Goal: Information Seeking & Learning: Learn about a topic

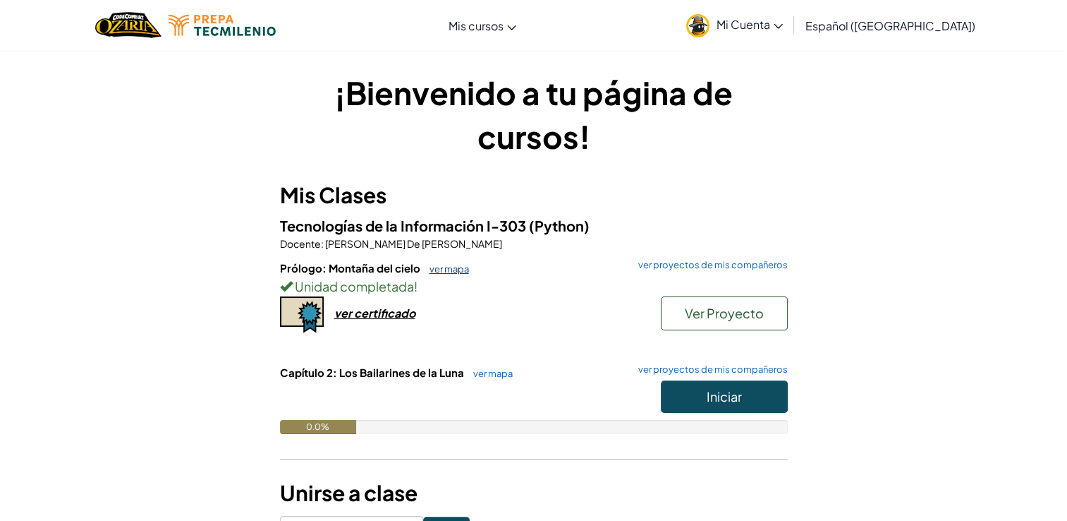
click at [448, 263] on link "ver mapa" at bounding box center [446, 268] width 47 height 11
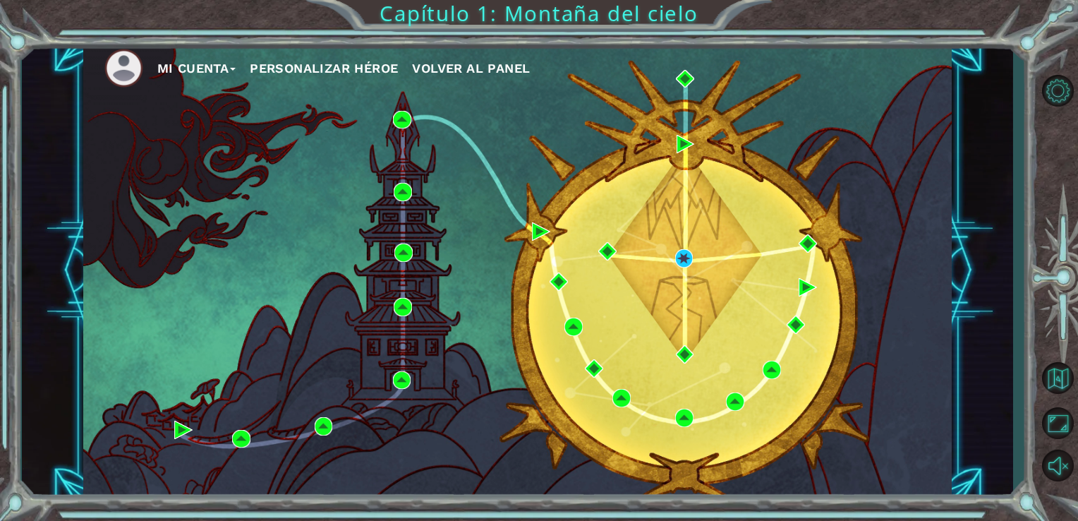
click at [486, 75] on span "Volver al panel" at bounding box center [471, 68] width 118 height 15
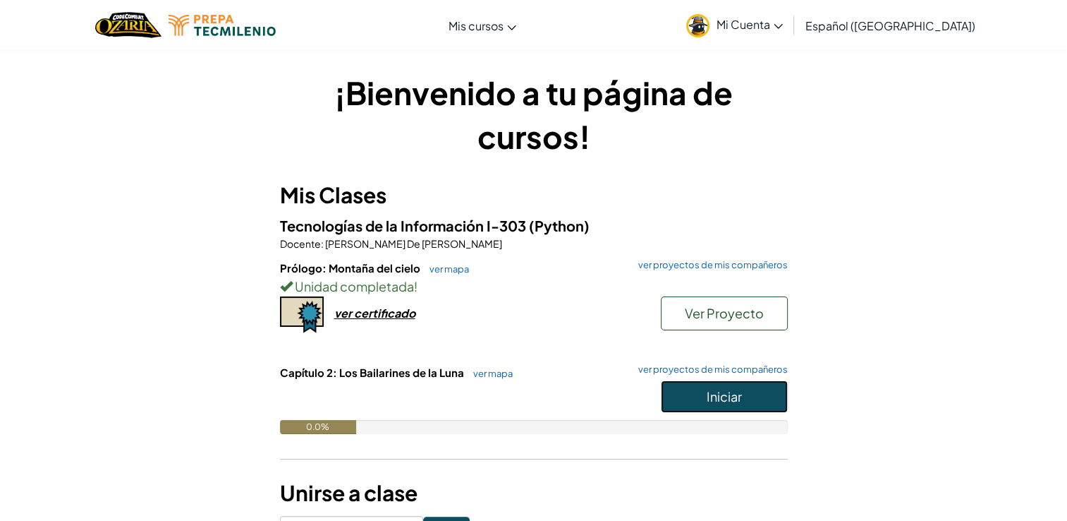
click at [664, 392] on button "Iniciar" at bounding box center [724, 396] width 127 height 32
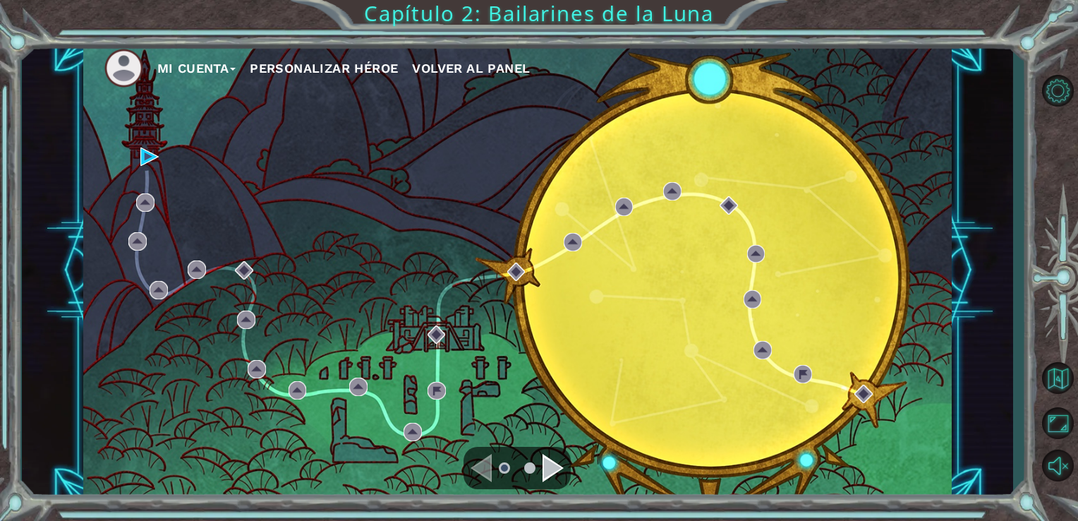
click at [224, 61] on button "Mi Cuenta" at bounding box center [196, 68] width 79 height 21
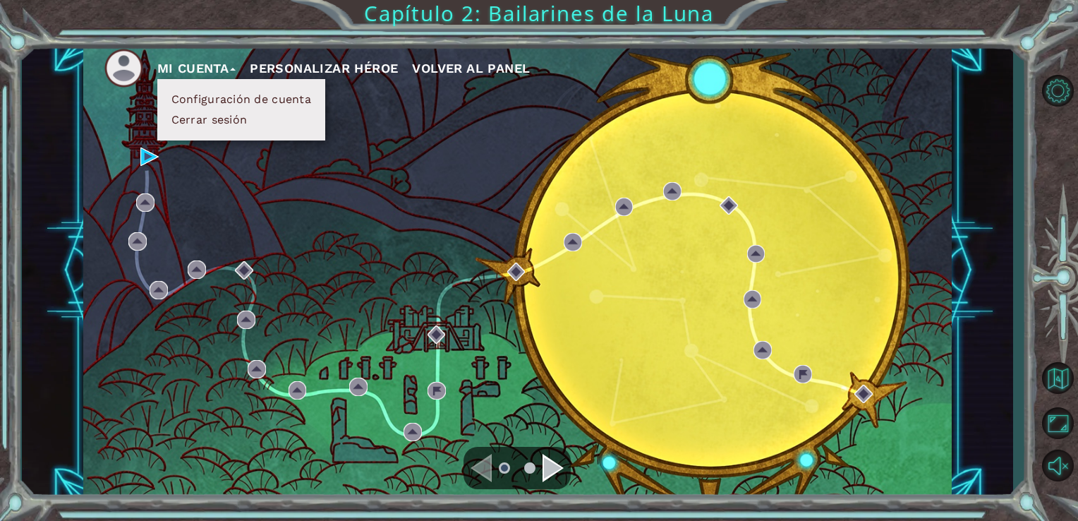
click at [285, 185] on div "Mi Cuenta Configuración de cuenta Cerrar sesión Personalizar héroe Volver al pa…" at bounding box center [517, 271] width 869 height 458
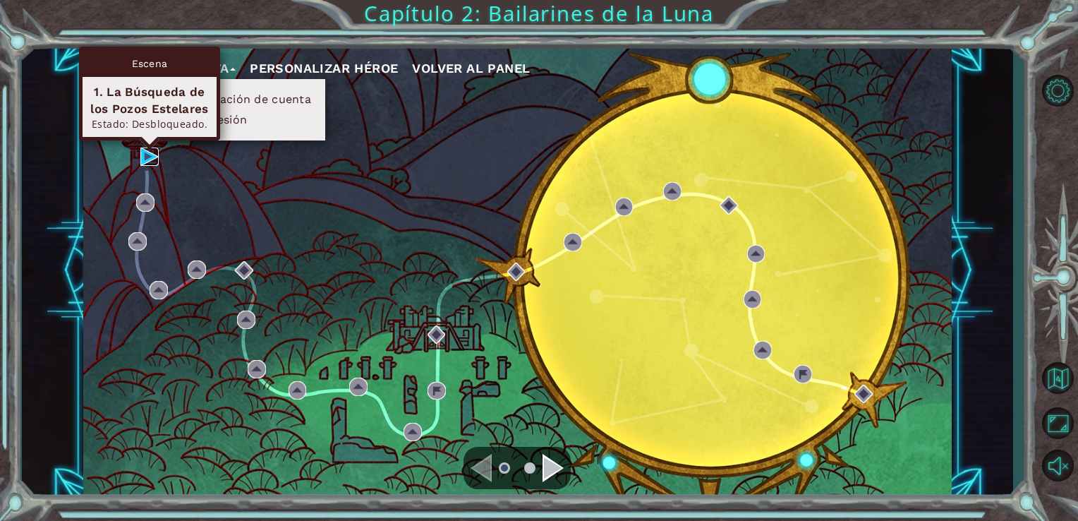
click at [147, 152] on img at bounding box center [149, 156] width 18 height 18
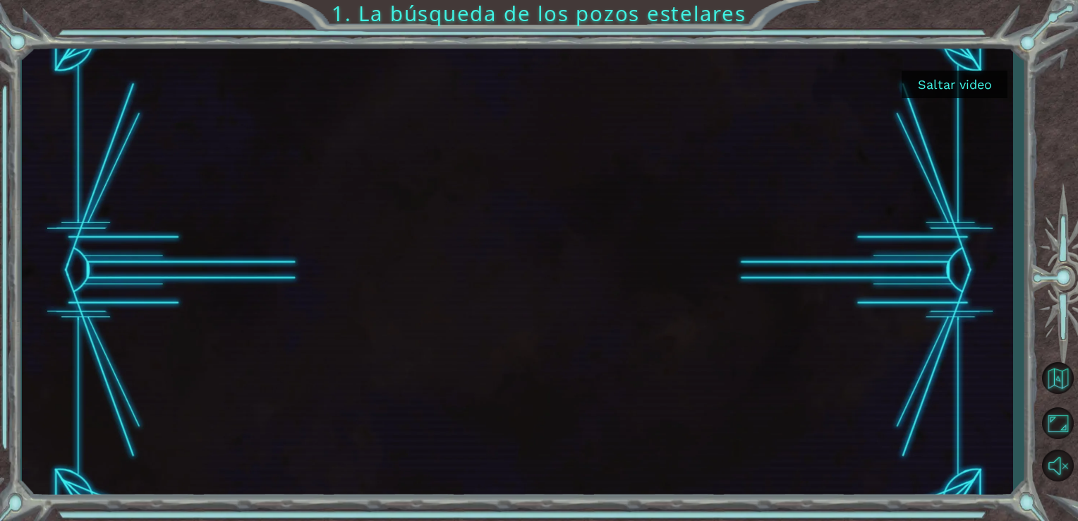
click at [963, 90] on button "Saltar video" at bounding box center [955, 85] width 106 height 28
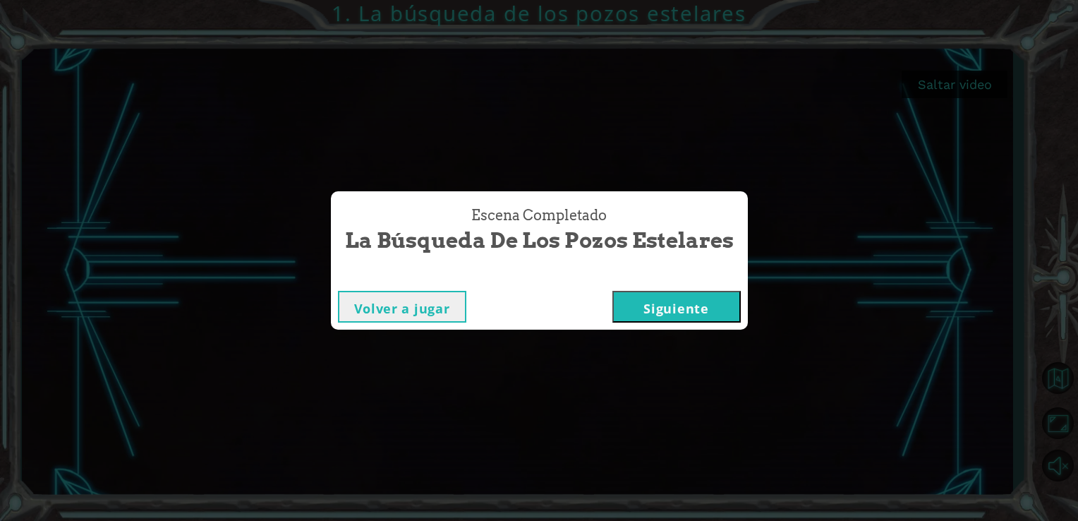
click at [703, 301] on button "Siguiente" at bounding box center [676, 307] width 128 height 32
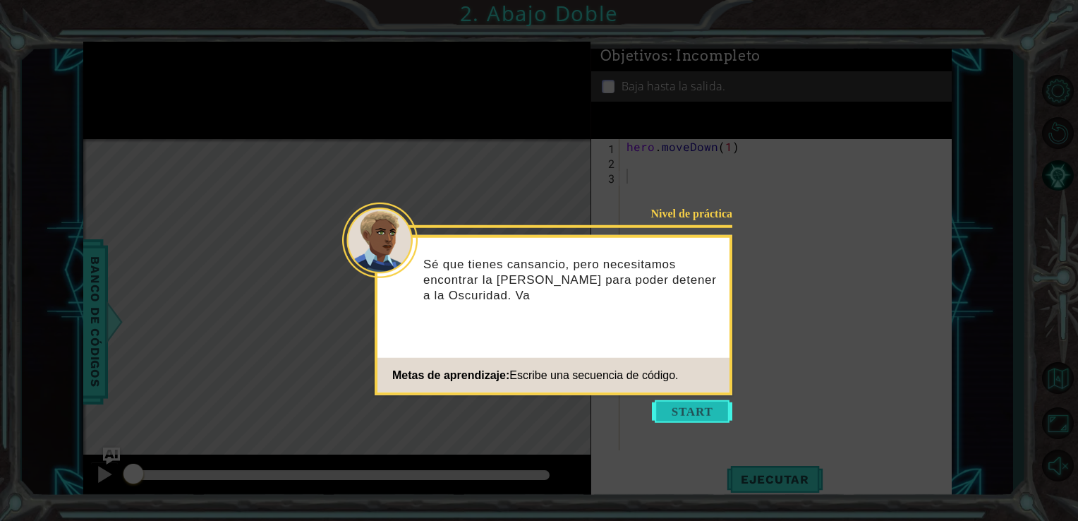
click at [688, 400] on button "Start" at bounding box center [692, 411] width 80 height 23
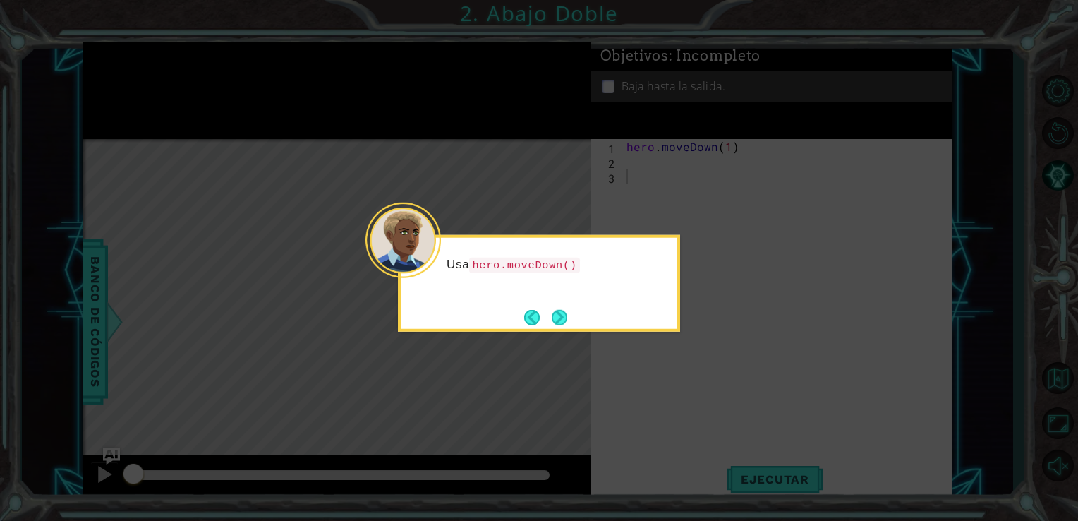
click at [586, 300] on div "Usa hero.moveDown()" at bounding box center [539, 283] width 282 height 97
click at [586, 300] on div "Usa hero.moveDown() (héroe.moverAbajo()) para mo" at bounding box center [539, 279] width 277 height 72
click at [586, 300] on div "Usa hero.moveDown() (héroe.moverAbajo()) para moverte p" at bounding box center [539, 279] width 277 height 72
click at [586, 288] on p "Usa hero.moveDown() (héroe.moverAbajo()) para moverte p" at bounding box center [557, 272] width 221 height 32
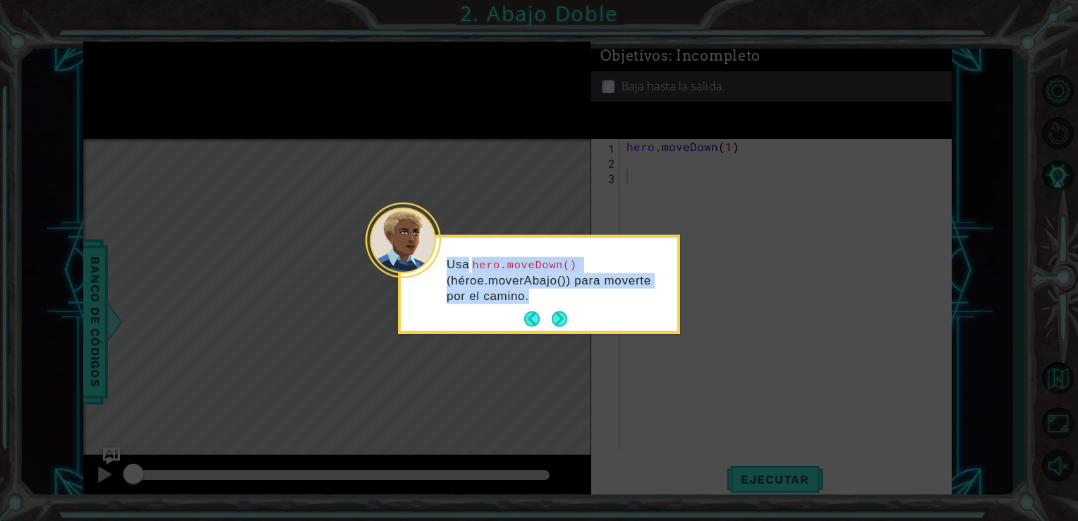
drag, startPoint x: 586, startPoint y: 300, endPoint x: 570, endPoint y: 312, distance: 19.6
click at [570, 312] on div "Usa hero.moveDown() (héroe.moverAbajo()) para moverte por el camino." at bounding box center [539, 286] width 277 height 87
click at [566, 314] on button "Next" at bounding box center [560, 319] width 16 height 16
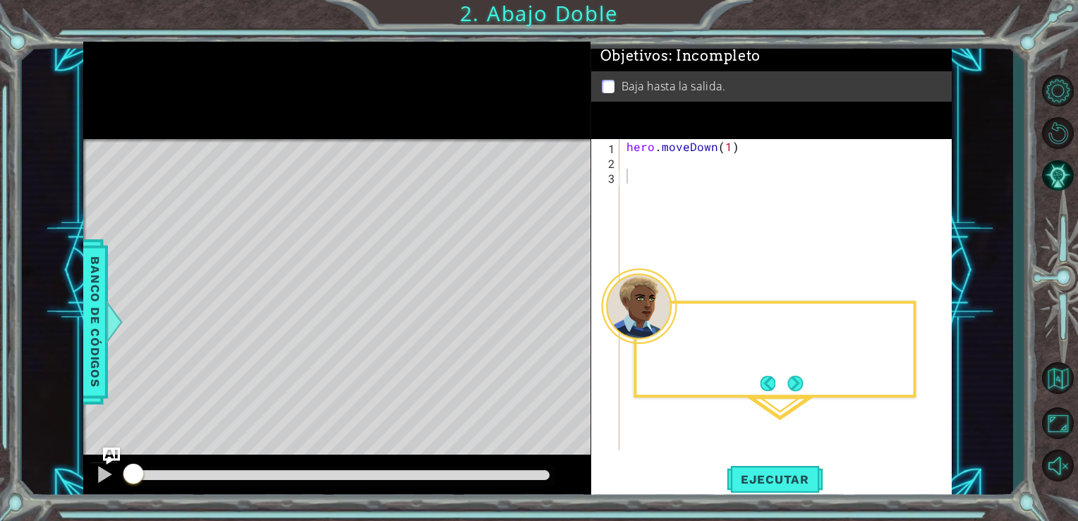
click at [566, 314] on div "Level Map" at bounding box center [409, 347] width 652 height 416
click at [787, 504] on div "1 ההההההההההההההההההההההההההההההההההההההההההההההההההההההההההההההההההההההההההההה…" at bounding box center [539, 260] width 1078 height 521
click at [727, 171] on div "hero . moveDown ( 1 )" at bounding box center [790, 309] width 332 height 341
click at [744, 148] on div "hero . moveDown ( 1 )" at bounding box center [790, 309] width 332 height 341
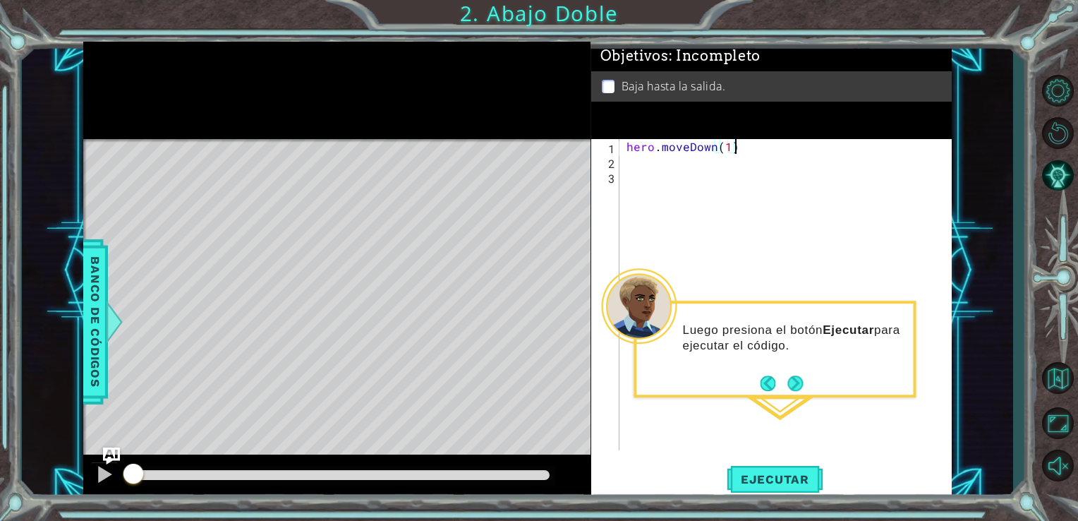
click at [741, 147] on div "hero . moveDown ( 1 )" at bounding box center [790, 309] width 332 height 341
type textarea "hero.moveDown(2)"
click at [769, 480] on span "Ejecutar" at bounding box center [775, 479] width 97 height 14
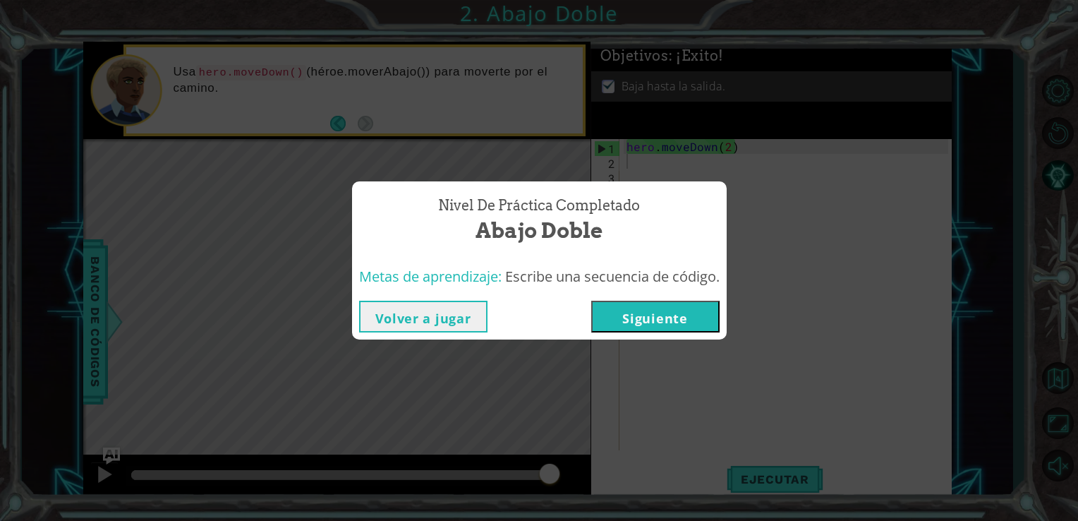
click at [678, 329] on button "Siguiente" at bounding box center [655, 317] width 128 height 32
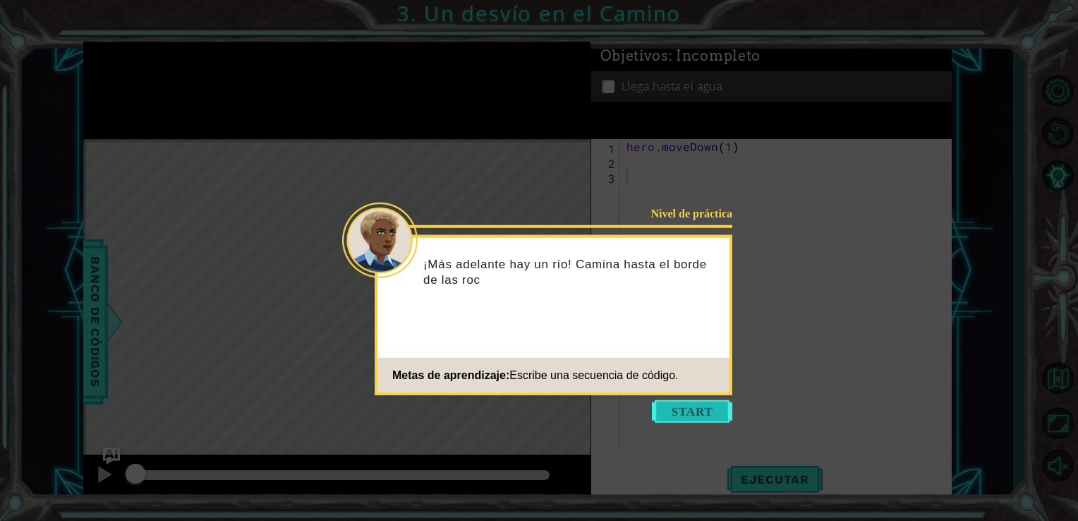
click at [704, 419] on button "Start" at bounding box center [692, 411] width 80 height 23
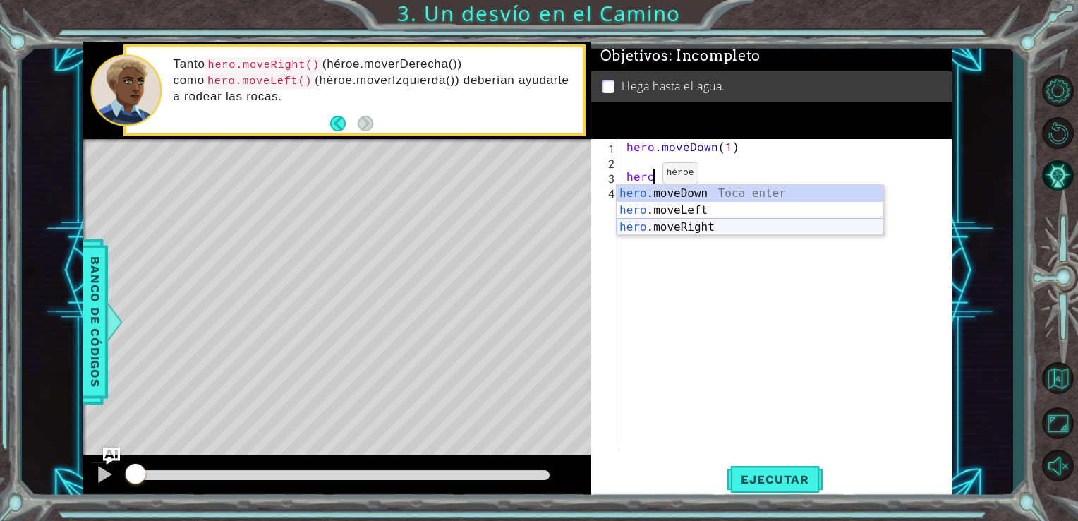
click at [635, 225] on div "hero .moveDown Toca enter hero .moveLeft Toca enter hero .moveRight Toca enter" at bounding box center [750, 227] width 267 height 85
type textarea "hero.moveRight(1)"
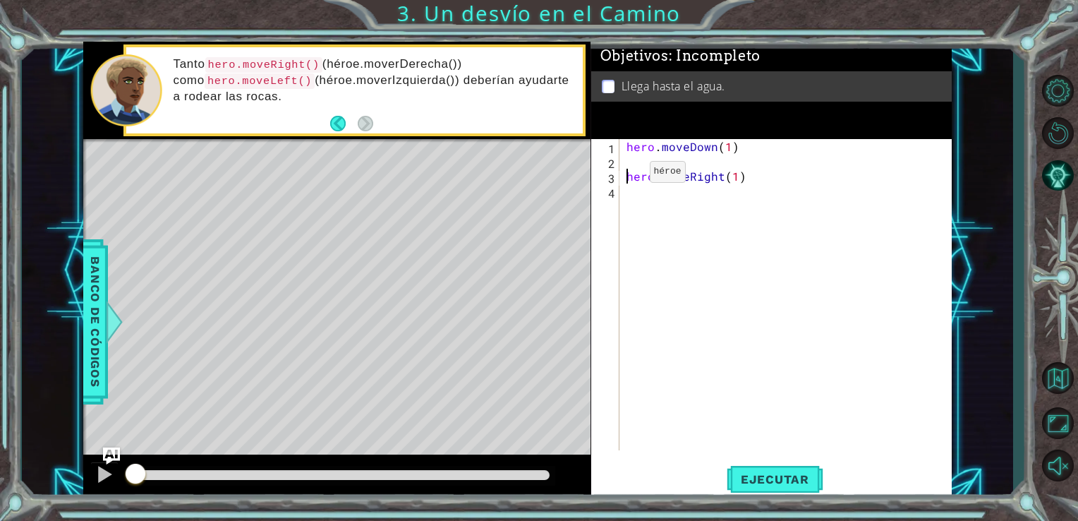
click at [625, 175] on div "hero . moveDown ( 1 ) hero . moveRight ( 1 )" at bounding box center [790, 309] width 332 height 341
click at [739, 162] on div "hero . moveDown ( 1 ) hero . moveRight ( 1 )" at bounding box center [790, 309] width 332 height 341
type textarea "hero.moveDown(1)"
click at [776, 475] on span "Ejecutar" at bounding box center [775, 479] width 97 height 14
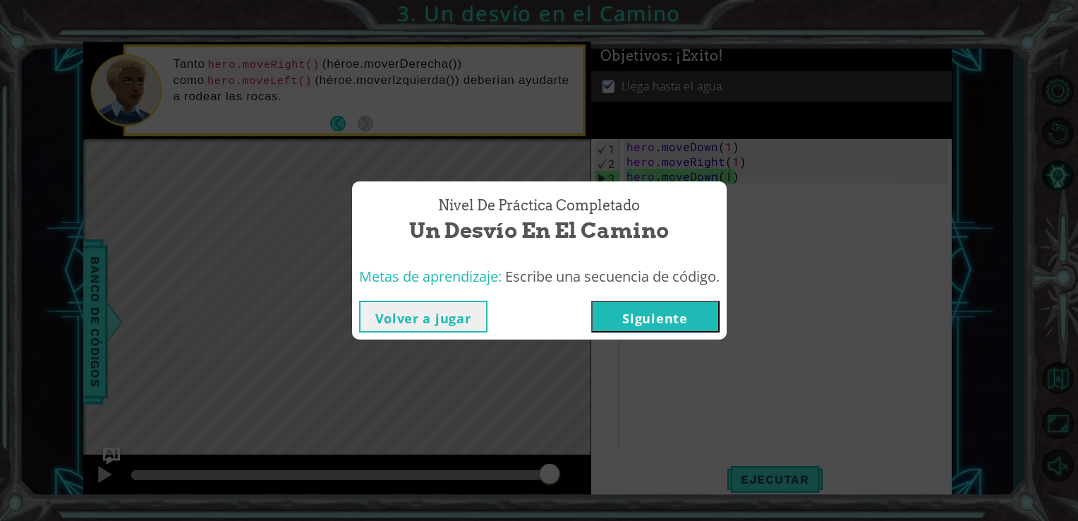
click at [638, 316] on button "Siguiente" at bounding box center [655, 317] width 128 height 32
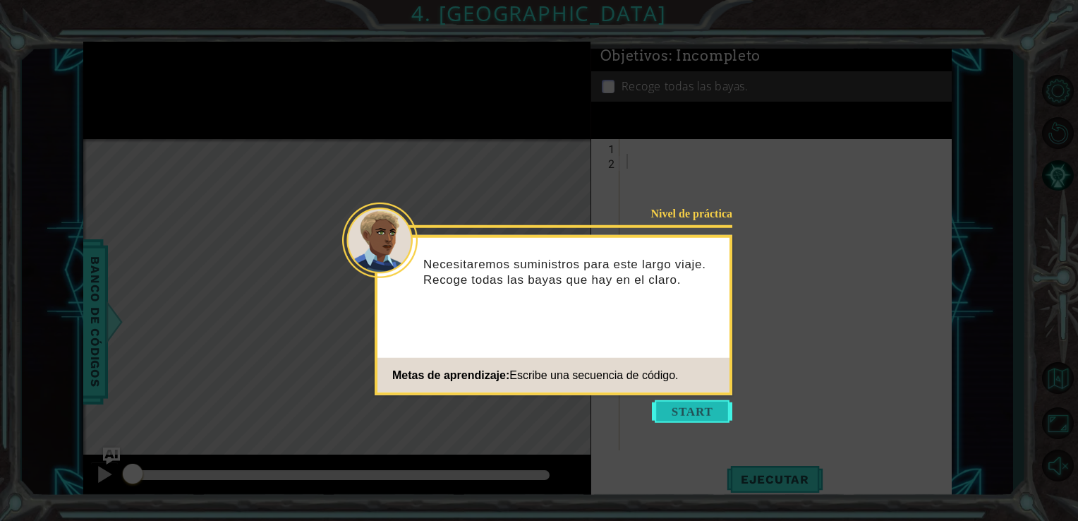
click at [684, 404] on button "Start" at bounding box center [692, 411] width 80 height 23
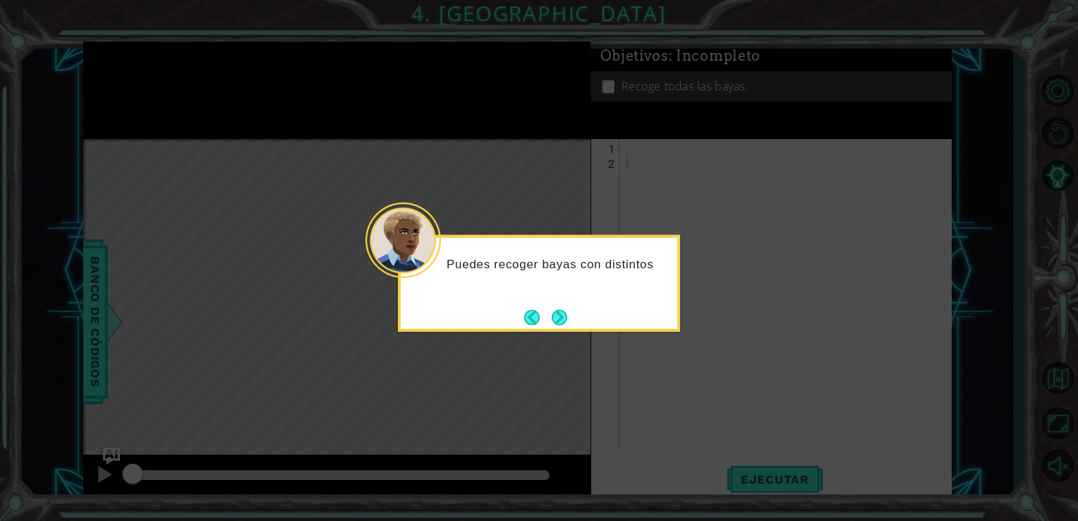
click at [573, 325] on div "Puedes recoger bayas con distintos" at bounding box center [539, 283] width 282 height 97
click at [573, 325] on div "Puedes recoger bayas con distintos coman" at bounding box center [539, 283] width 282 height 97
click at [573, 325] on div "Puedes recoger bayas con distintos comandos de" at bounding box center [539, 283] width 282 height 97
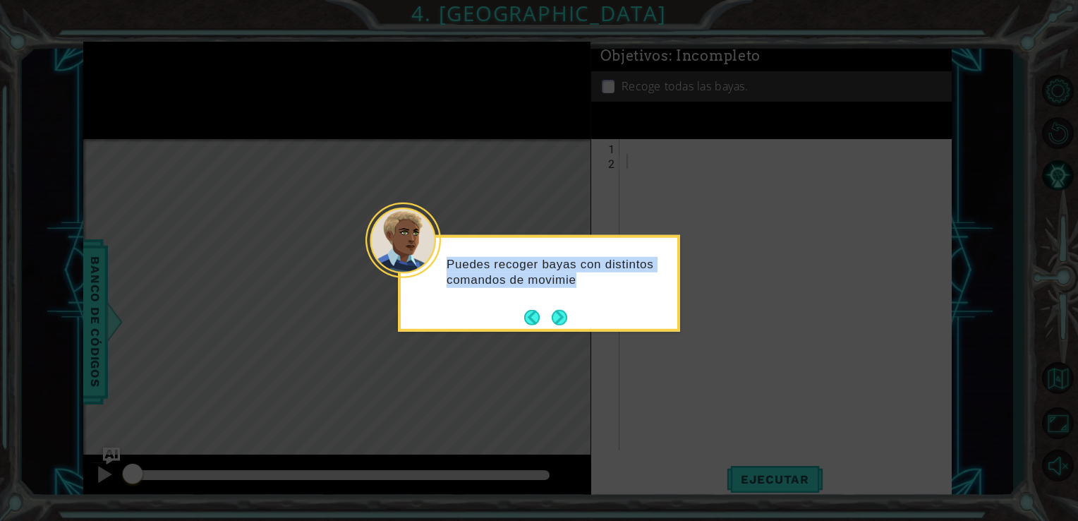
click at [573, 325] on div "Puedes recoger bayas con distintos comandos de movimie" at bounding box center [539, 283] width 282 height 97
drag, startPoint x: 573, startPoint y: 325, endPoint x: 559, endPoint y: 317, distance: 15.5
click at [559, 317] on button "Next" at bounding box center [559, 317] width 16 height 16
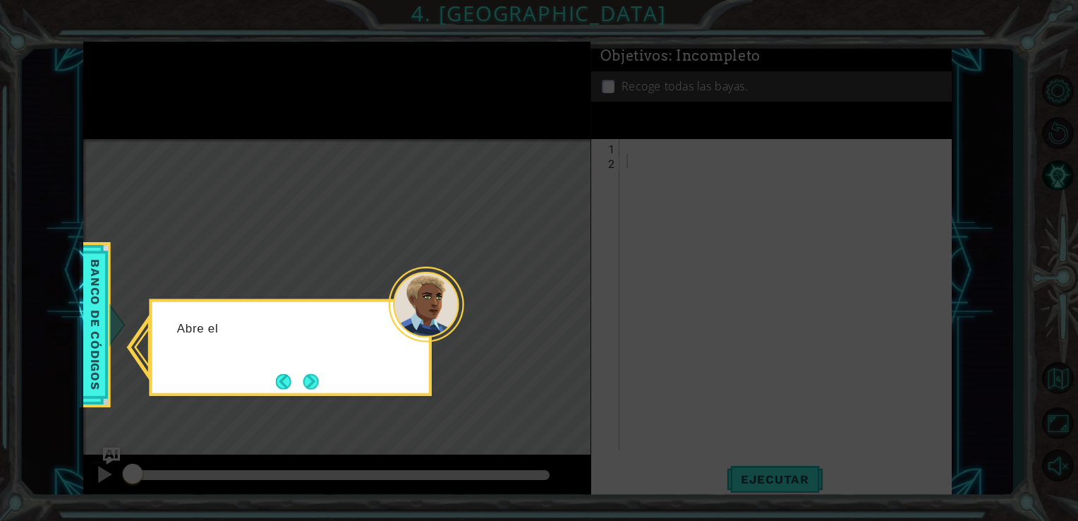
click at [559, 317] on icon at bounding box center [539, 260] width 1078 height 521
click at [310, 386] on button "Next" at bounding box center [311, 382] width 18 height 18
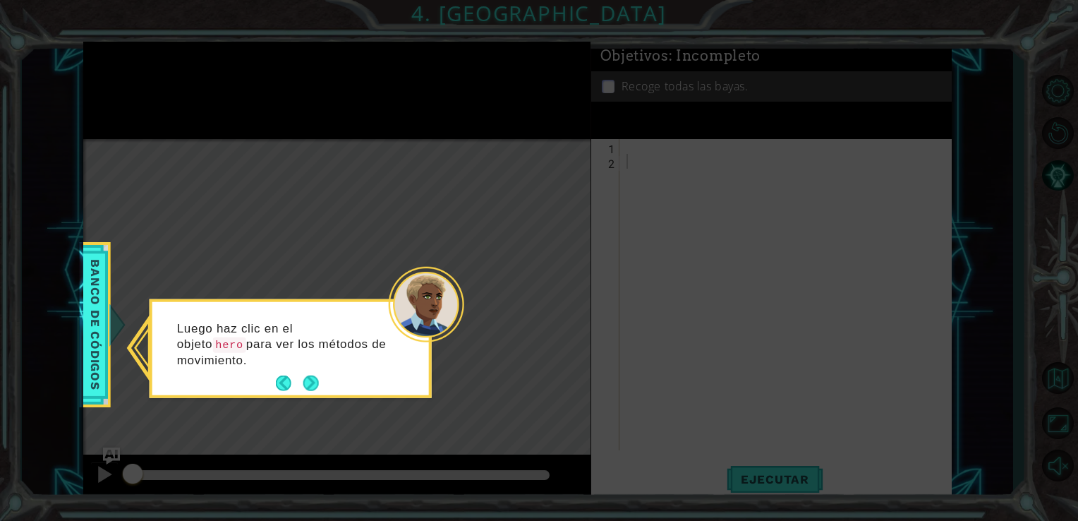
click at [310, 386] on button "Next" at bounding box center [311, 383] width 22 height 22
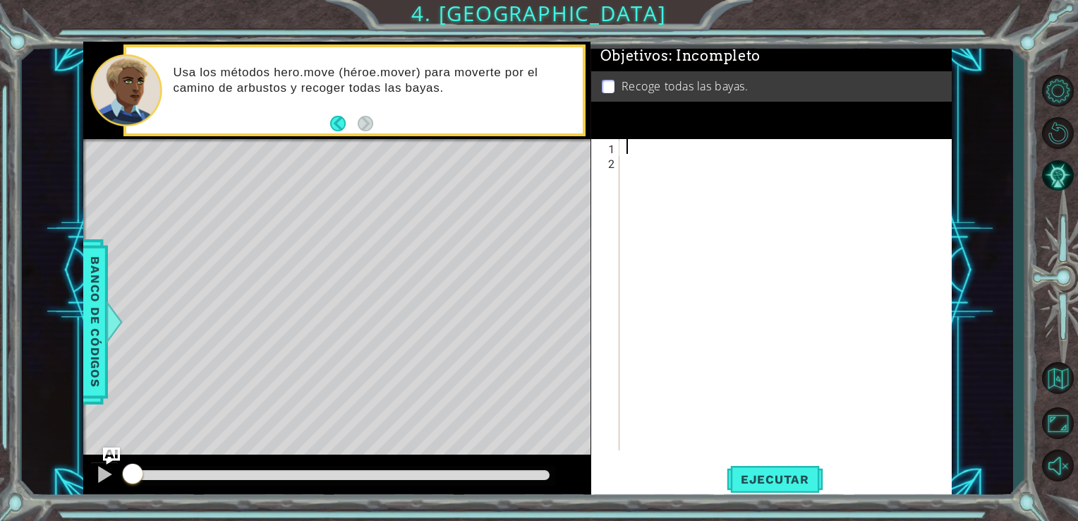
click at [633, 148] on div at bounding box center [790, 309] width 332 height 341
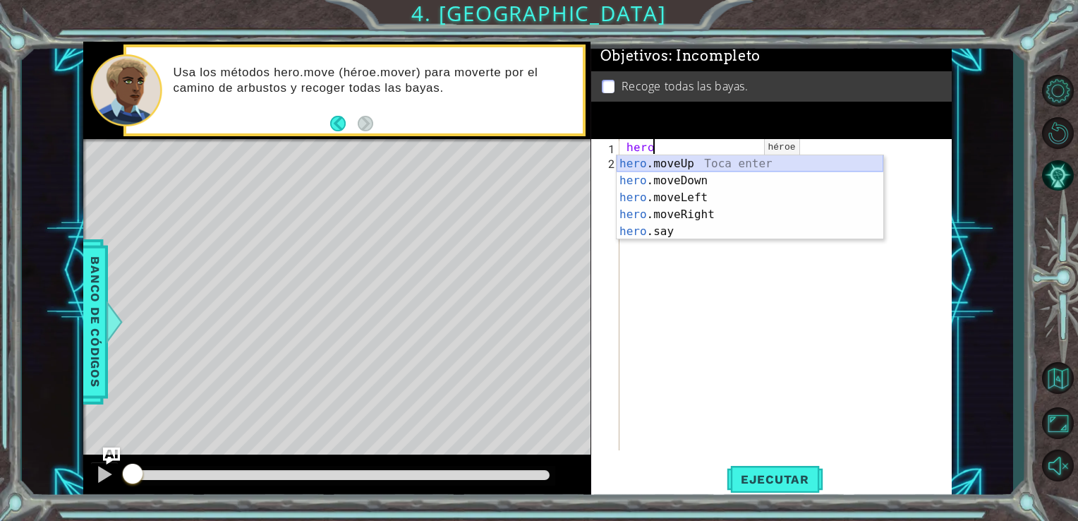
click at [717, 162] on div "hero .moveUp Toca enter hero .moveDown Toca enter hero .moveLeft Toca enter her…" at bounding box center [750, 214] width 267 height 119
type textarea "hero.moveUp(1)"
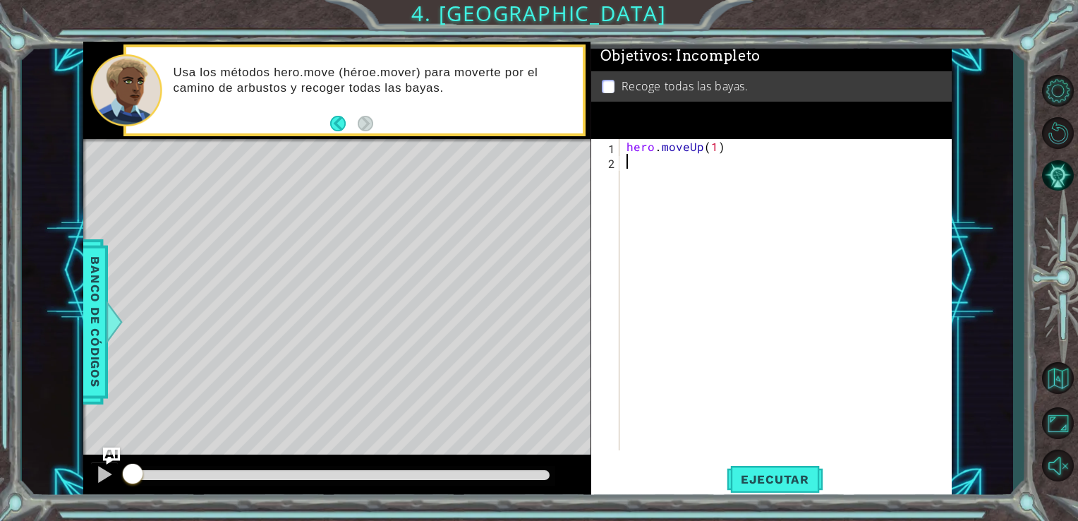
click at [632, 166] on div "hero . moveUp ( 1 )" at bounding box center [790, 309] width 332 height 341
type textarea "h"
type textarea "hero.moveUp(2)"
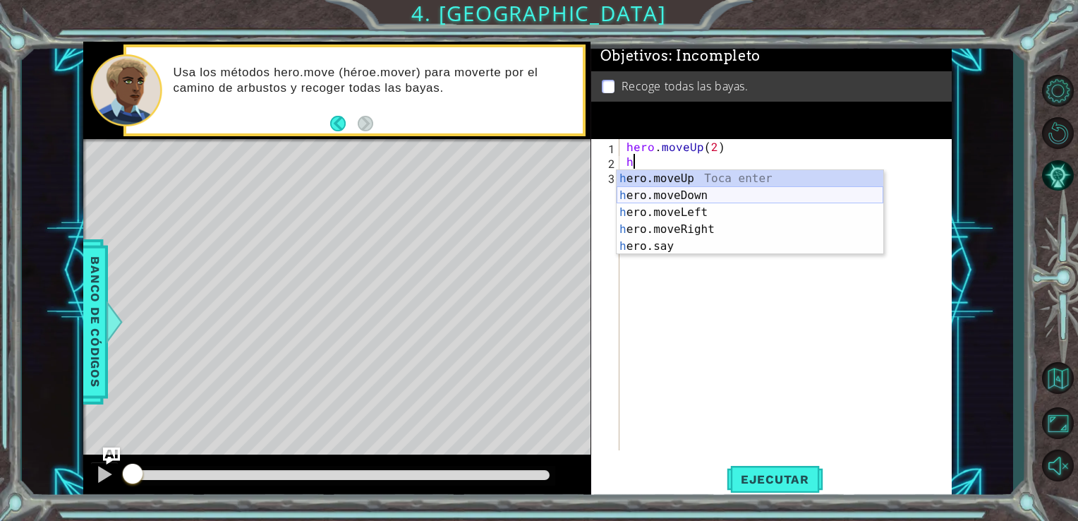
click at [716, 195] on div "h ero.moveUp Toca enter h ero.moveDown Toca enter h ero.moveLeft Toca enter h e…" at bounding box center [750, 229] width 267 height 119
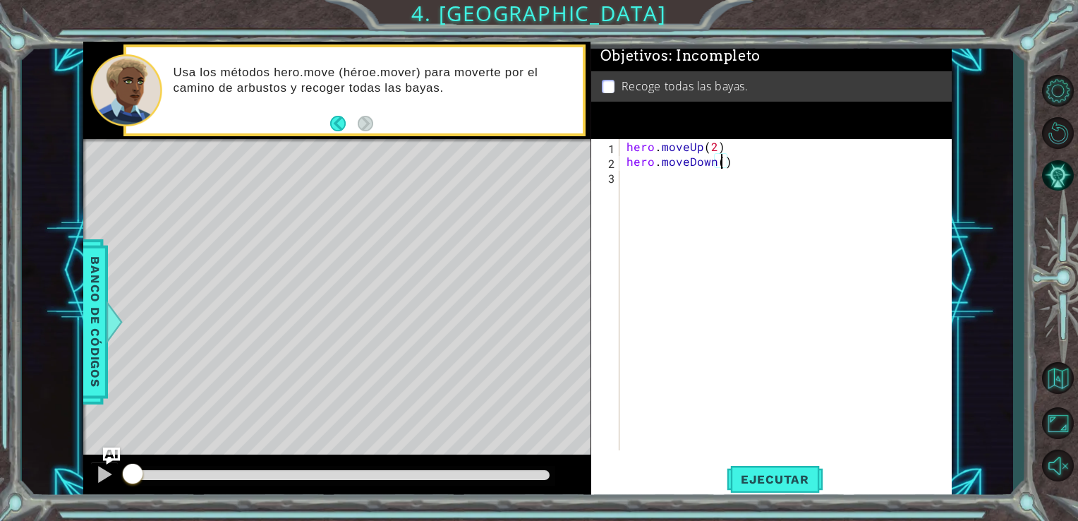
type textarea "hero.moveDown(2)"
click at [628, 183] on div "hero . moveUp ( 2 ) hero . moveDown ( 2 )" at bounding box center [790, 309] width 332 height 341
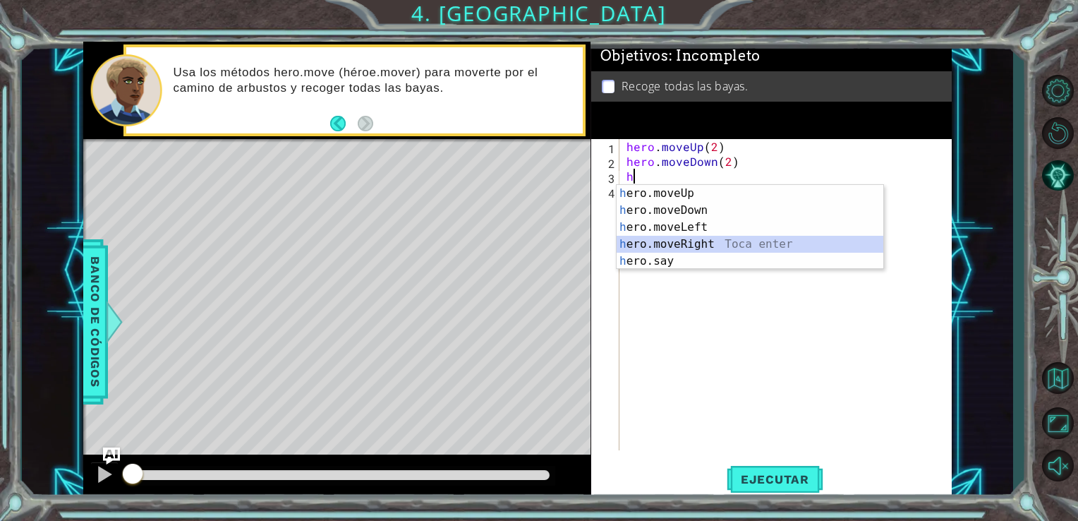
click at [674, 239] on div "h ero.moveUp Toca enter h ero.moveDown Toca enter h ero.moveLeft Toca enter h e…" at bounding box center [750, 244] width 267 height 119
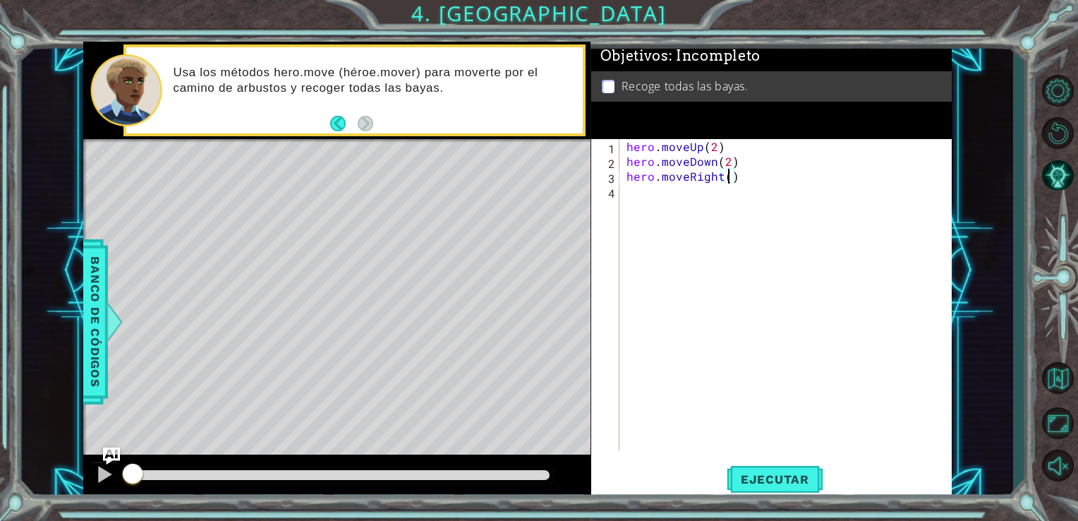
type textarea "hero.moveRight(2)"
type textarea "hero.moveUp(2)"
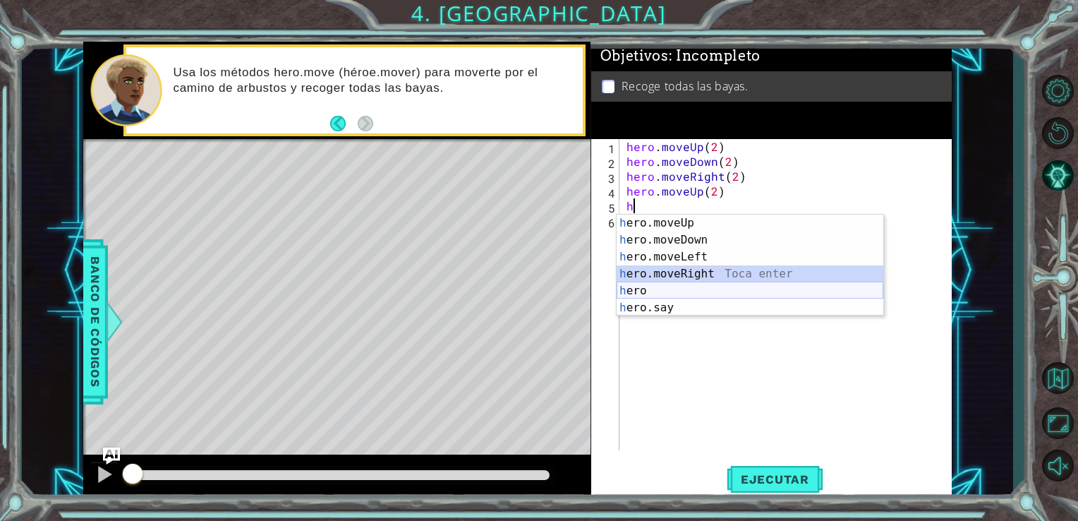
drag, startPoint x: 739, startPoint y: 277, endPoint x: 747, endPoint y: 287, distance: 12.6
click at [747, 287] on div "h ero.moveUp Toca enter h ero.moveDown Toca enter h ero.moveLeft Toca enter h e…" at bounding box center [750, 281] width 267 height 135
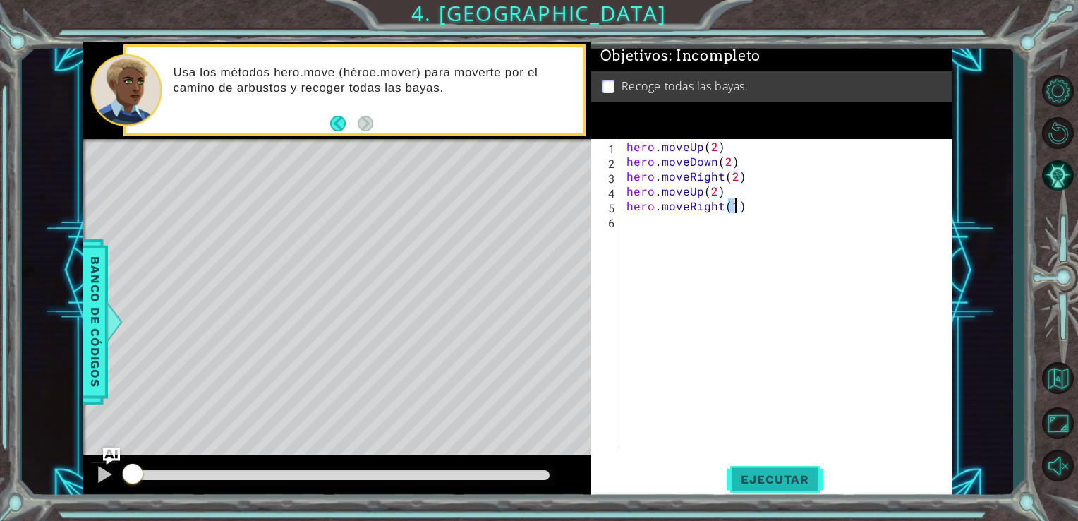
click at [779, 483] on span "Ejecutar" at bounding box center [775, 479] width 97 height 14
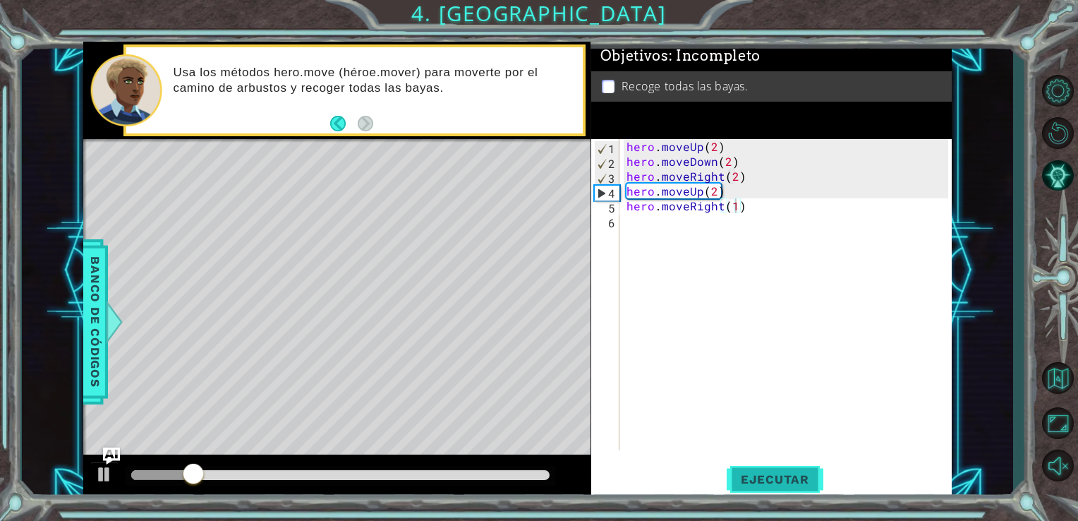
click at [775, 489] on button "Ejecutar" at bounding box center [775, 479] width 97 height 36
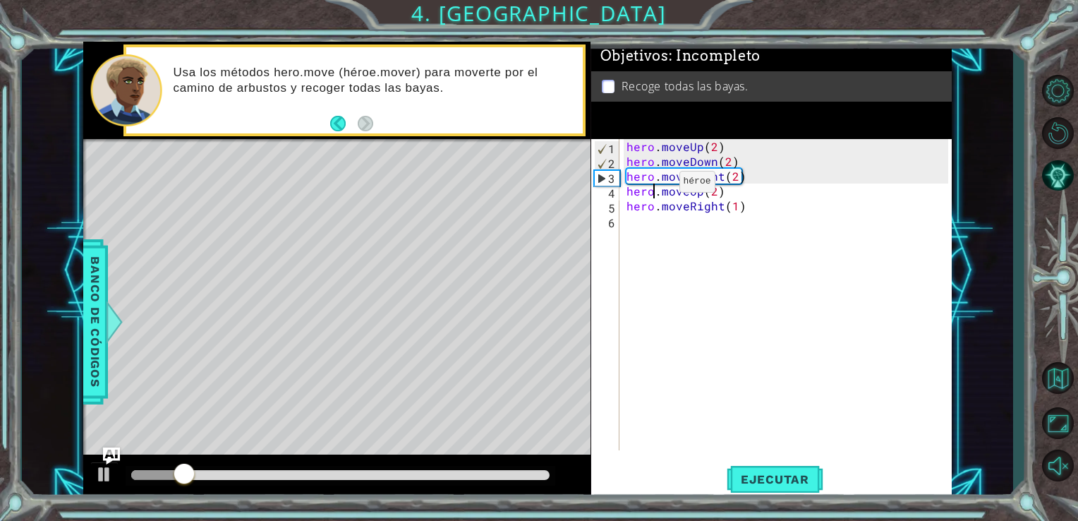
click at [655, 185] on div "hero . moveUp ( 2 ) hero . moveDown ( 2 ) hero . moveRight ( 2 ) hero . moveUp …" at bounding box center [790, 309] width 332 height 341
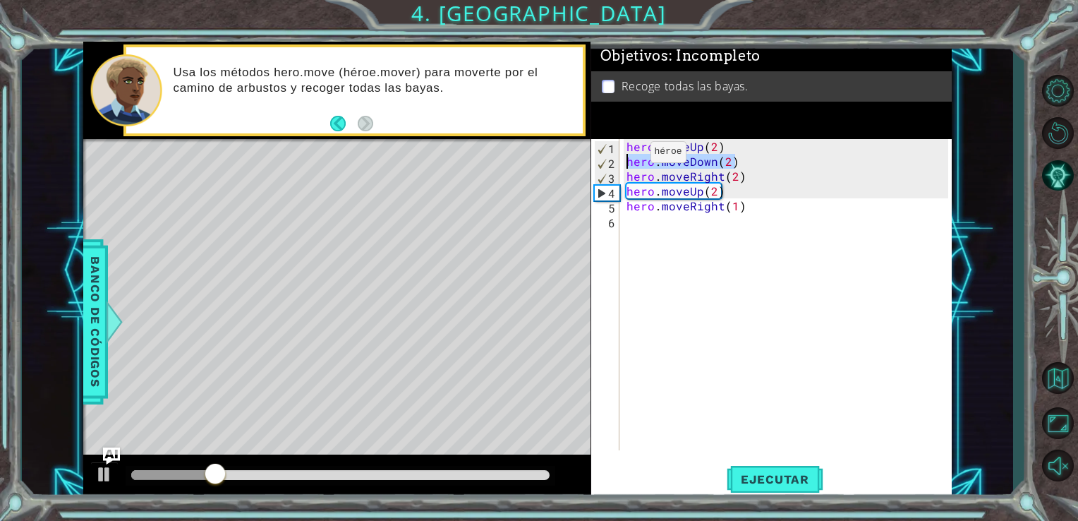
drag, startPoint x: 758, startPoint y: 159, endPoint x: 626, endPoint y: 155, distance: 132.0
click at [626, 155] on div "hero . moveUp ( 2 ) hero . moveDown ( 2 ) hero . moveRight ( 2 ) hero . moveUp …" at bounding box center [790, 309] width 332 height 341
type textarea "hero.moveDown(2)"
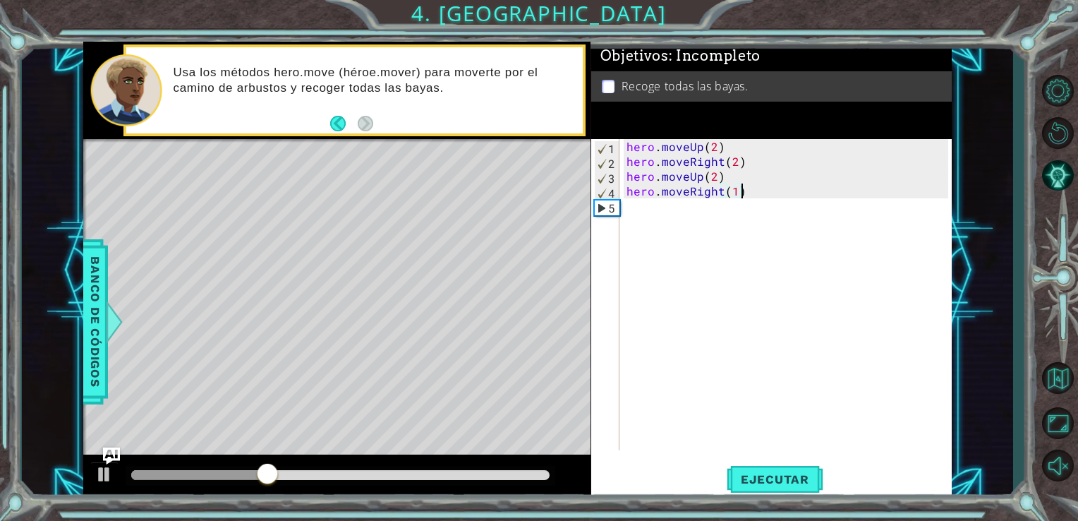
click at [741, 193] on div "hero . moveUp ( 2 ) hero . moveRight ( 2 ) hero . moveUp ( 2 ) hero . moveRight…" at bounding box center [790, 309] width 332 height 341
click at [761, 478] on span "Ejecutar" at bounding box center [775, 479] width 97 height 14
click at [714, 162] on div "hero . moveUp ( 2 ) hero . moveRight ( 2 ) hero . moveUp ( 2 ) hero . moveRight…" at bounding box center [790, 309] width 332 height 341
click at [710, 171] on div "hero . moveUp ( 2 ) hero . moveRight ( 2 ) hero . moveUp ( 2 ) hero . moveRight…" at bounding box center [790, 309] width 332 height 341
click at [721, 165] on div "hero . moveUp ( 2 ) hero . moveRight ( 2 ) hero . moveUp ( 2 ) hero . moveRight…" at bounding box center [790, 309] width 332 height 341
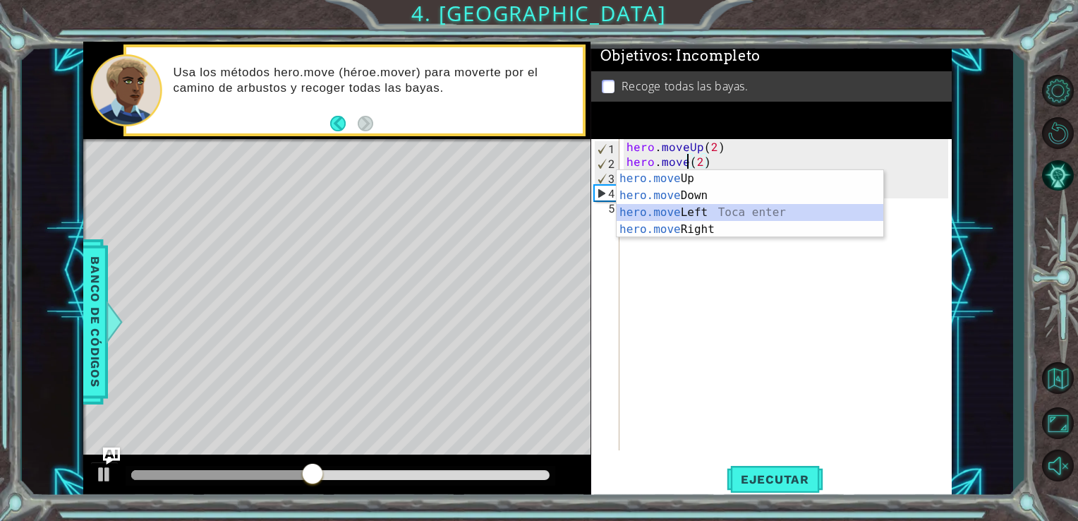
click at [722, 207] on div "hero.move Up Toca enter hero.move Down Toca enter hero.move Left Toca enter her…" at bounding box center [750, 221] width 267 height 102
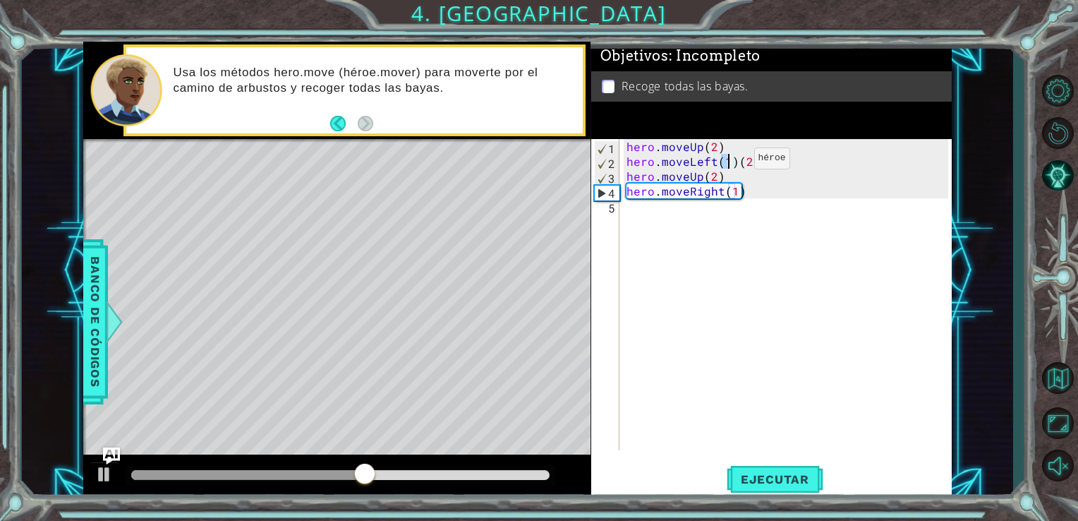
click at [729, 162] on div "hero . moveUp ( 2 ) hero . moveLeft ( 1 ) ( 2 ) hero . moveUp ( 2 ) hero . move…" at bounding box center [786, 294] width 325 height 311
click at [730, 162] on div "hero . moveUp ( 2 ) hero . moveLeft ( 1 ) ( 2 ) hero . moveUp ( 2 ) hero . move…" at bounding box center [790, 309] width 332 height 341
type textarea "hero.moveLeft(2)"
click at [789, 475] on span "Ejecutar" at bounding box center [775, 479] width 97 height 14
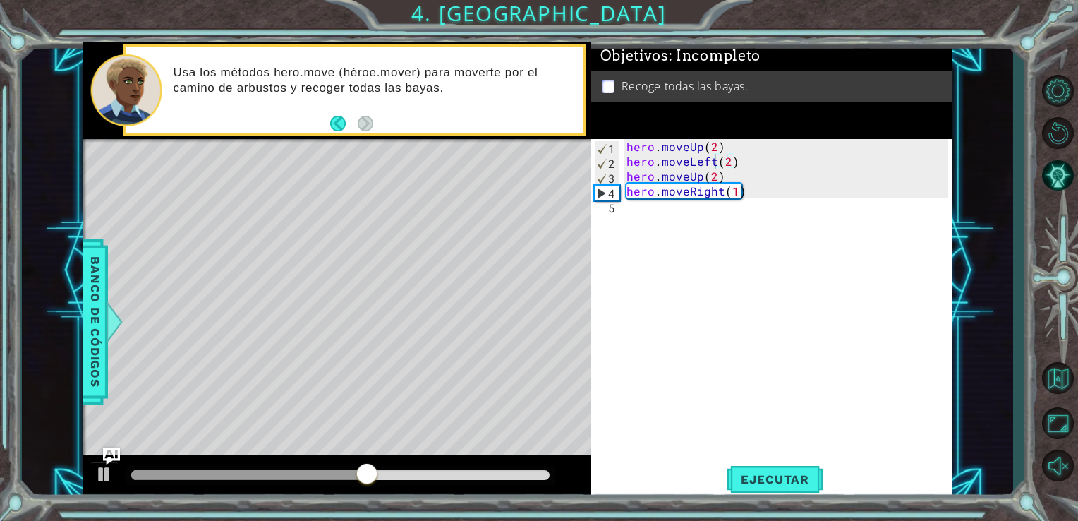
click at [241, 284] on div "Level Map" at bounding box center [409, 347] width 652 height 416
click at [92, 313] on span "Banco de códigos" at bounding box center [95, 321] width 23 height 146
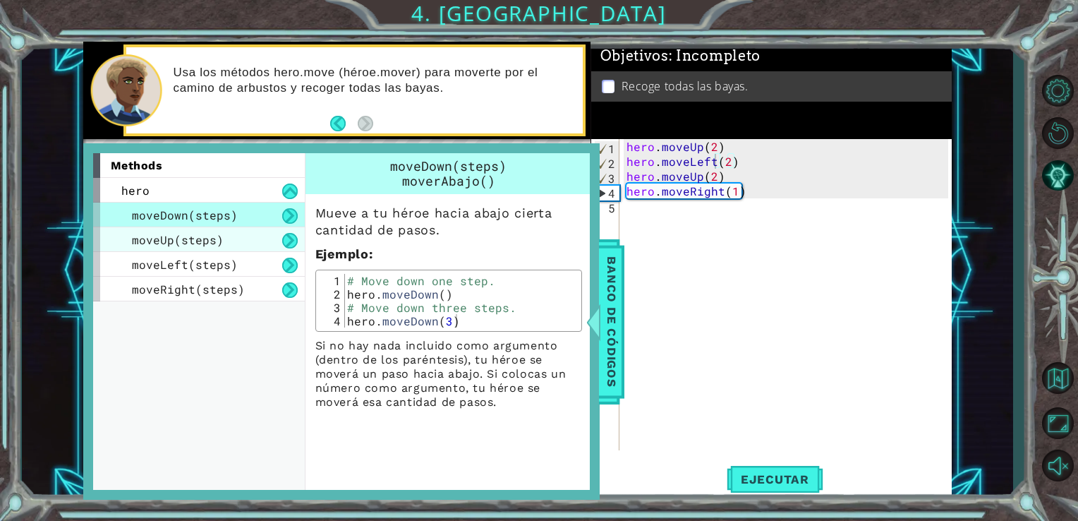
click at [234, 237] on div "moveUp(steps)" at bounding box center [199, 239] width 212 height 25
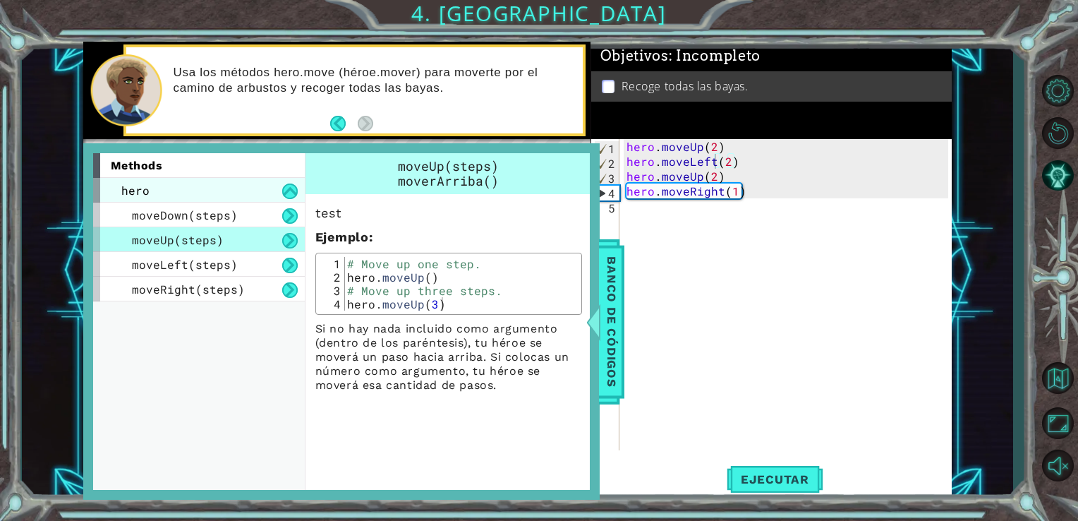
click at [225, 190] on div "hero" at bounding box center [199, 190] width 212 height 25
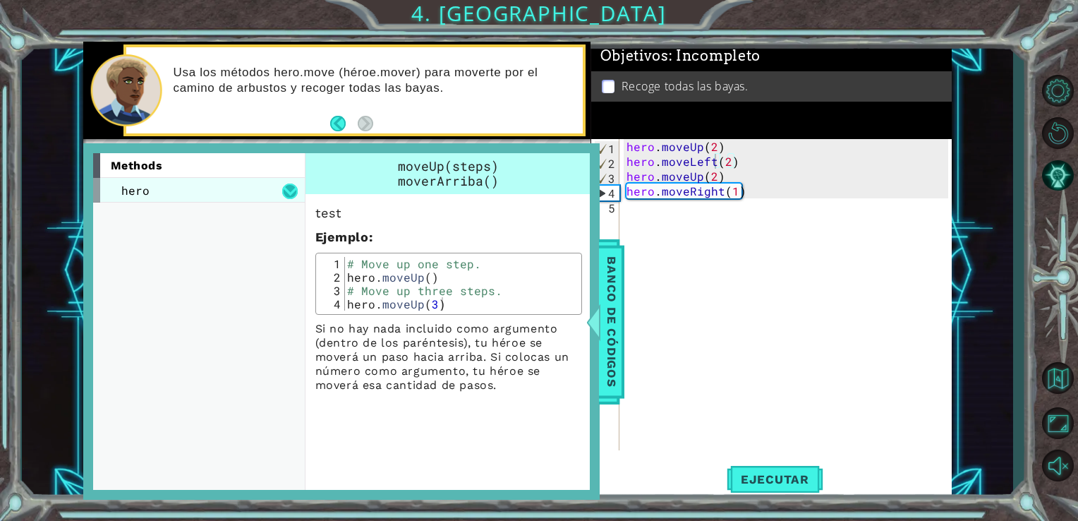
click at [288, 185] on button at bounding box center [290, 191] width 16 height 16
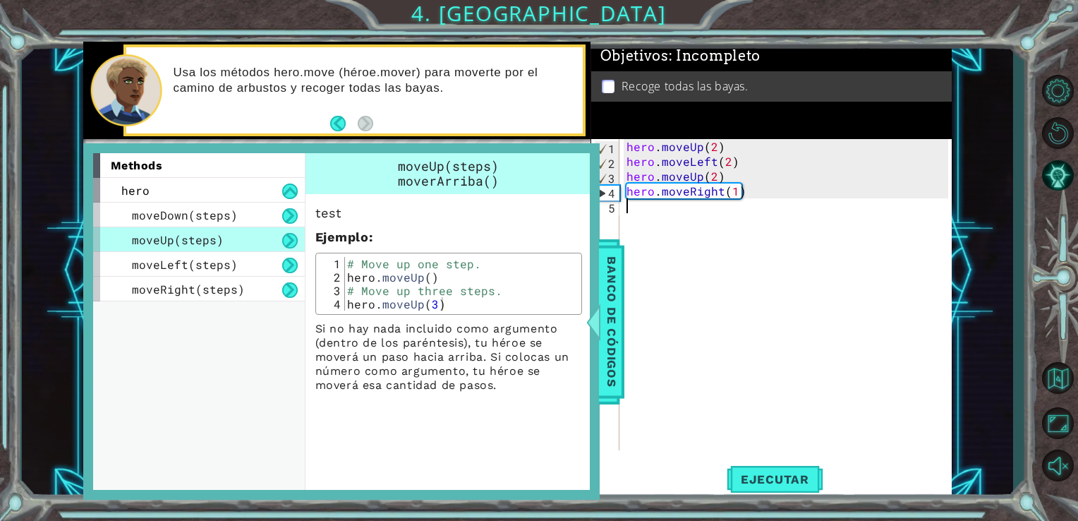
click at [764, 204] on div "hero . moveUp ( 2 ) hero . moveLeft ( 2 ) hero . moveUp ( 2 ) hero . moveRight …" at bounding box center [790, 309] width 332 height 341
click at [773, 195] on div "hero . moveUp ( 2 ) hero . moveLeft ( 2 ) hero . moveUp ( 2 ) hero . moveRight …" at bounding box center [790, 309] width 332 height 341
type textarea "hero.moveRight(1)"
click at [708, 214] on div "hero . moveUp ( 2 ) hero . moveLeft ( 2 ) hero . moveUp ( 2 ) hero . moveRight …" at bounding box center [790, 309] width 332 height 341
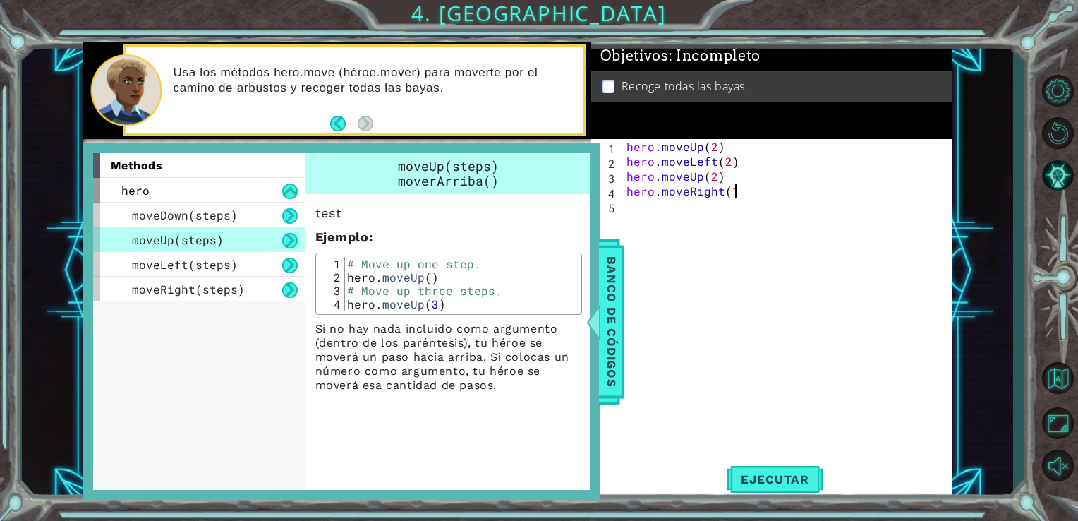
type textarea "hero.moveRight"
click at [624, 271] on div "Banco de códigos" at bounding box center [611, 321] width 25 height 165
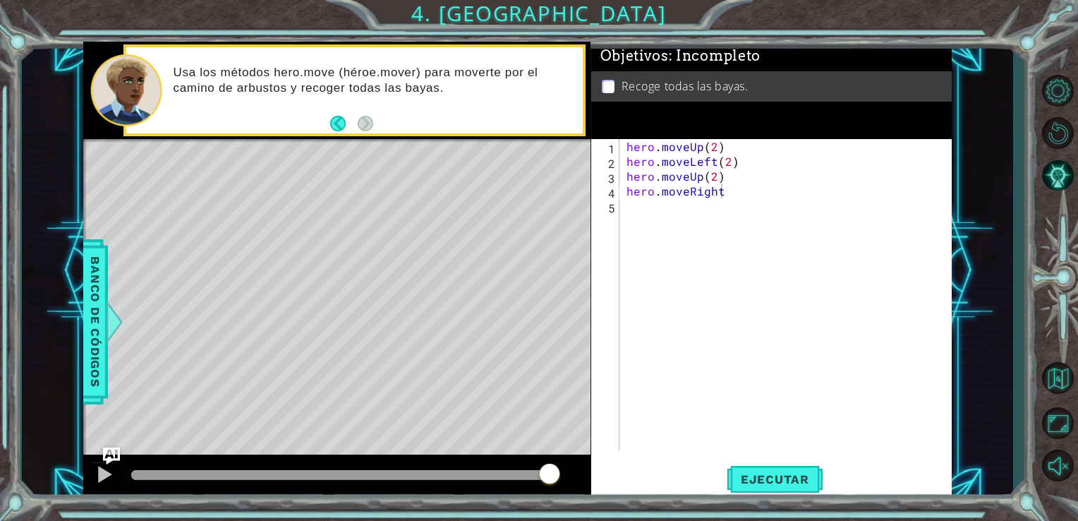
click at [776, 206] on div "hero . moveUp ( 2 ) hero . moveLeft ( 2 ) hero . moveUp ( 2 ) hero . moveRight" at bounding box center [790, 309] width 332 height 341
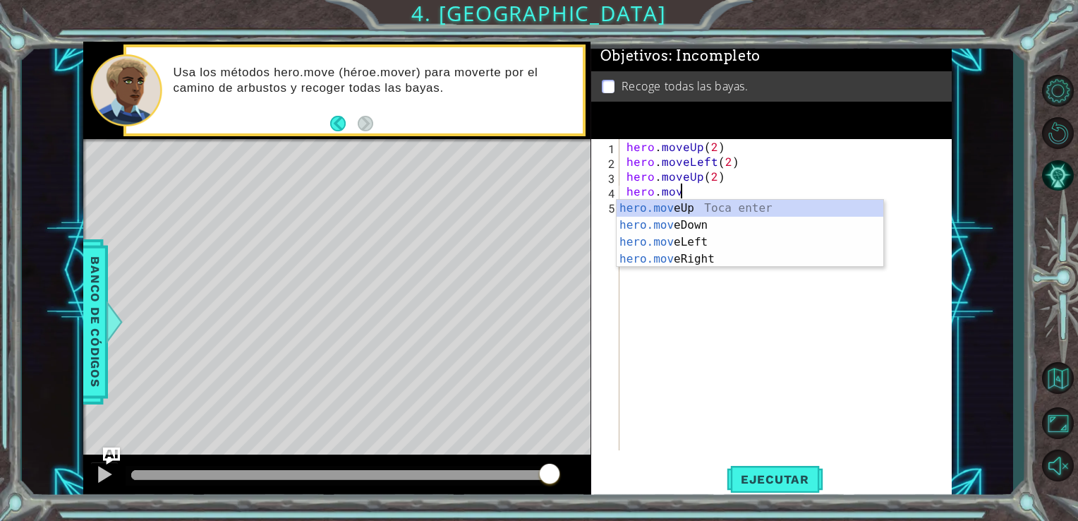
type textarea "h"
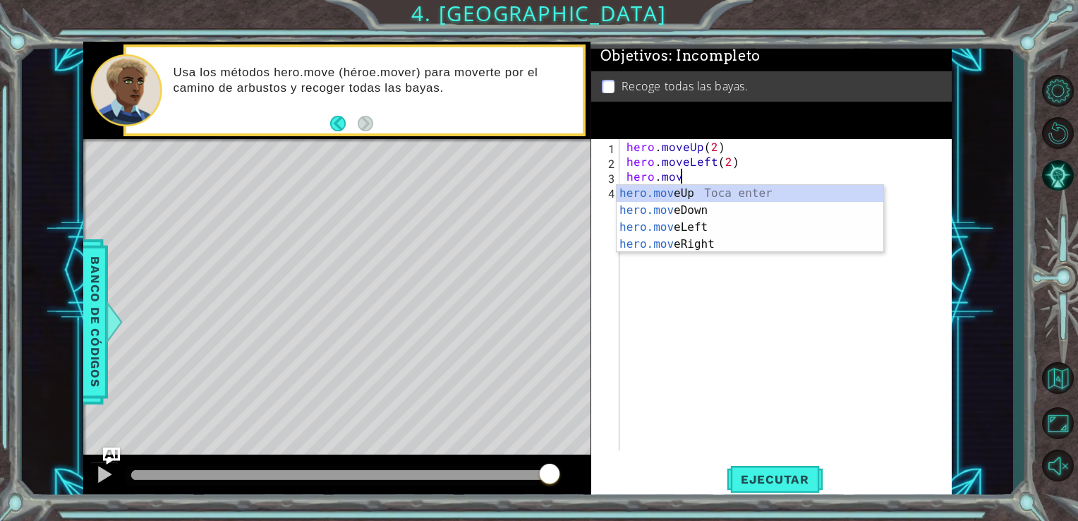
type textarea "h"
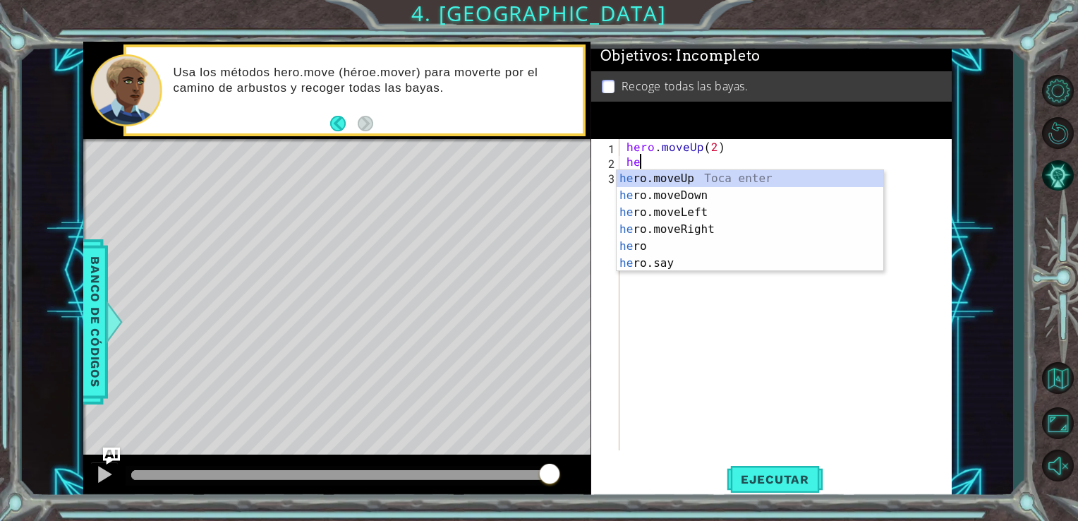
type textarea "h"
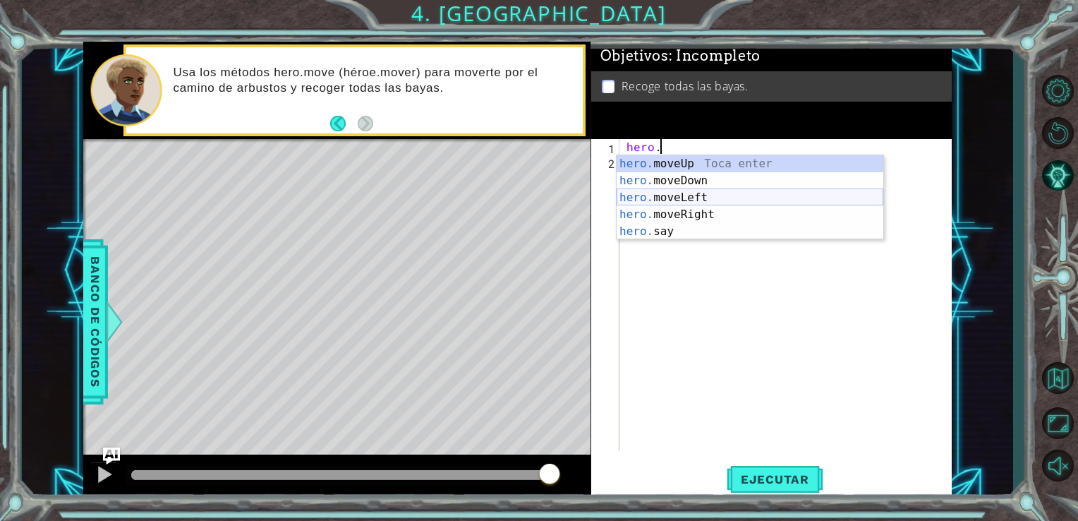
click at [694, 199] on div "hero. moveUp Toca enter hero. moveDown Toca enter hero. moveLeft Toca enter her…" at bounding box center [750, 214] width 267 height 119
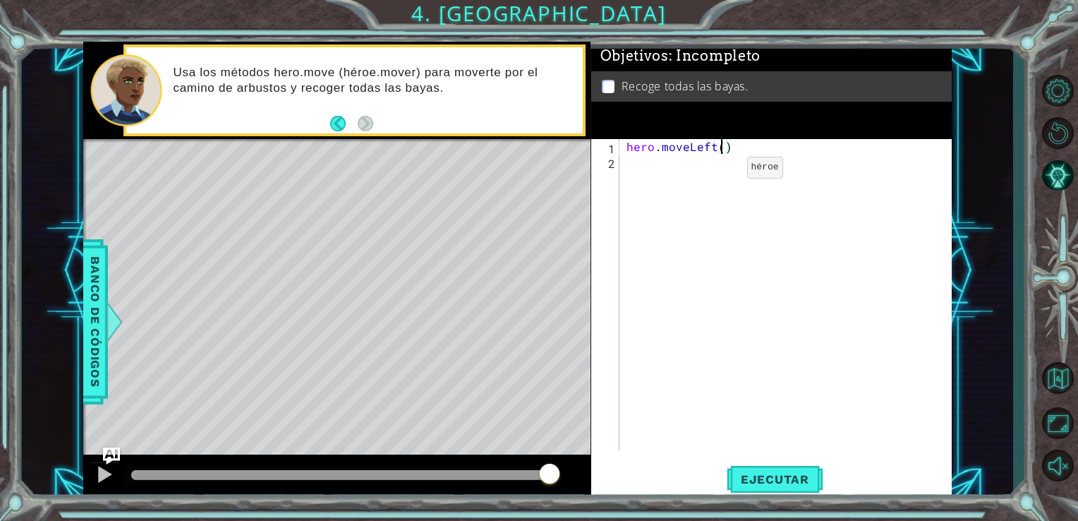
type textarea "hero.moveLeft(1)"
click at [744, 166] on div "hero . moveLeft ( 1 )" at bounding box center [790, 309] width 332 height 341
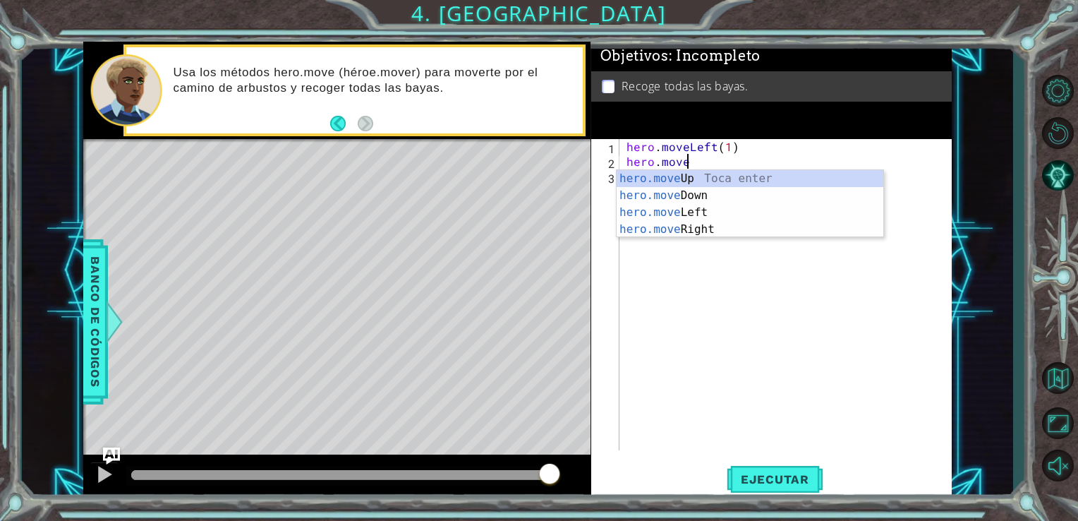
scroll to position [0, 3]
type textarea "hero.move"
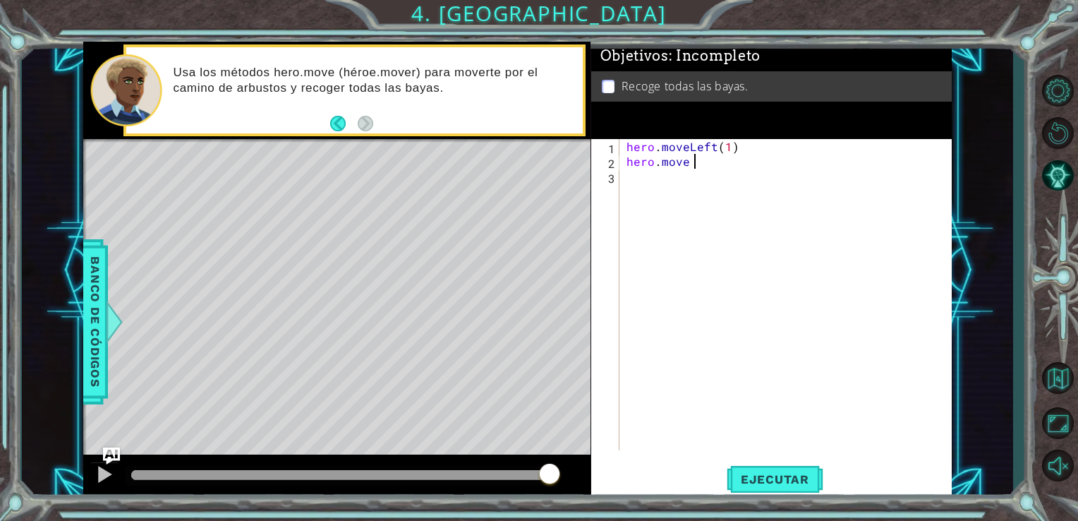
scroll to position [0, 0]
type textarea "h"
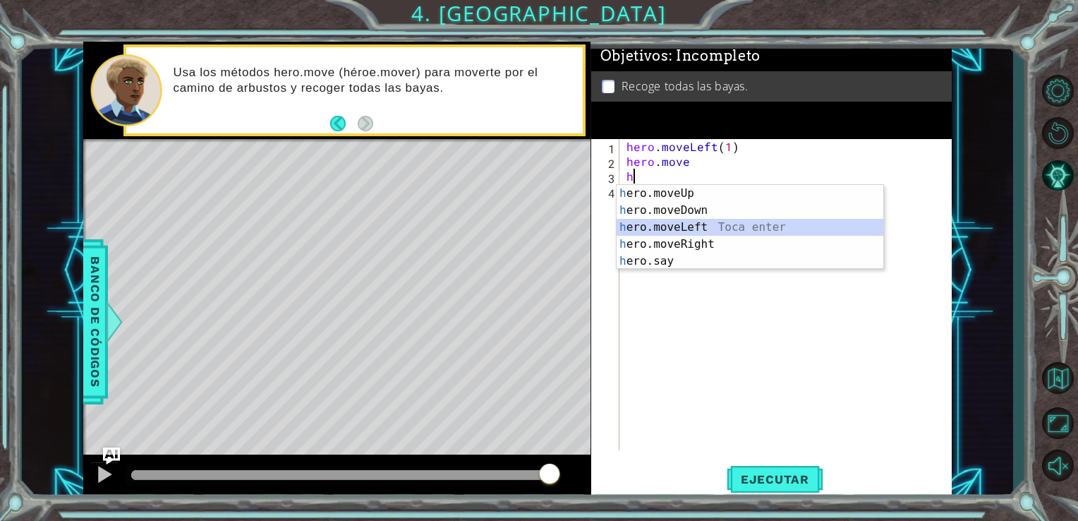
click at [684, 227] on div "h ero.moveUp Toca enter h ero.moveDown Toca enter h ero.moveLeft Toca enter h e…" at bounding box center [750, 244] width 267 height 119
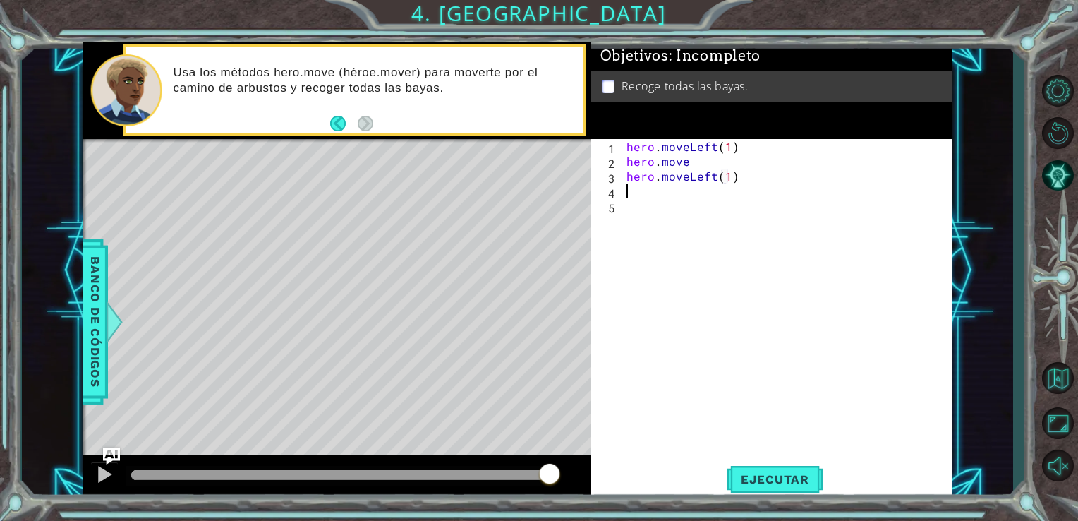
scroll to position [0, 6]
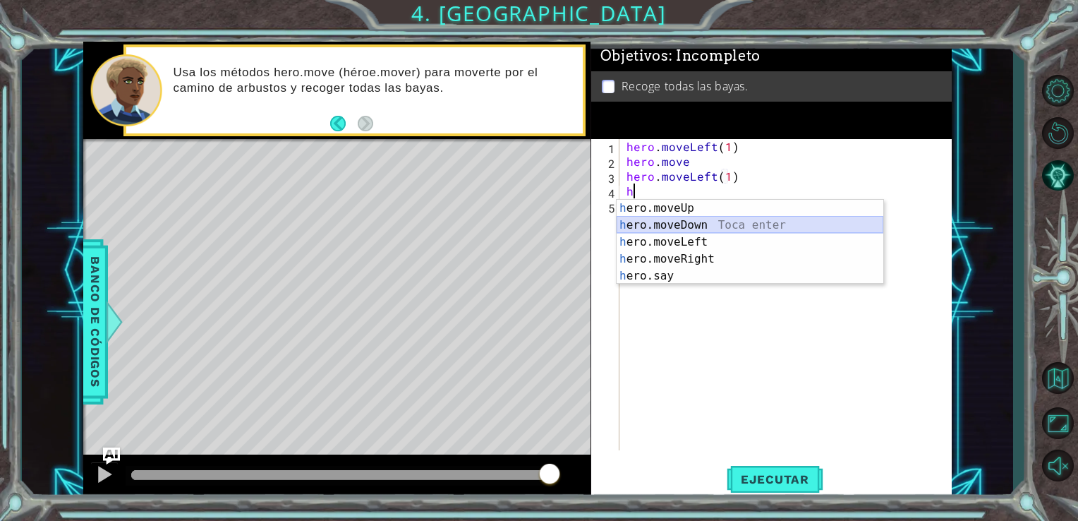
drag, startPoint x: 694, startPoint y: 220, endPoint x: 684, endPoint y: 219, distance: 10.6
click at [684, 219] on div "h ero.moveUp Toca enter h ero.moveDown Toca enter h ero.moveLeft Toca enter h e…" at bounding box center [750, 259] width 267 height 119
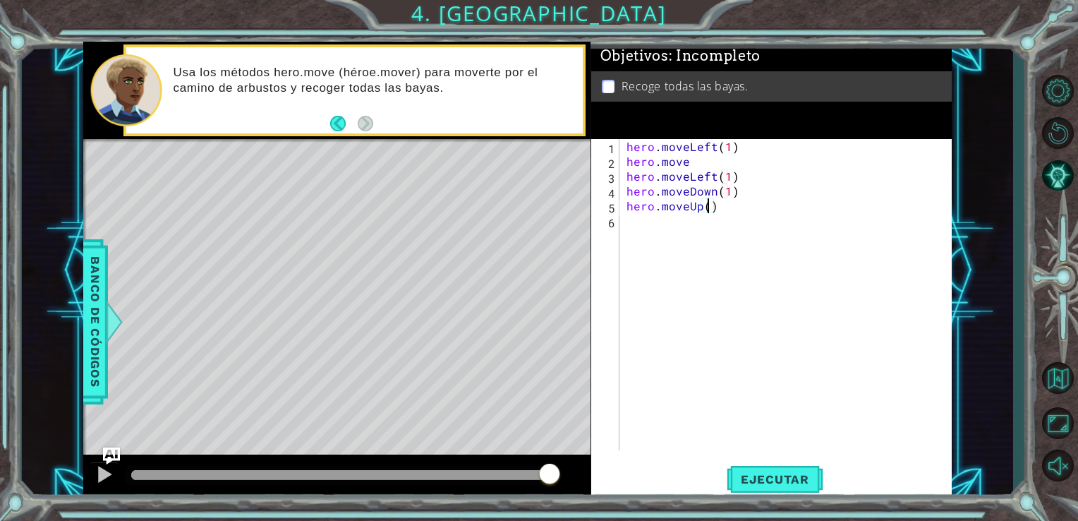
scroll to position [0, 4]
click at [720, 208] on div "hero . moveLeft ( 1 ) hero . move hero . moveLeft ( 1 ) hero . moveDown ( 1 ) h…" at bounding box center [790, 309] width 332 height 341
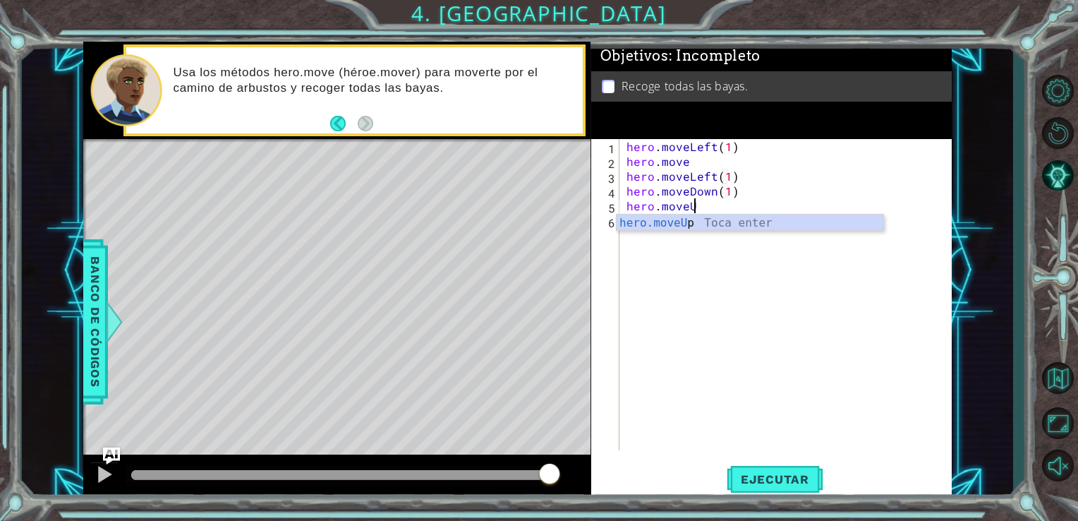
scroll to position [0, 3]
type textarea "hero.move"
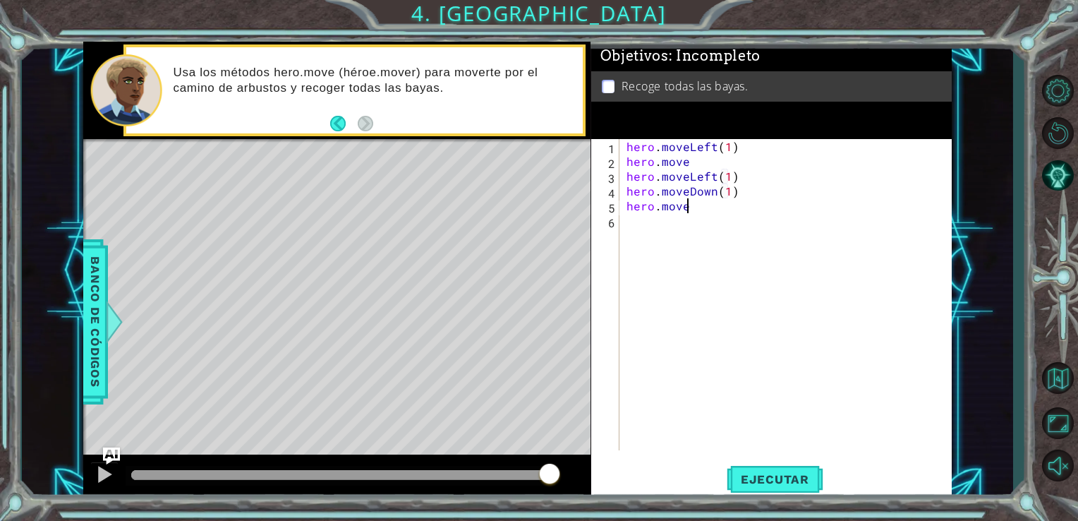
click at [711, 202] on div "hero . moveLeft ( 1 ) hero . move hero . moveLeft ( 1 ) hero . moveDown ( 1 ) h…" at bounding box center [790, 309] width 332 height 341
type textarea "hero.moveRight(1)"
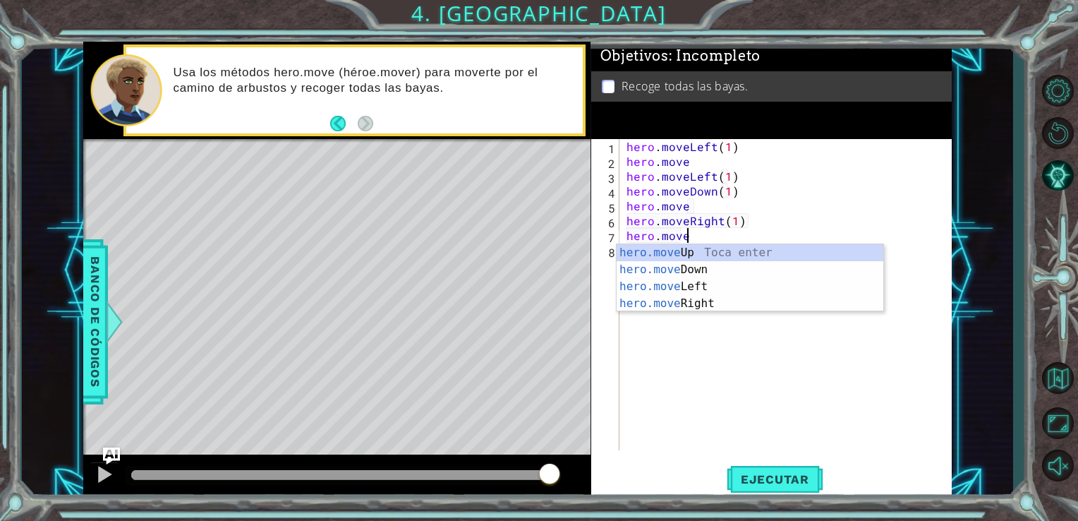
scroll to position [0, 3]
type textarea "hero.move"
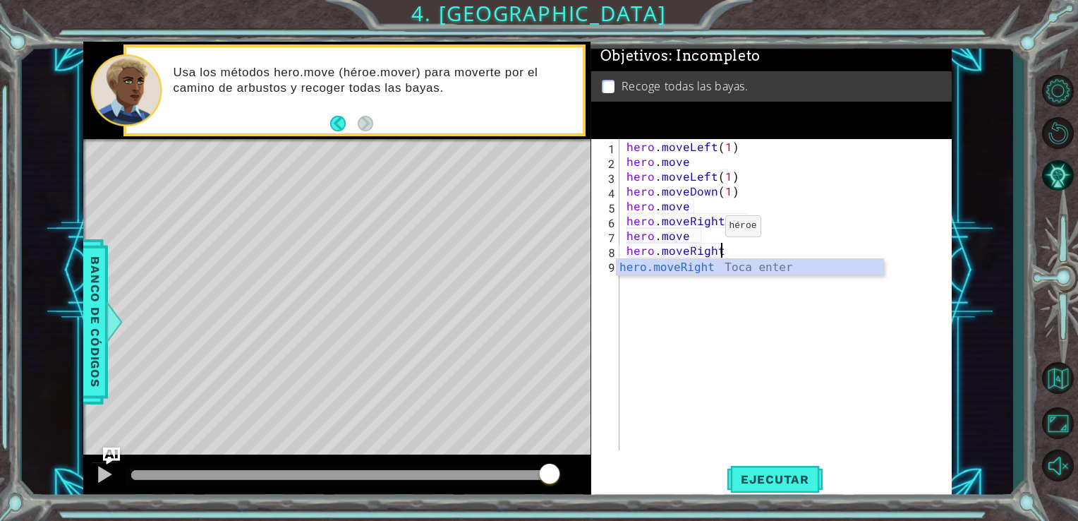
scroll to position [0, 6]
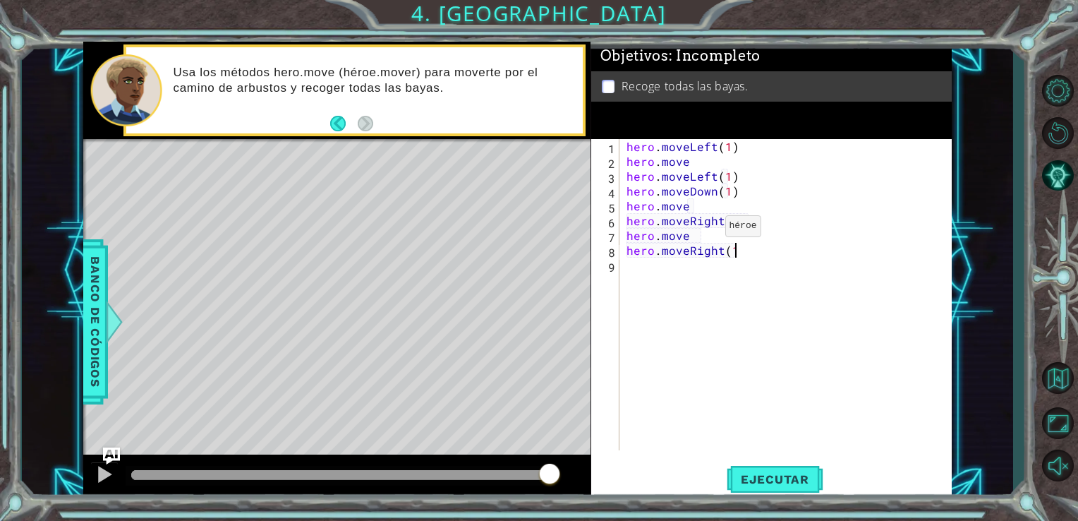
type textarea "hero.moveRight(1)"
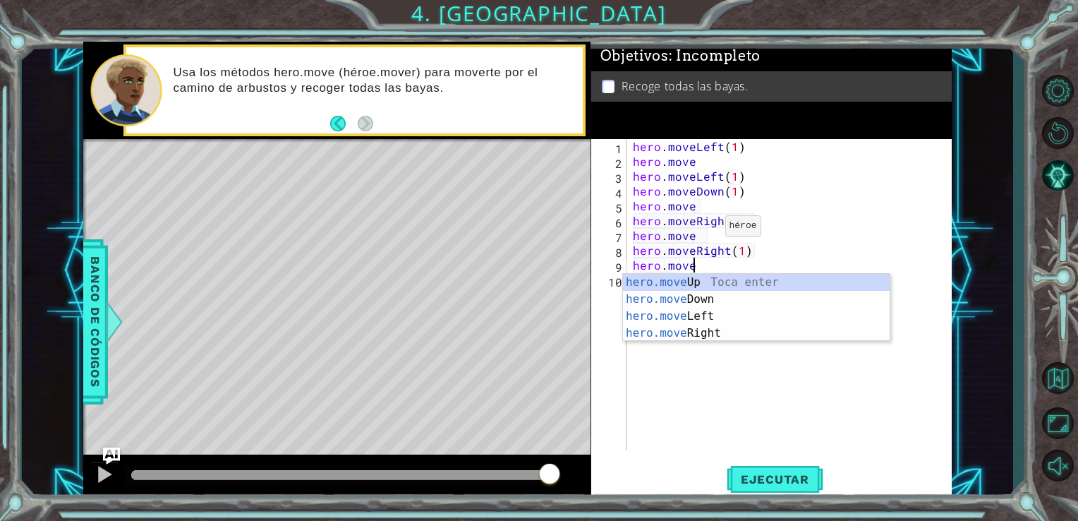
scroll to position [0, 3]
type textarea "hero.move"
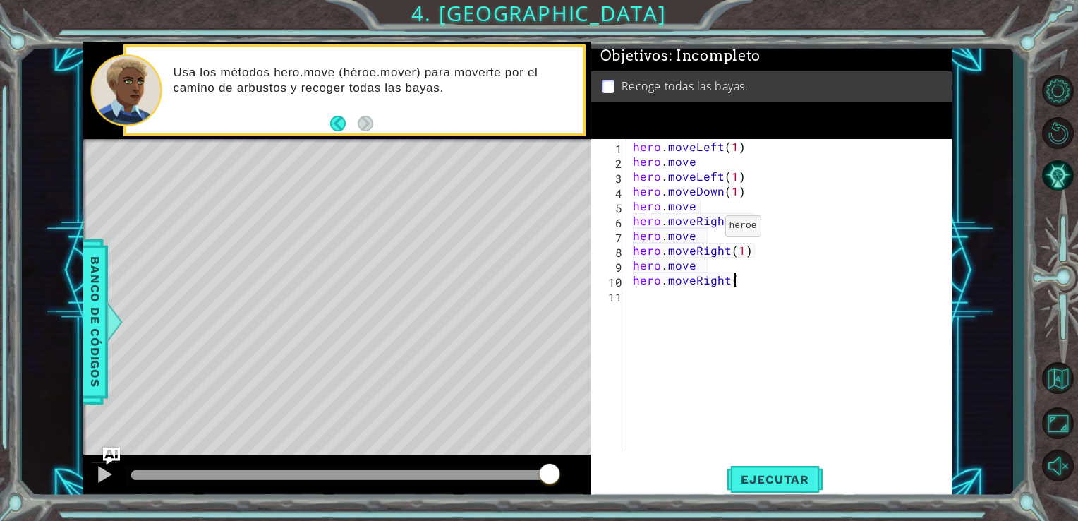
scroll to position [0, 6]
type textarea "hero.moveRight(1)"
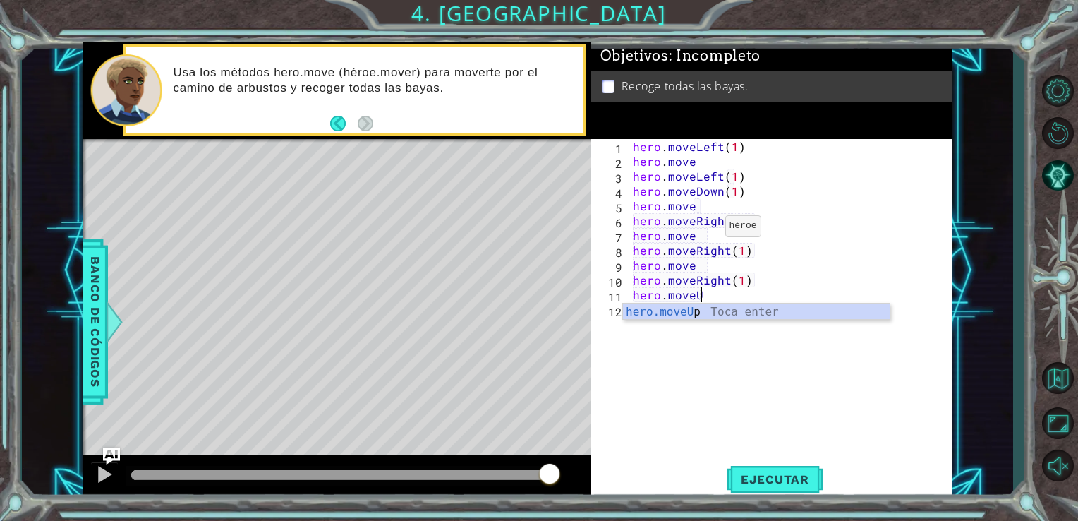
scroll to position [0, 4]
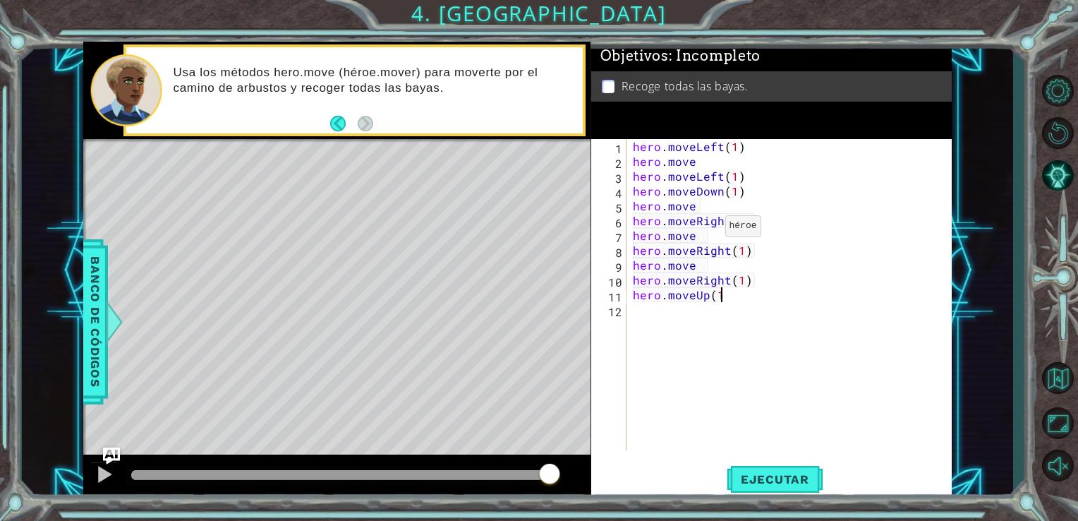
type textarea "hero.moveUp(1)"
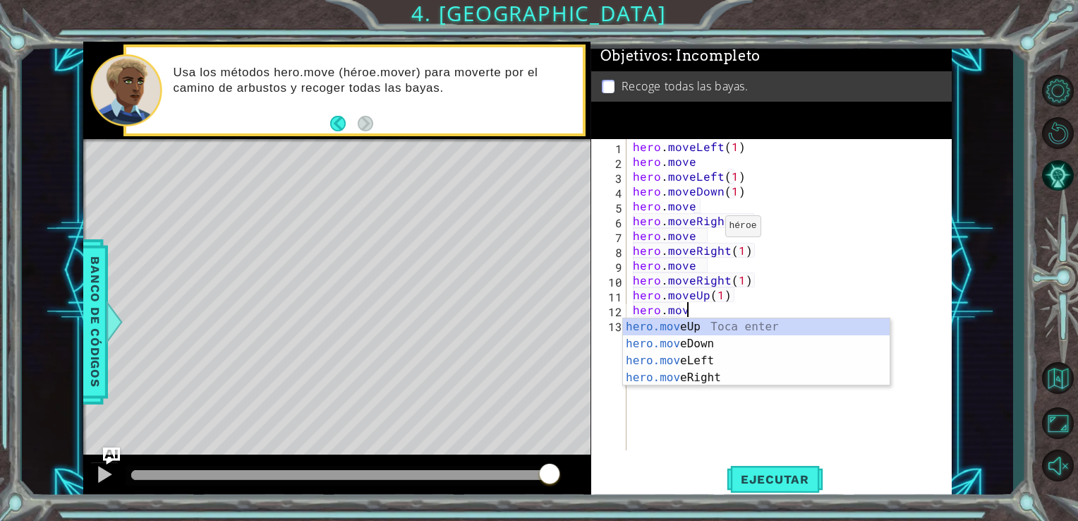
scroll to position [0, 3]
type textarea "hero.move"
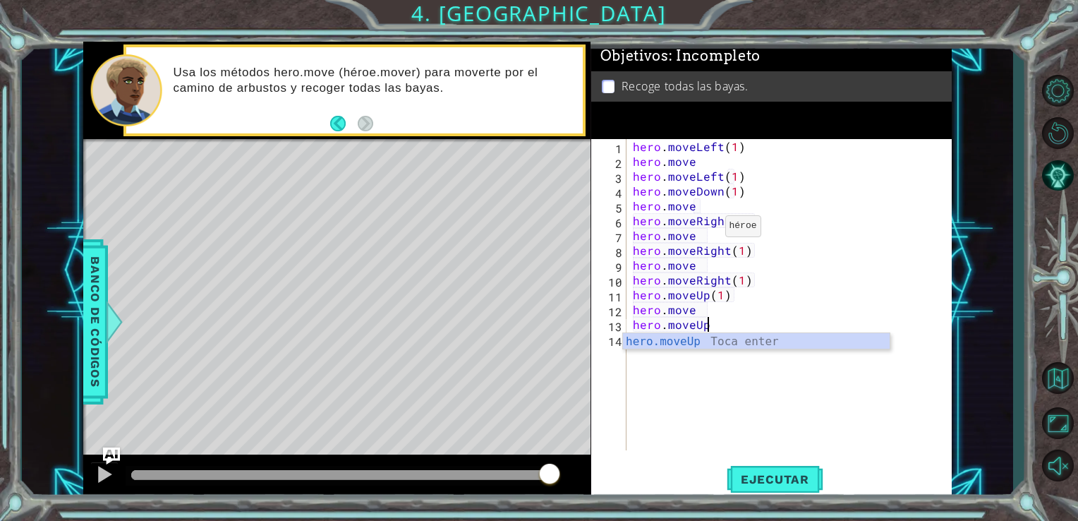
scroll to position [0, 4]
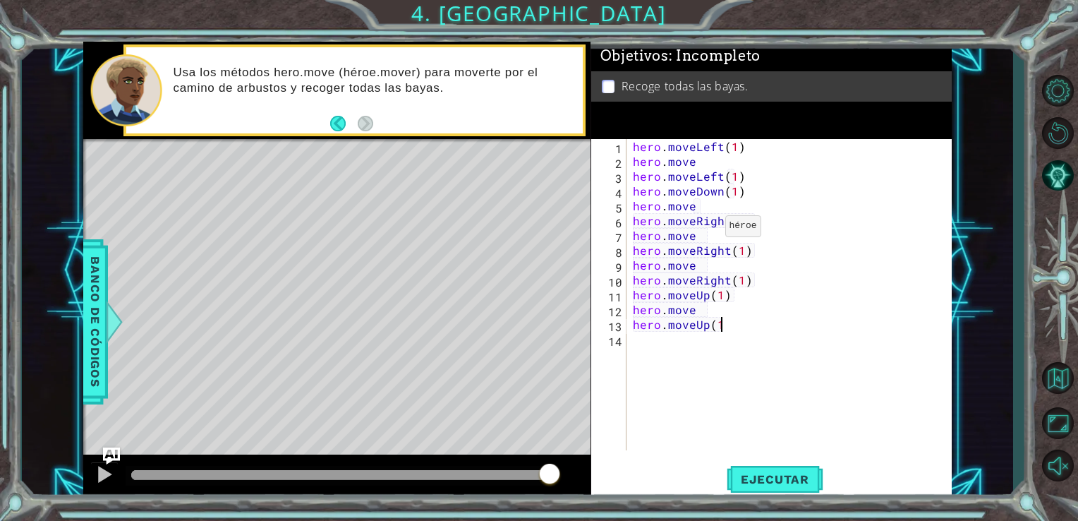
type textarea "hero.moveUp(1)"
click at [756, 492] on button "Ejecutar" at bounding box center [775, 479] width 97 height 36
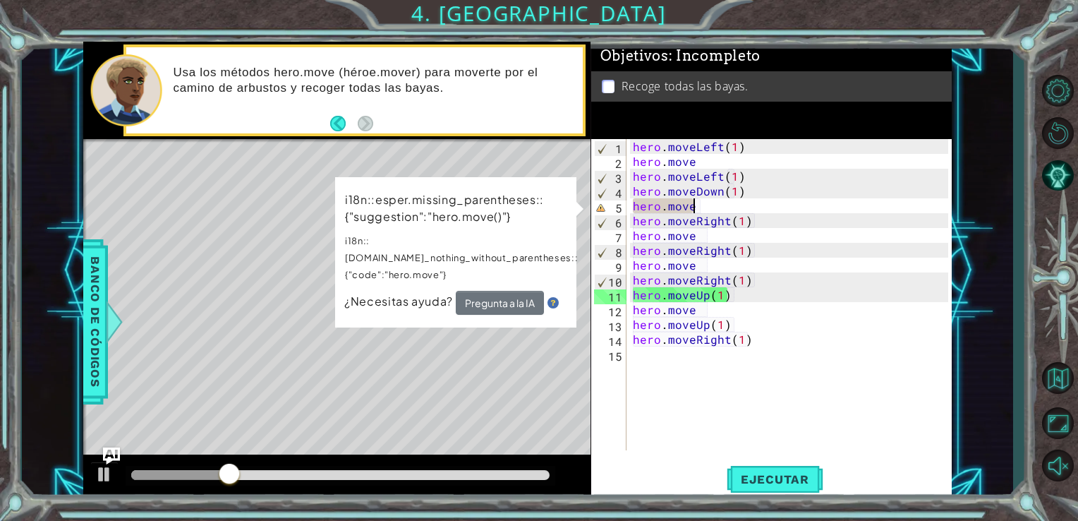
click at [698, 210] on div "hero . moveLeft ( 1 ) hero . move hero . moveLeft ( 1 ) hero . moveDown ( 1 ) h…" at bounding box center [793, 309] width 326 height 341
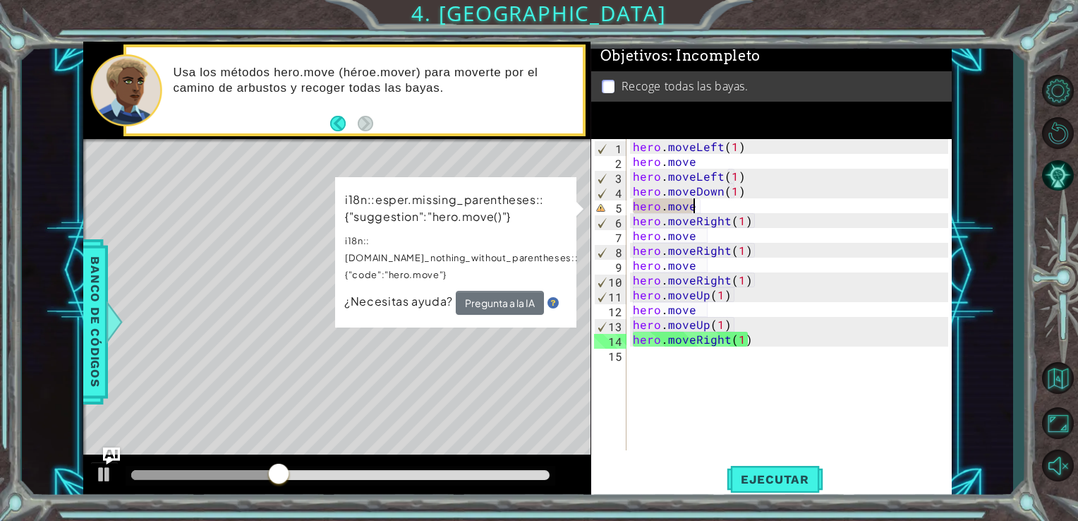
click at [696, 205] on div "hero . moveLeft ( 1 ) hero . move hero . moveLeft ( 1 ) hero . moveDown ( 1 ) h…" at bounding box center [793, 309] width 326 height 341
click at [490, 291] on button "Pregunta a la IA" at bounding box center [500, 303] width 88 height 24
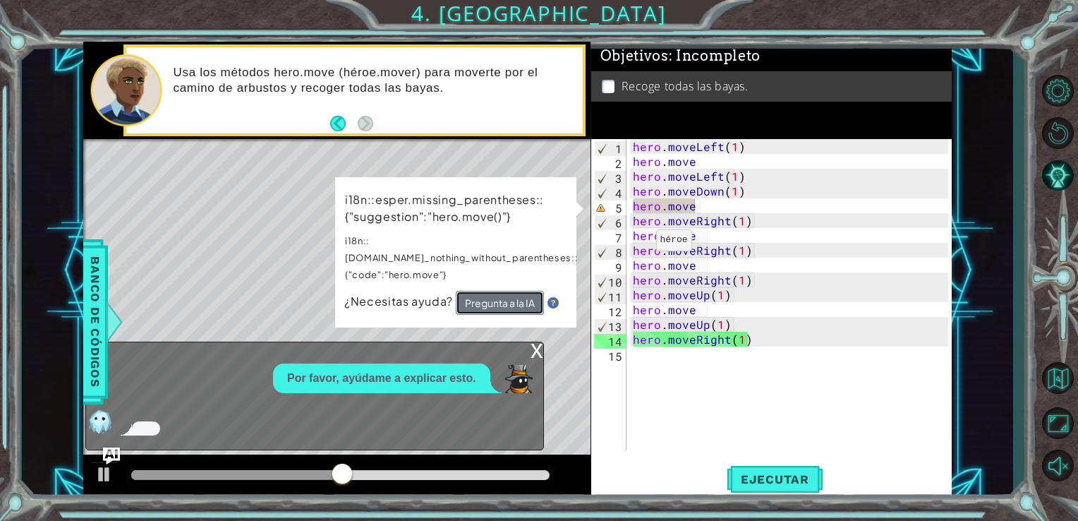
click at [492, 291] on button "Pregunta a la IA" at bounding box center [500, 303] width 88 height 24
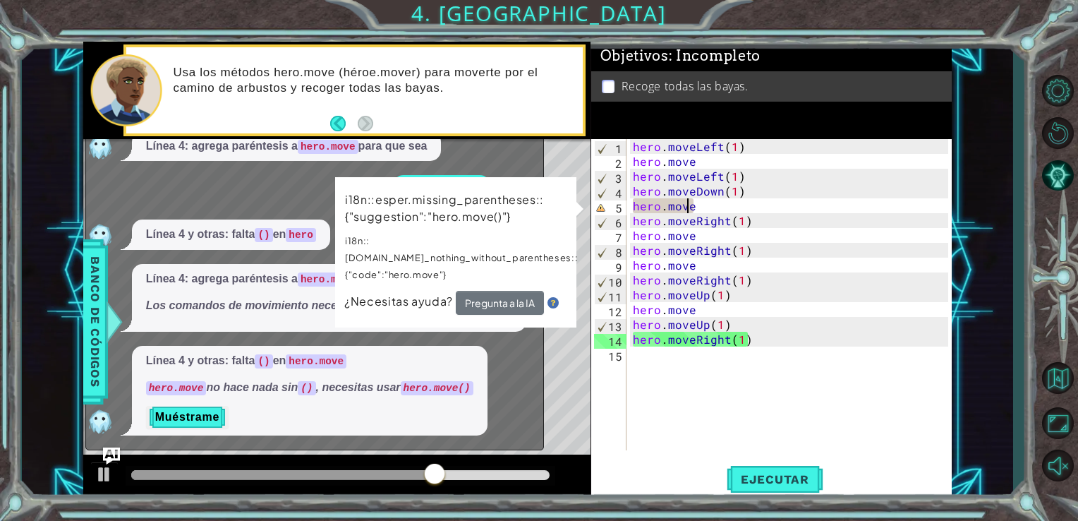
click at [684, 210] on div "hero . moveLeft ( 1 ) hero . move hero . moveLeft ( 1 ) hero . moveDown ( 1 ) h…" at bounding box center [793, 309] width 326 height 341
click at [708, 162] on div "hero . moveLeft ( 1 ) hero . move hero . moveLeft ( 1 ) hero . moveDown ( 1 ) h…" at bounding box center [793, 309] width 326 height 341
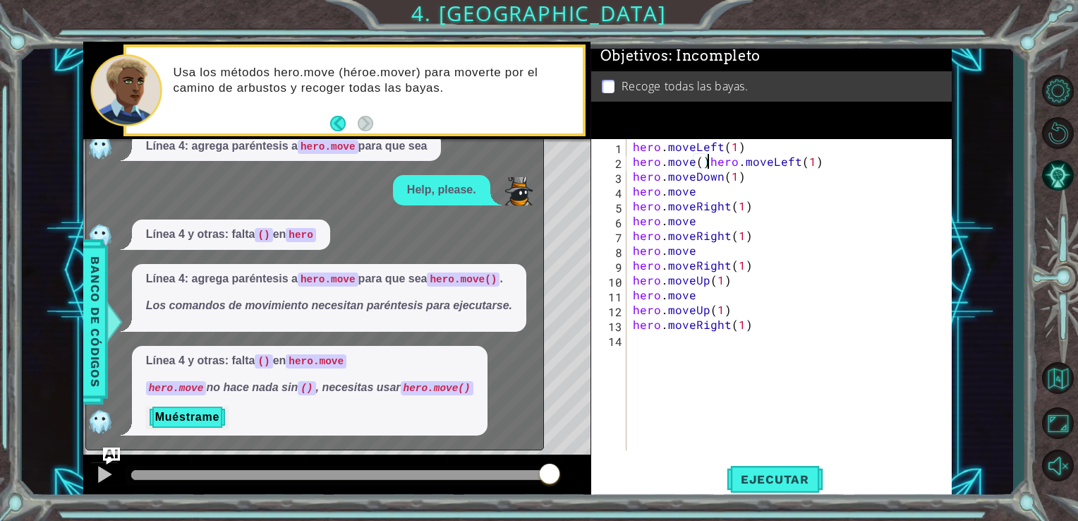
scroll to position [0, 5]
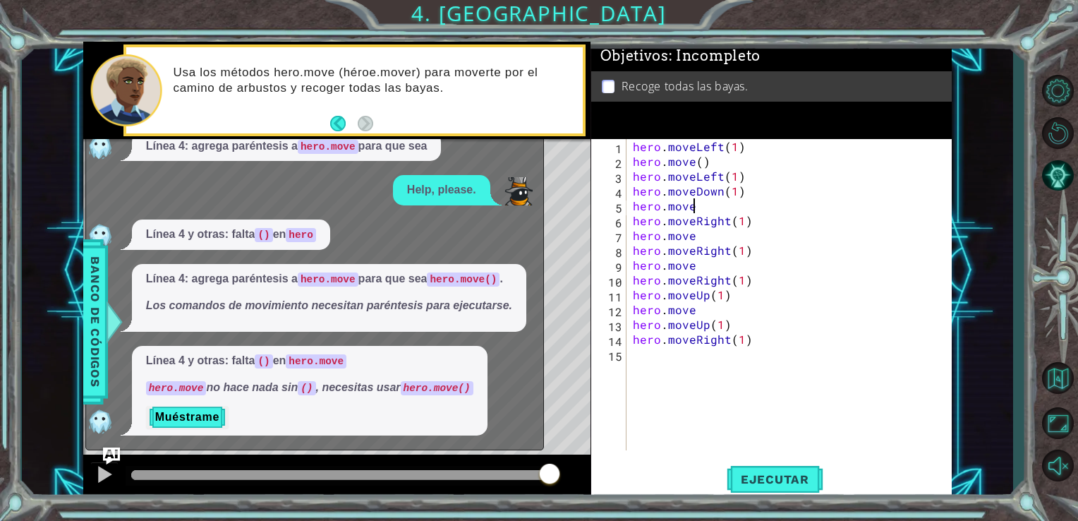
click at [708, 202] on div "hero . moveLeft ( 1 ) hero . move ( ) hero . moveLeft ( 1 ) hero . moveDown ( 1…" at bounding box center [793, 309] width 326 height 341
click at [700, 226] on div "hero . moveLeft ( 1 ) hero . move ( ) hero . moveLeft ( 1 ) hero . moveDown ( 1…" at bounding box center [793, 309] width 326 height 341
click at [698, 235] on div "hero . moveLeft ( 1 ) hero . move ( ) hero . moveLeft ( 1 ) hero . moveDown ( 1…" at bounding box center [793, 309] width 326 height 341
click at [769, 490] on button "Ejecutar" at bounding box center [775, 479] width 97 height 36
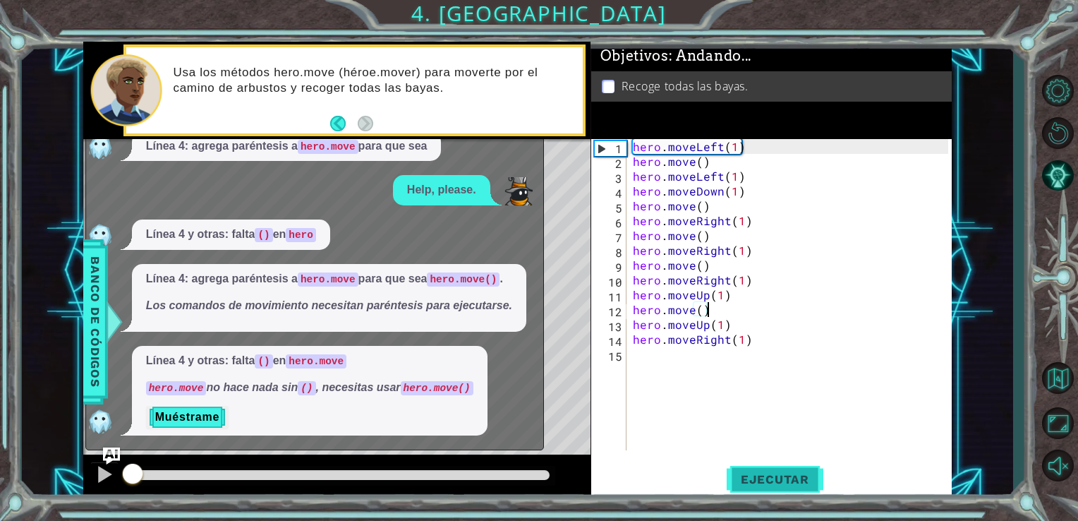
click at [769, 490] on button "Ejecutar" at bounding box center [775, 479] width 97 height 36
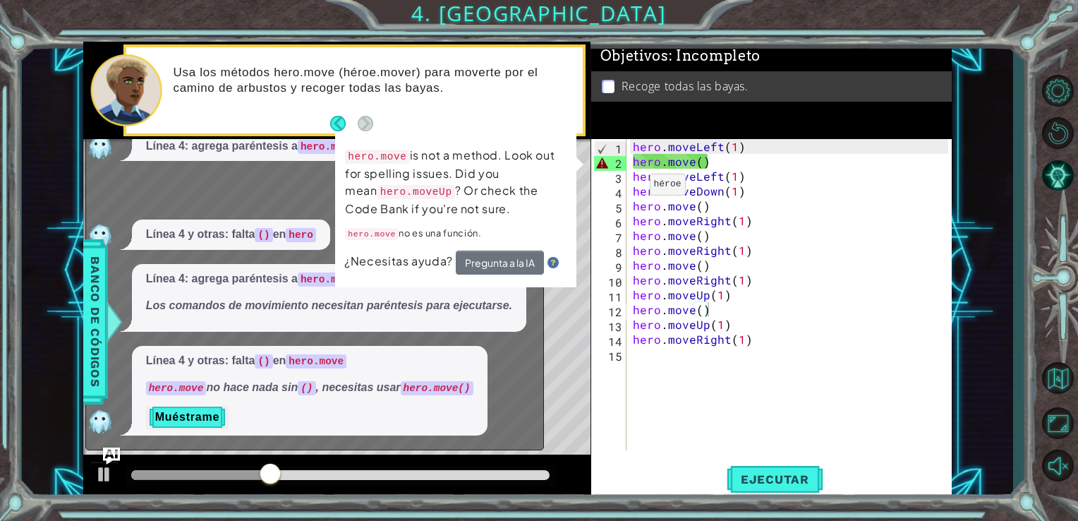
click at [267, 126] on div "Usa los métodos hero.move (héroe.mover) para moverte por el camino de arbustos …" at bounding box center [354, 90] width 456 height 86
drag, startPoint x: 267, startPoint y: 126, endPoint x: 338, endPoint y: 66, distance: 92.6
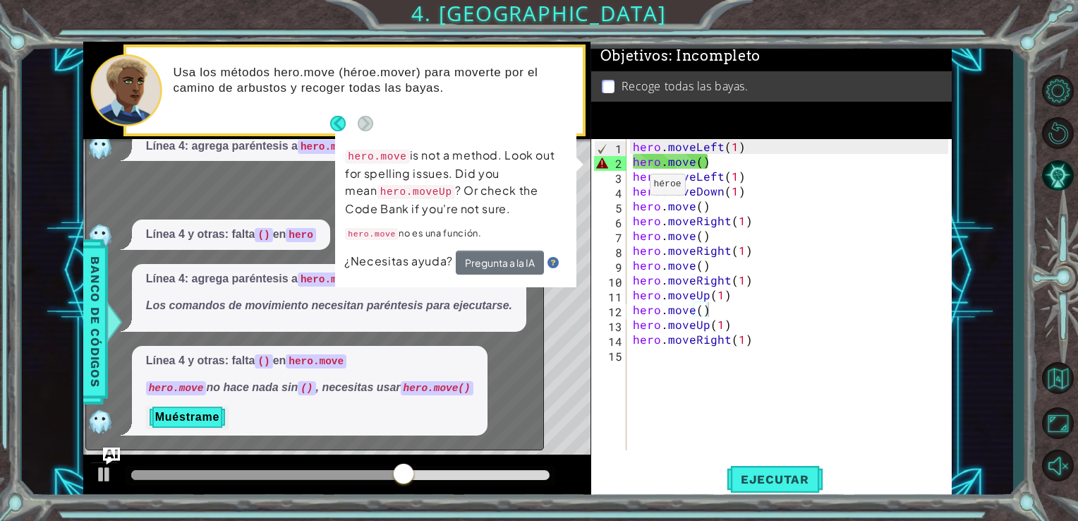
click at [338, 66] on p "Usa los métodos hero.move (héroe.mover) para moverte por el camino de arbustos …" at bounding box center [373, 80] width 400 height 31
click at [737, 188] on div "hero . moveLeft ( 1 ) hero . move ( ) hero . moveLeft ( 1 ) hero . moveDown ( 1…" at bounding box center [793, 309] width 326 height 341
click at [710, 168] on div "hero . moveLeft ( 1 ) hero . move ( ) hero . moveLeft ( 1 ) hero . moveDown ( 1…" at bounding box center [793, 309] width 326 height 341
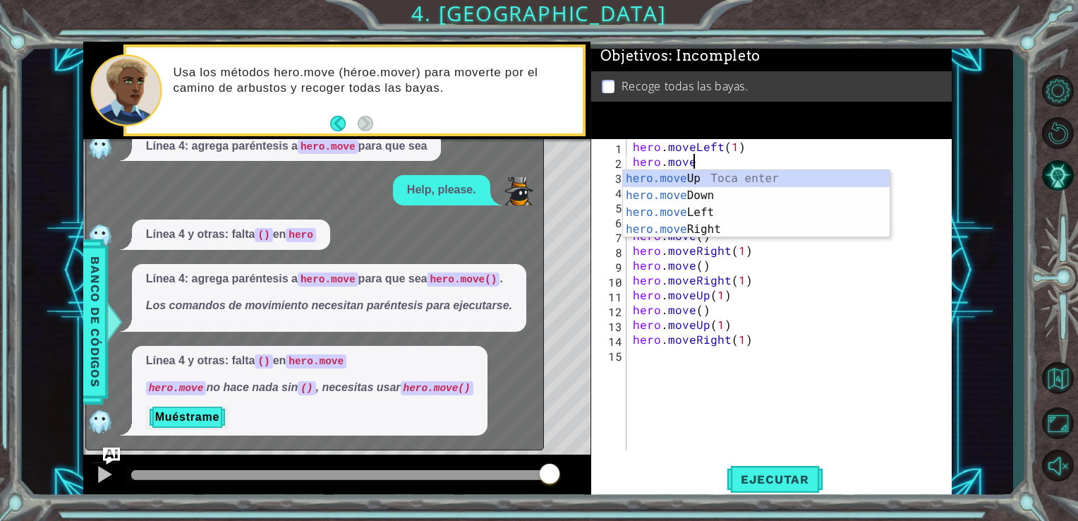
scroll to position [0, 3]
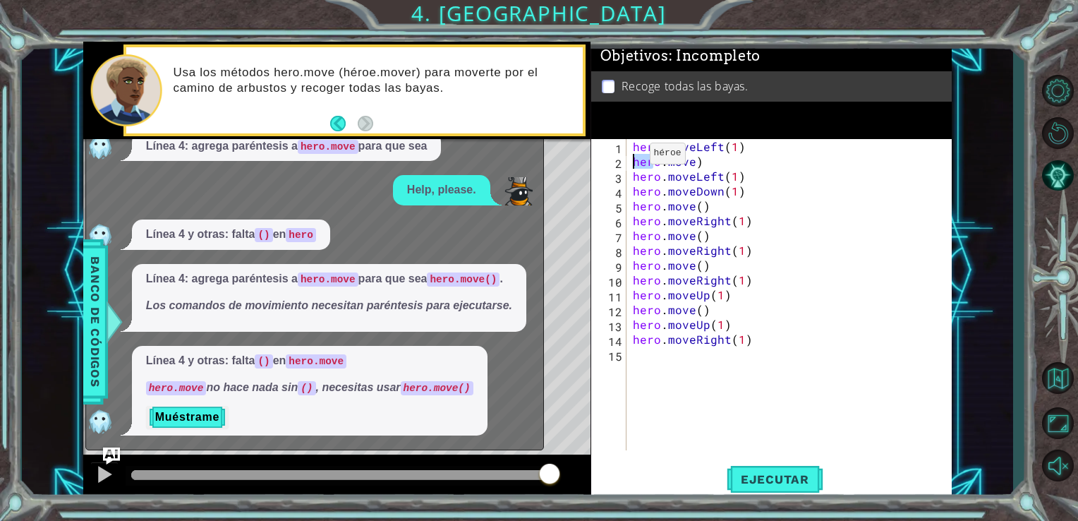
drag, startPoint x: 654, startPoint y: 166, endPoint x: 631, endPoint y: 157, distance: 24.6
click at [631, 157] on div "hero . moveLeft ( 1 ) hero . move ) hero . moveLeft ( 1 ) hero . moveDown ( 1 )…" at bounding box center [793, 309] width 326 height 341
click at [631, 157] on div "hero . moveLeft ( 1 ) hero . move ) hero . moveLeft ( 1 ) hero . moveDown ( 1 )…" at bounding box center [789, 294] width 318 height 311
click at [631, 157] on div "hero . moveLeft ( 1 ) hero . move ) hero . moveLeft ( 1 ) hero . moveDown ( 1 )…" at bounding box center [793, 309] width 326 height 341
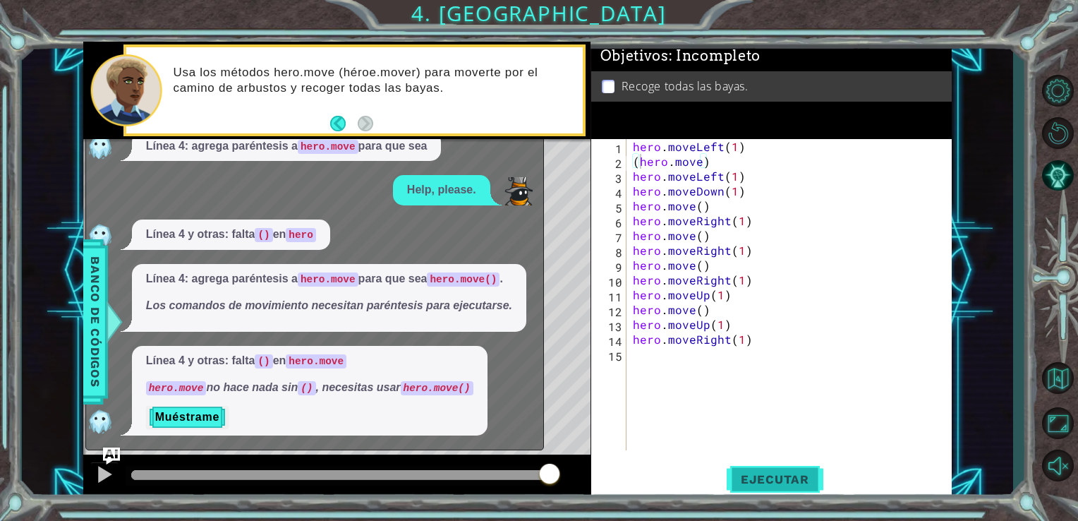
click at [762, 476] on span "Ejecutar" at bounding box center [775, 479] width 97 height 14
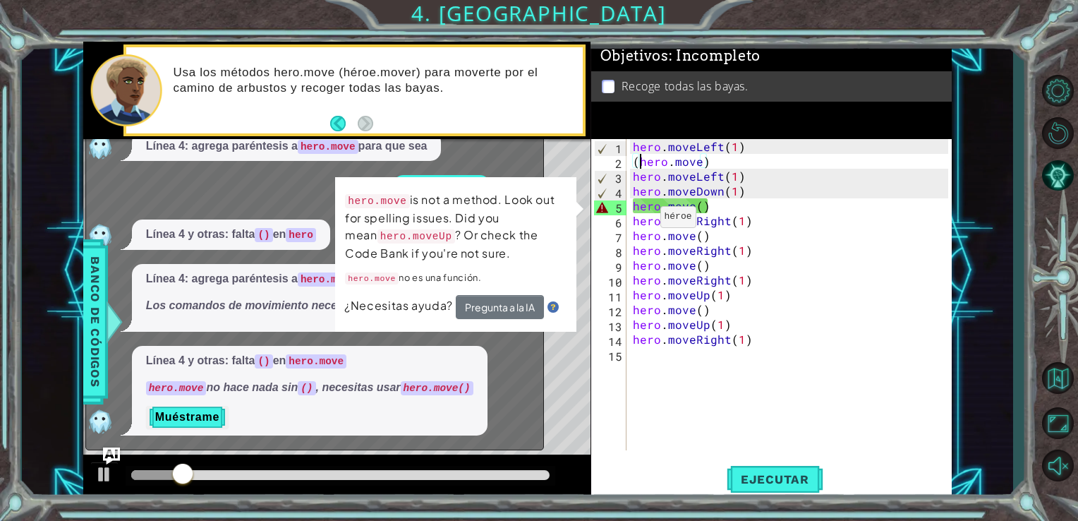
click at [511, 91] on p "Usa los métodos hero.move (héroe.mover) para moverte por el camino de arbustos …" at bounding box center [373, 80] width 400 height 31
click at [395, 174] on div "Por favor, ayúdame a explicar esto. Línea 4: agrega paréntesis a hero.move para…" at bounding box center [311, 261] width 450 height 349
type textarea "hero.move()"
click at [643, 202] on div "hero . moveLeft ( 1 ) ( hero . move ) hero . moveLeft ( 1 ) hero . moveDown ( 1…" at bounding box center [793, 309] width 326 height 341
click at [524, 303] on button "Pregunta a la IA" at bounding box center [500, 306] width 88 height 25
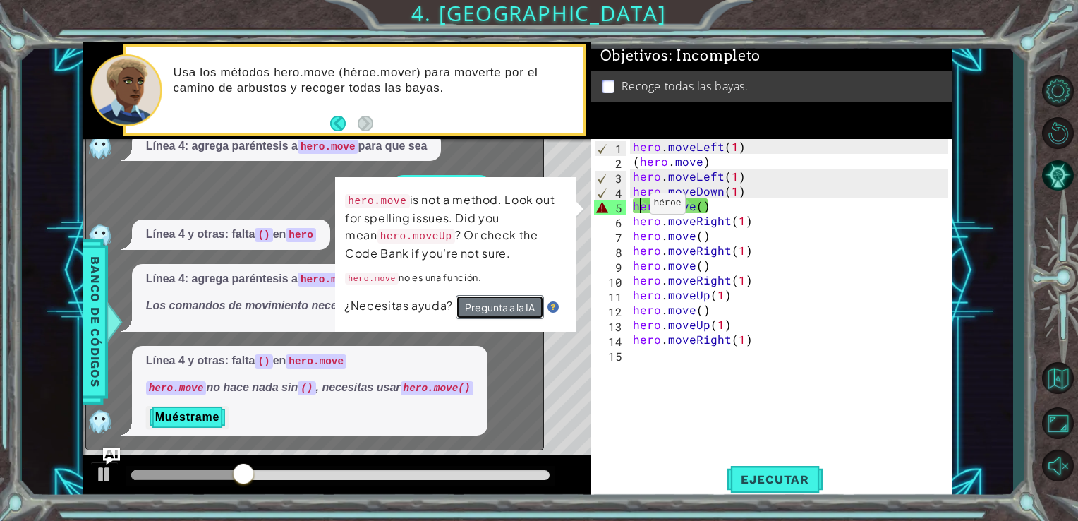
click at [524, 303] on button "Pregunta a la IA" at bounding box center [500, 305] width 89 height 25
click at [524, 303] on button "Pregunta a la IA" at bounding box center [500, 307] width 88 height 24
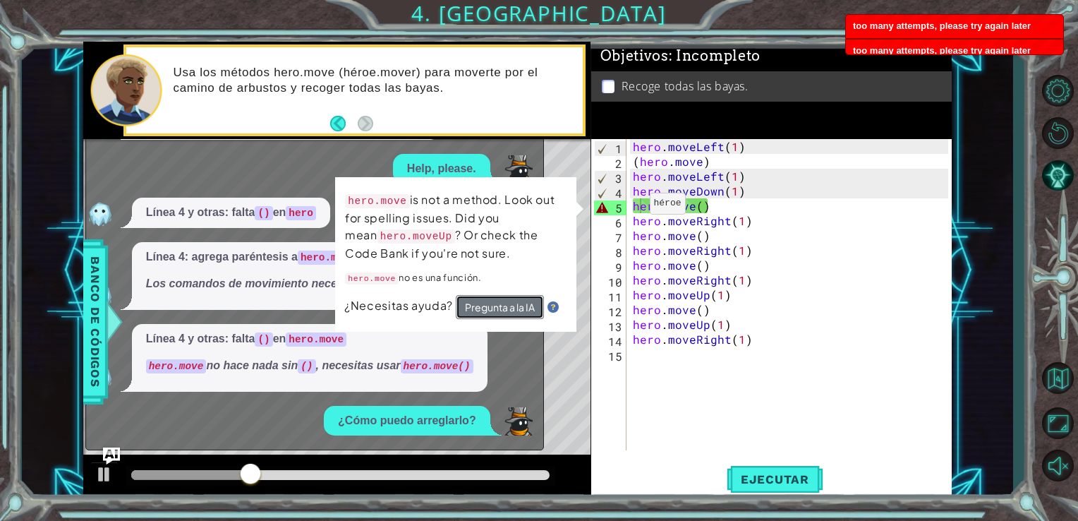
click at [524, 303] on button "Pregunta a la IA" at bounding box center [499, 307] width 88 height 25
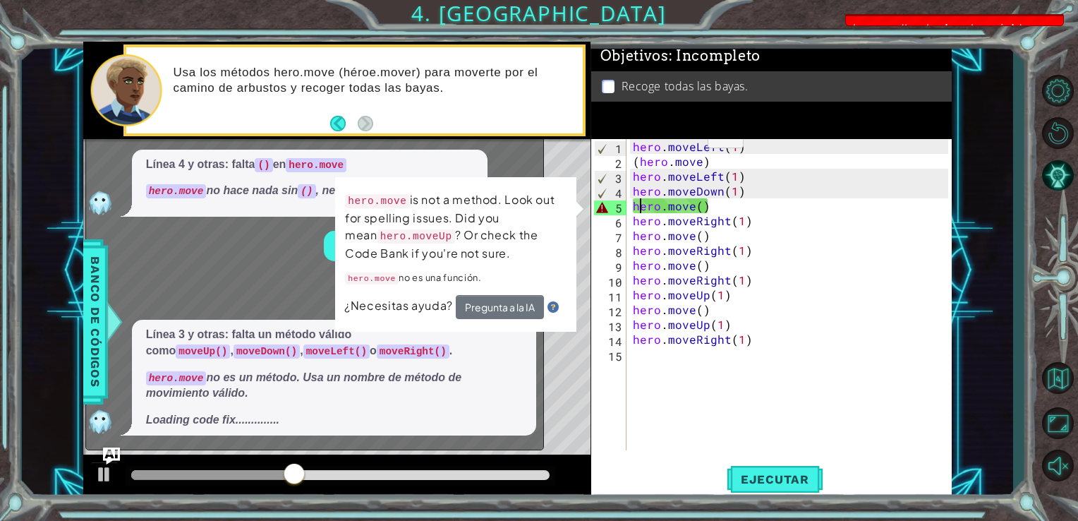
scroll to position [159, 0]
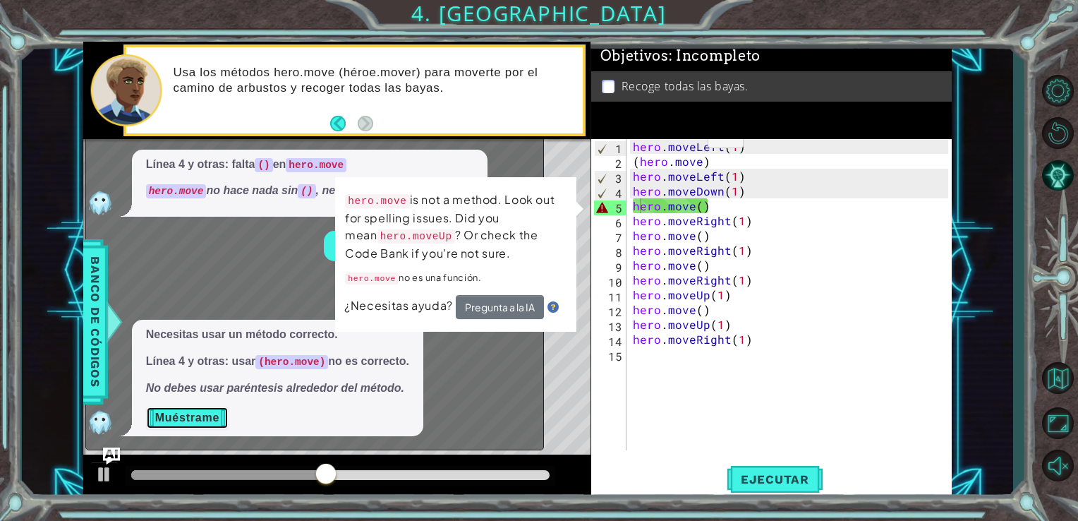
click at [188, 424] on button "Muéstrame" at bounding box center [187, 417] width 83 height 23
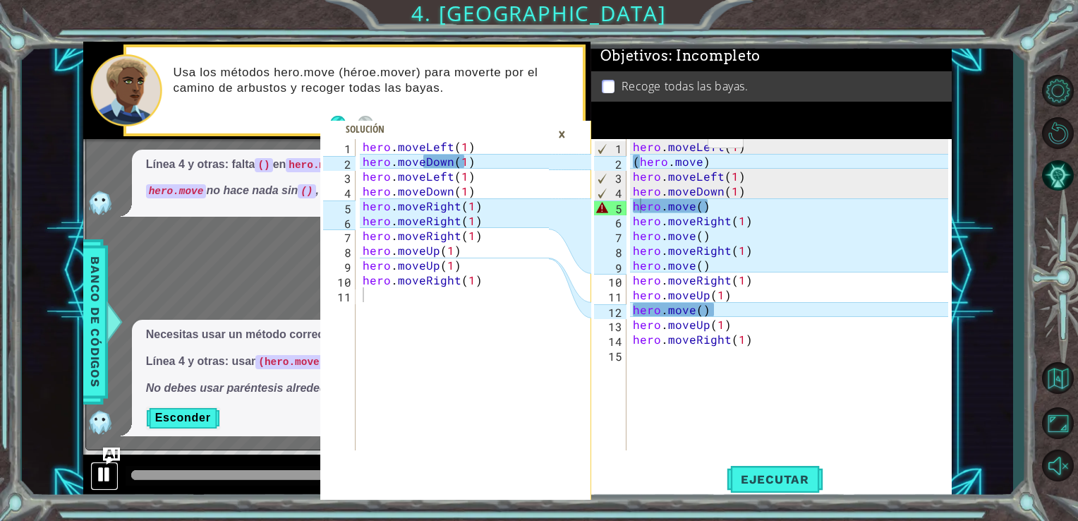
click at [97, 473] on div at bounding box center [104, 474] width 18 height 18
click at [99, 349] on span "Banco de códigos" at bounding box center [95, 321] width 23 height 146
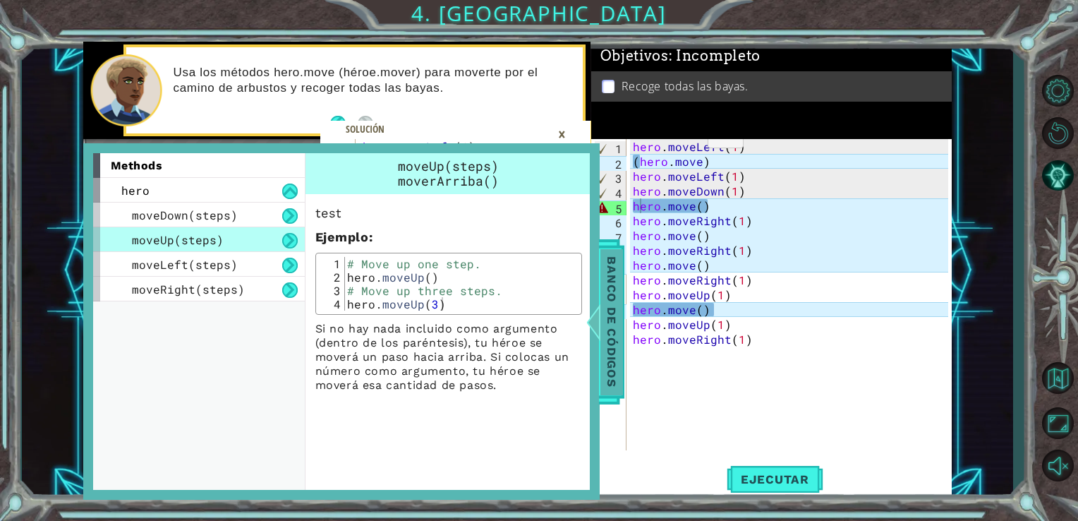
click at [99, 349] on div "methods hero moveDown(steps) moveUp(steps) moveLeft(steps) moveRight(steps)" at bounding box center [204, 321] width 222 height 337
click at [557, 127] on div "×" at bounding box center [562, 134] width 22 height 24
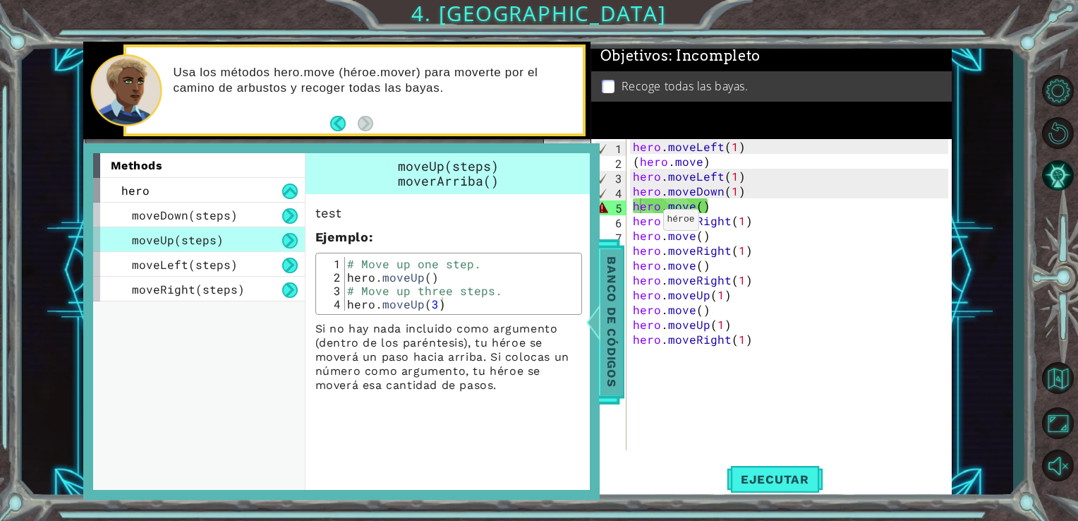
click at [601, 289] on span "Banco de códigos" at bounding box center [611, 321] width 23 height 146
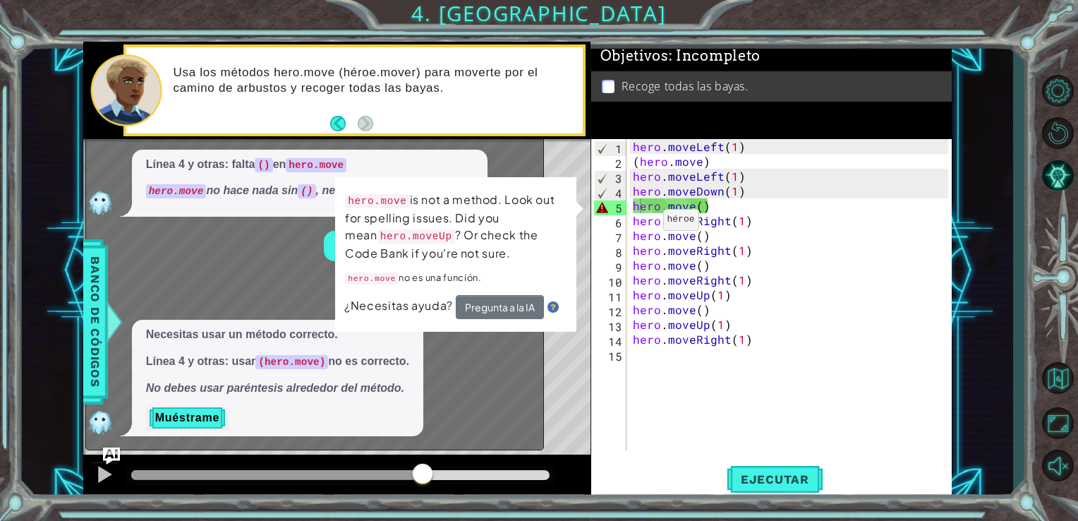
click at [590, 192] on div "Level Map" at bounding box center [409, 347] width 652 height 416
drag, startPoint x: 437, startPoint y: 480, endPoint x: 53, endPoint y: 461, distance: 384.3
click at [132, 495] on div at bounding box center [337, 476] width 508 height 45
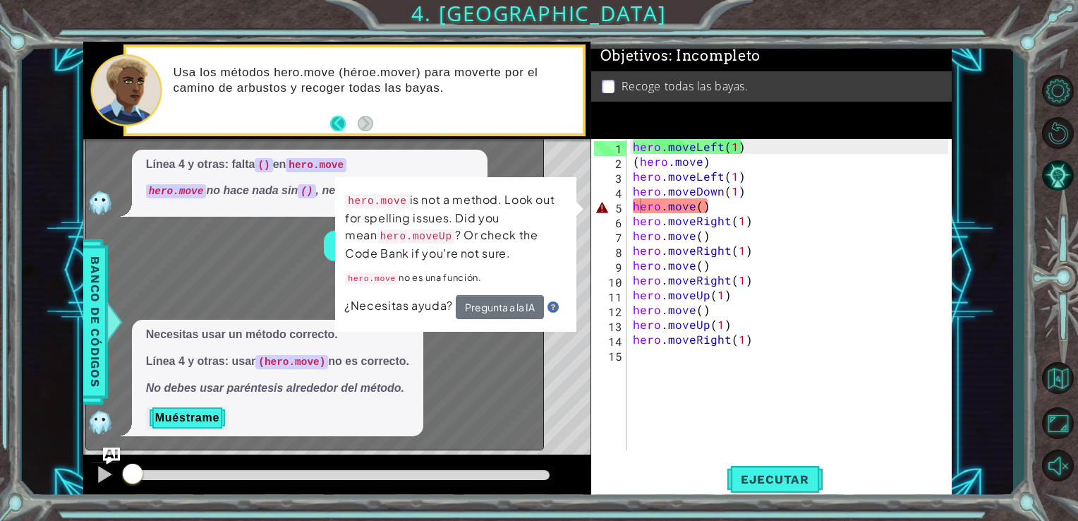
click at [341, 129] on button "Back" at bounding box center [344, 124] width 28 height 16
click at [0, 0] on icon at bounding box center [0, 0] width 0 height 0
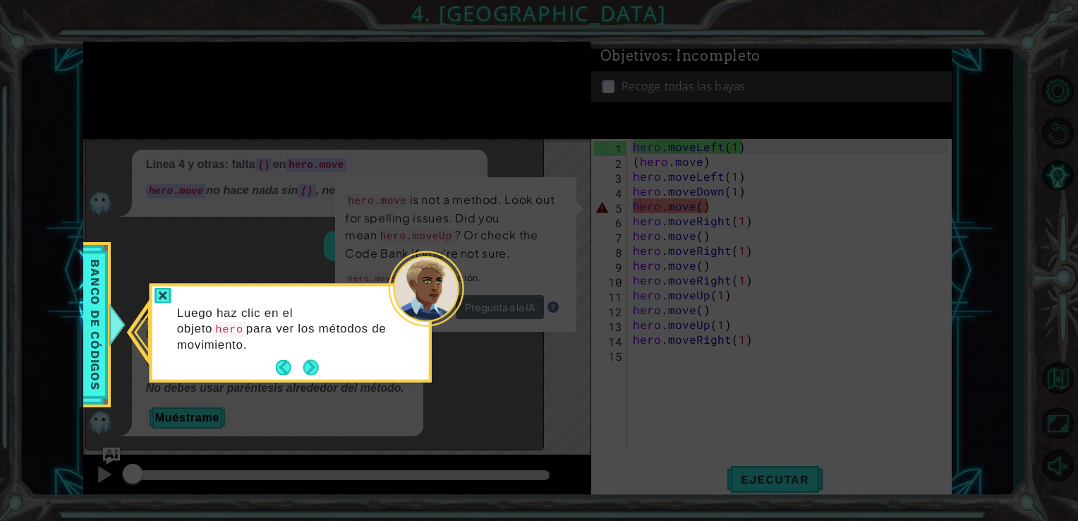
click at [341, 129] on icon at bounding box center [539, 260] width 1078 height 521
click at [303, 375] on button "Next" at bounding box center [311, 368] width 16 height 16
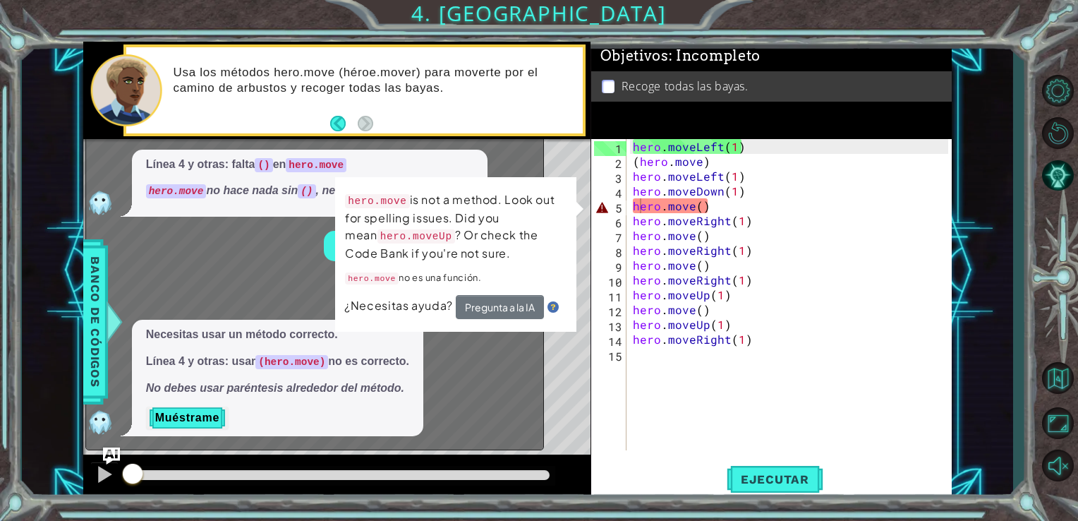
click at [301, 375] on span "Necesitas usar un método correcto. Línea 4 y otras: usar (hero.move) no es corr…" at bounding box center [277, 362] width 263 height 70
drag, startPoint x: 301, startPoint y: 375, endPoint x: 498, endPoint y: 346, distance: 199.5
click at [498, 346] on div "Necesitas usar un método correcto. Línea 4 y otras: usar (hero.move) no es corr…" at bounding box center [311, 378] width 450 height 117
drag, startPoint x: 410, startPoint y: 275, endPoint x: 956, endPoint y: 179, distance: 554.4
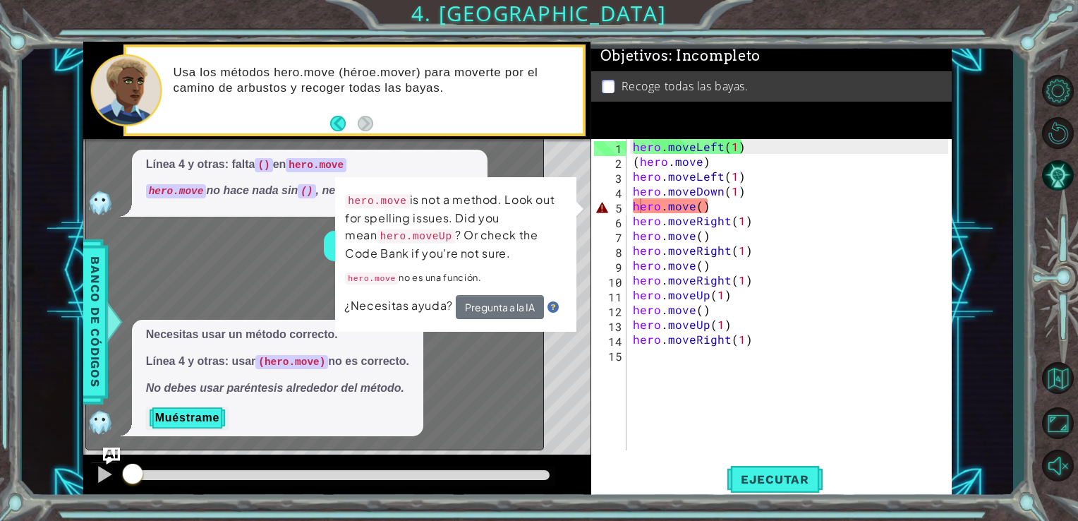
click at [956, 179] on div "1 2 3 4 5 6 7 8 9 10 11 hero . moveLeft ( 1 ) hero . moveDown ( 1 ) hero . move…" at bounding box center [518, 271] width 992 height 458
click at [1067, 131] on button "Reiniciar nivel" at bounding box center [1057, 133] width 41 height 38
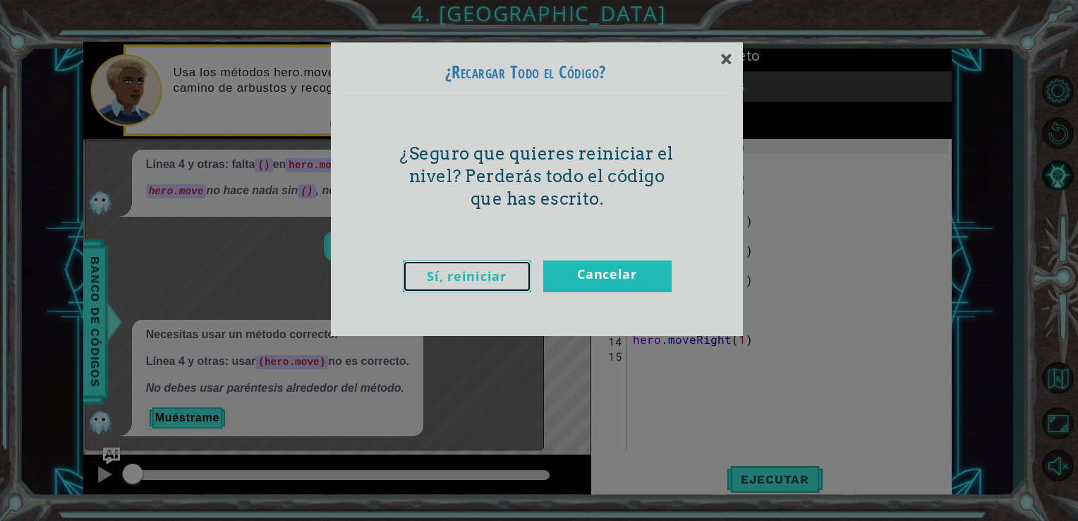
click at [524, 264] on link "Sí, reiniciar" at bounding box center [467, 276] width 128 height 32
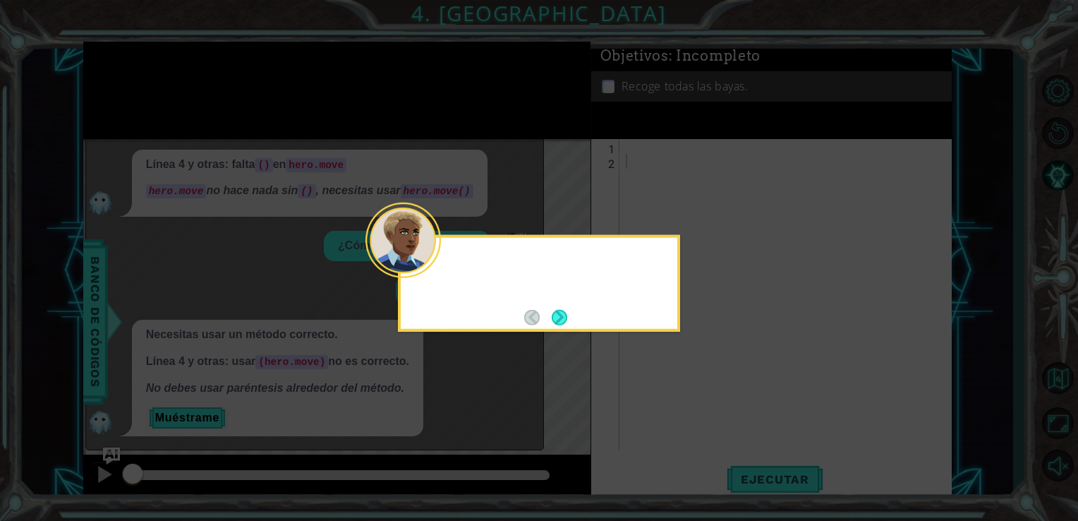
scroll to position [0, 0]
click at [557, 309] on button "Next" at bounding box center [559, 317] width 16 height 16
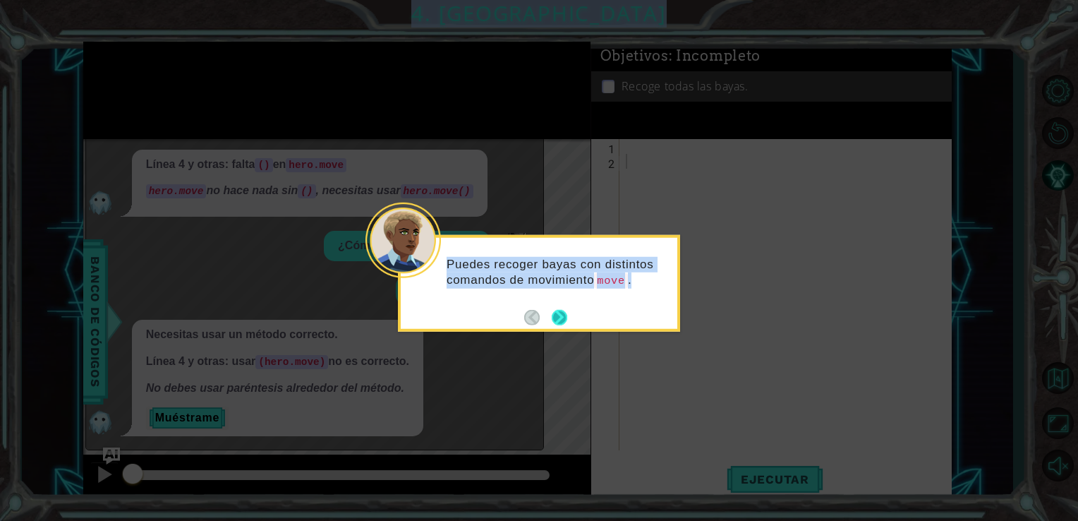
click at [557, 309] on icon at bounding box center [539, 260] width 1078 height 521
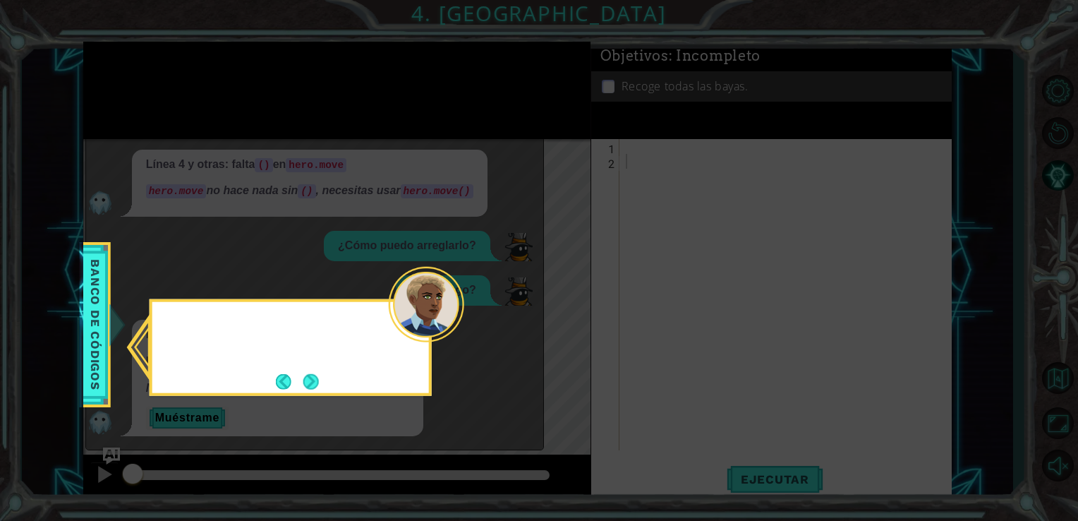
click at [557, 309] on icon at bounding box center [539, 260] width 1078 height 521
drag, startPoint x: 557, startPoint y: 309, endPoint x: 547, endPoint y: 286, distance: 24.9
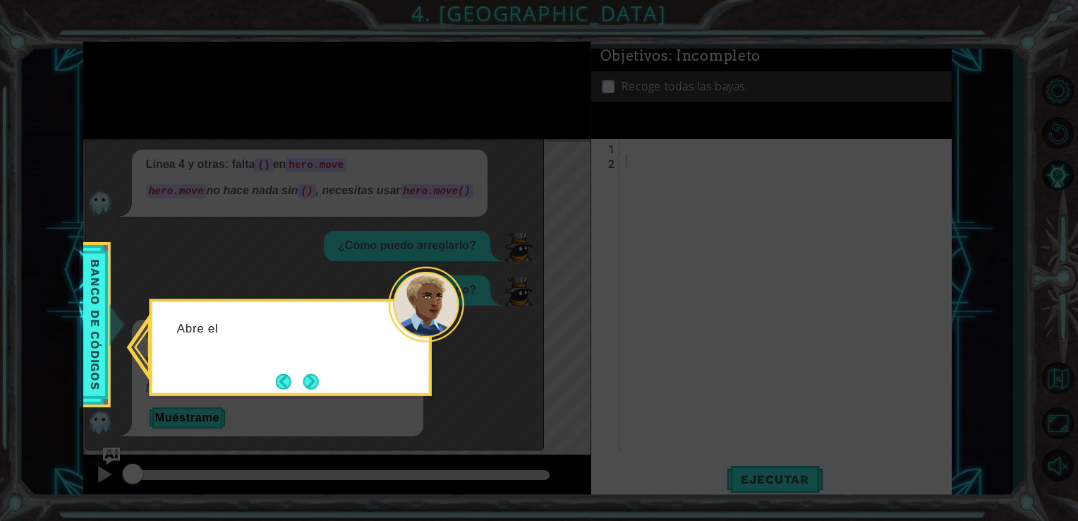
click at [547, 286] on icon at bounding box center [539, 260] width 1078 height 521
click at [126, 90] on icon at bounding box center [539, 260] width 1078 height 521
click at [310, 375] on button "Next" at bounding box center [311, 381] width 16 height 16
click at [310, 375] on span "Necesitas usar un método correcto. Línea 4 y otras: usar (hero.move) no es corr…" at bounding box center [277, 362] width 263 height 70
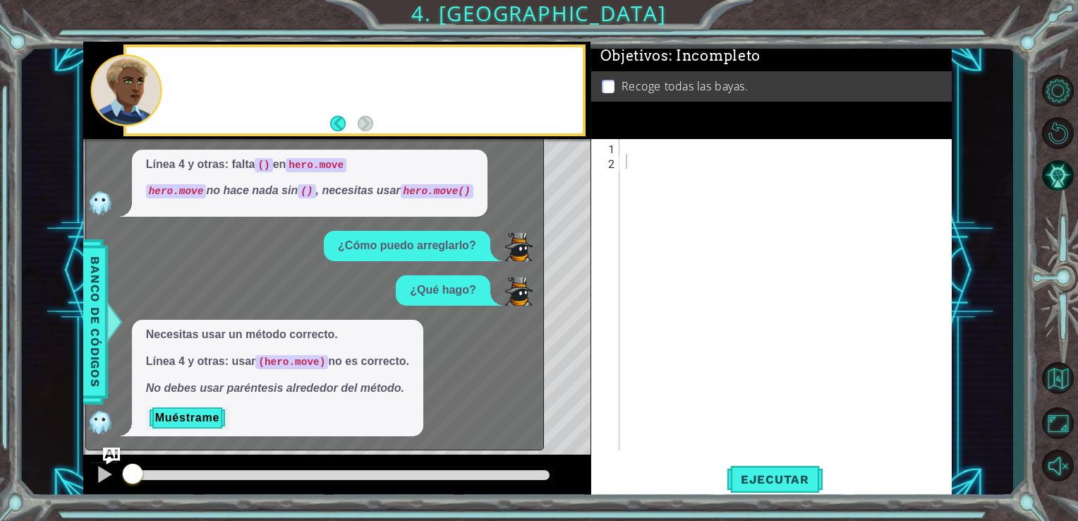
click at [310, 375] on span "Necesitas usar un método correcto. Línea 4 y otras: usar (hero.move) no es corr…" at bounding box center [277, 362] width 263 height 70
click at [79, 337] on div "1 2 3 4 5 6 7 8 9 10 11 hero . moveLeft ( 1 ) hero . moveDown ( 1 ) hero . move…" at bounding box center [518, 271] width 992 height 458
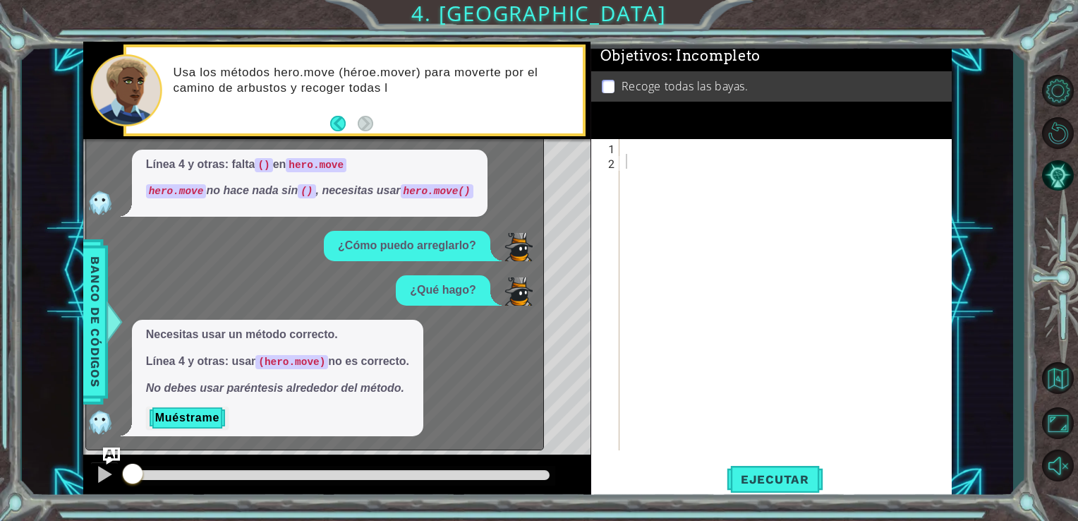
click at [547, 299] on div "Level Map" at bounding box center [409, 347] width 652 height 416
click at [555, 323] on div "Level Map" at bounding box center [409, 347] width 652 height 416
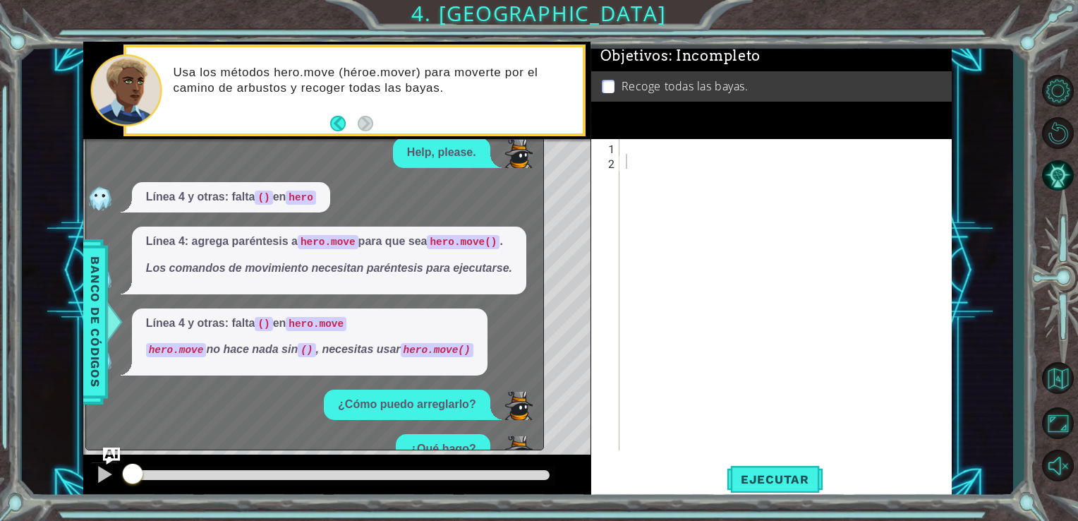
scroll to position [159, 0]
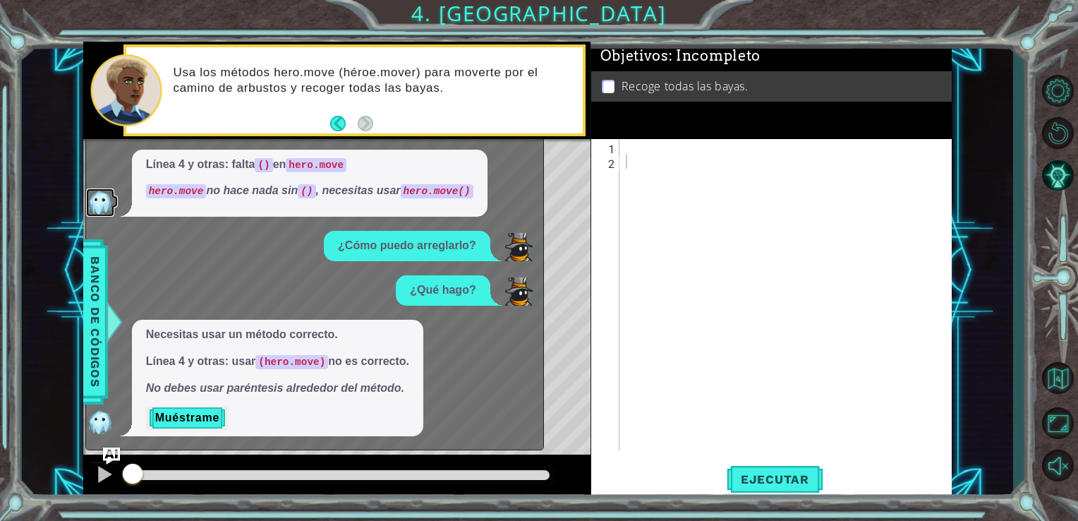
click at [111, 214] on img at bounding box center [100, 202] width 28 height 28
click at [550, 184] on div "Level Map" at bounding box center [409, 347] width 652 height 416
click at [102, 201] on img at bounding box center [100, 202] width 28 height 28
drag, startPoint x: 650, startPoint y: 241, endPoint x: 545, endPoint y: 349, distance: 150.7
click at [545, 349] on div "1 2 3 4 5 6 7 8 9 10 11 hero . moveLeft ( 1 ) hero . moveDown ( 1 ) hero . move…" at bounding box center [517, 271] width 869 height 458
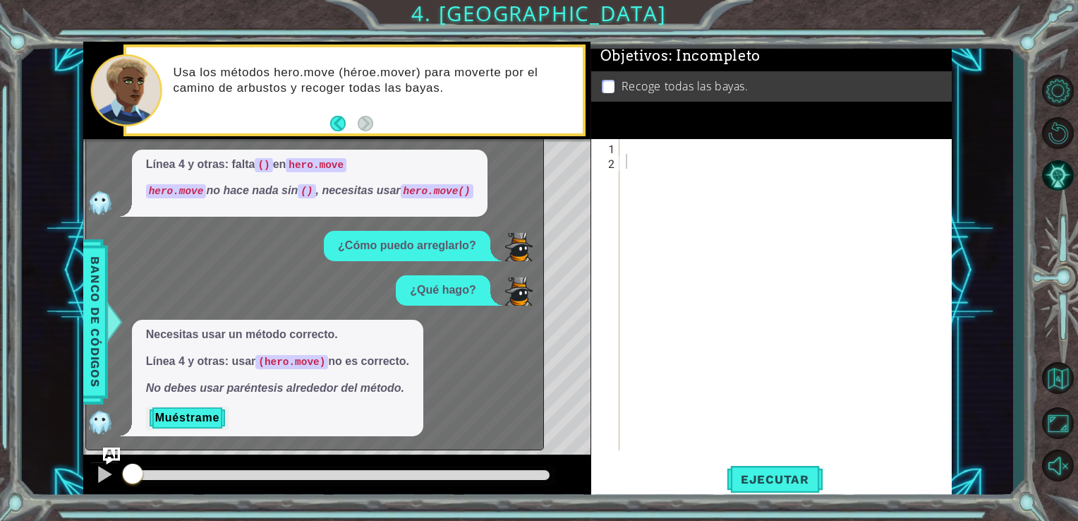
click at [545, 349] on div "Level Map" at bounding box center [409, 347] width 652 height 416
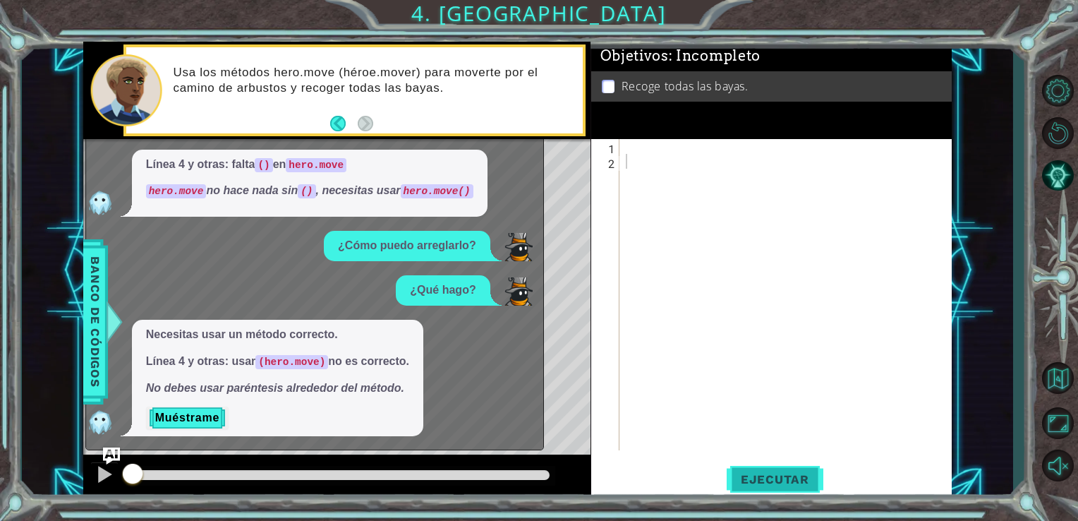
drag, startPoint x: 545, startPoint y: 349, endPoint x: 758, endPoint y: 492, distance: 257.7
click at [758, 492] on button "Ejecutar" at bounding box center [775, 479] width 97 height 36
drag, startPoint x: 651, startPoint y: 111, endPoint x: 629, endPoint y: 174, distance: 65.8
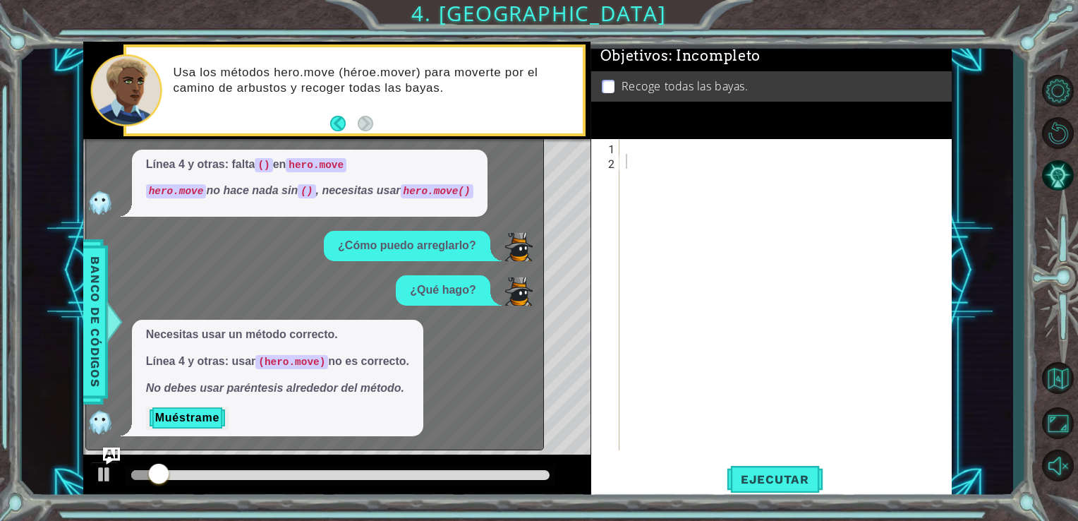
click at [629, 174] on div "Objetivos : Incompleto Recoge todas las bayas. 1 2 הההההההההההההההההההההההההההה…" at bounding box center [771, 271] width 361 height 458
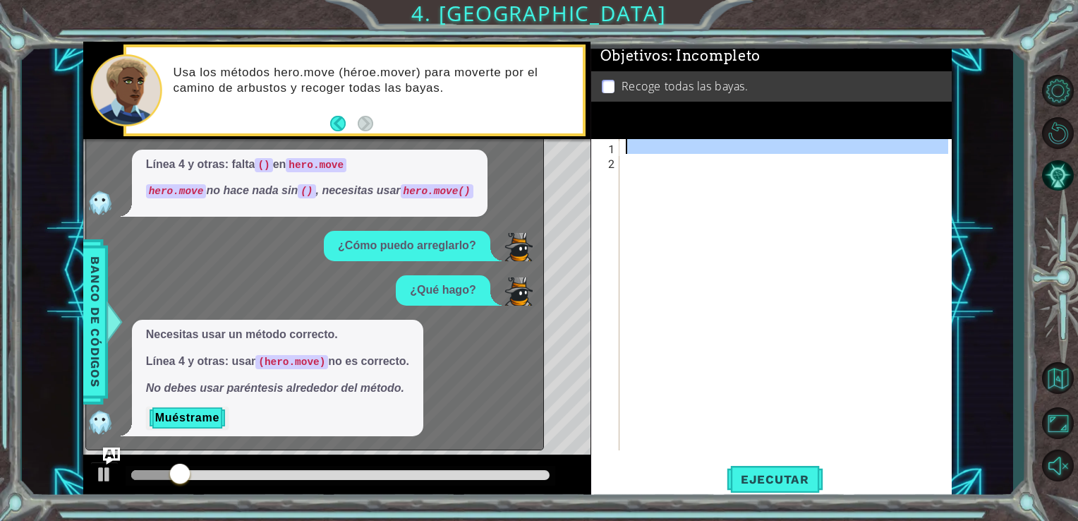
drag, startPoint x: 629, startPoint y: 174, endPoint x: 705, endPoint y: 131, distance: 87.2
click at [705, 131] on div "Objetivos : Incompleto Recoge todas las bayas. 1 2 הההההההההההההההההההההההההההה…" at bounding box center [771, 271] width 361 height 458
click at [679, 147] on div at bounding box center [785, 294] width 325 height 311
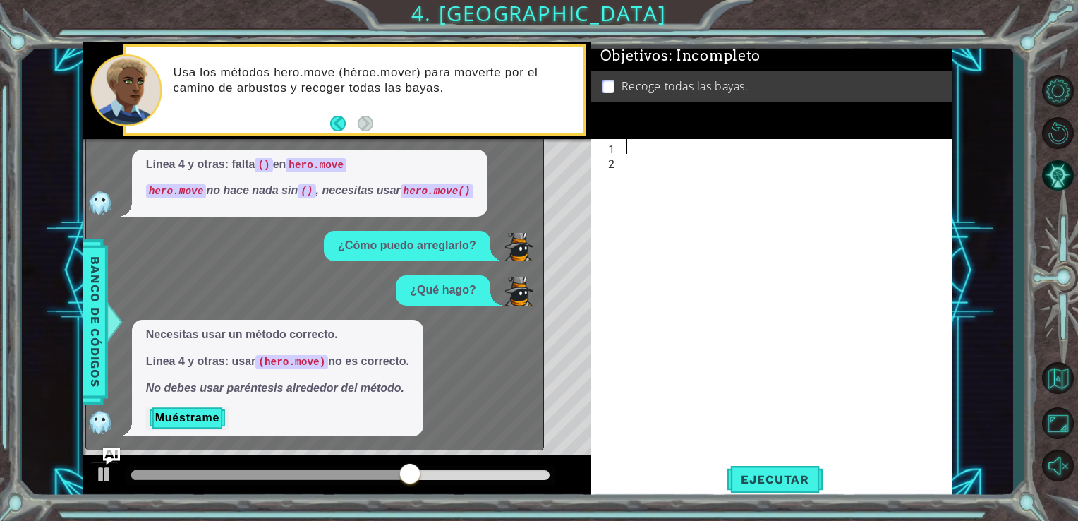
click at [679, 147] on div at bounding box center [789, 309] width 332 height 341
click at [292, 274] on div "Por favor, ayúdame a explicar esto. Línea 4: agrega paréntesis a hero.move para…" at bounding box center [311, 163] width 450 height 546
click at [100, 489] on button at bounding box center [104, 475] width 28 height 29
click at [106, 428] on img at bounding box center [100, 422] width 28 height 28
click at [545, 303] on div "Level Map" at bounding box center [409, 347] width 652 height 416
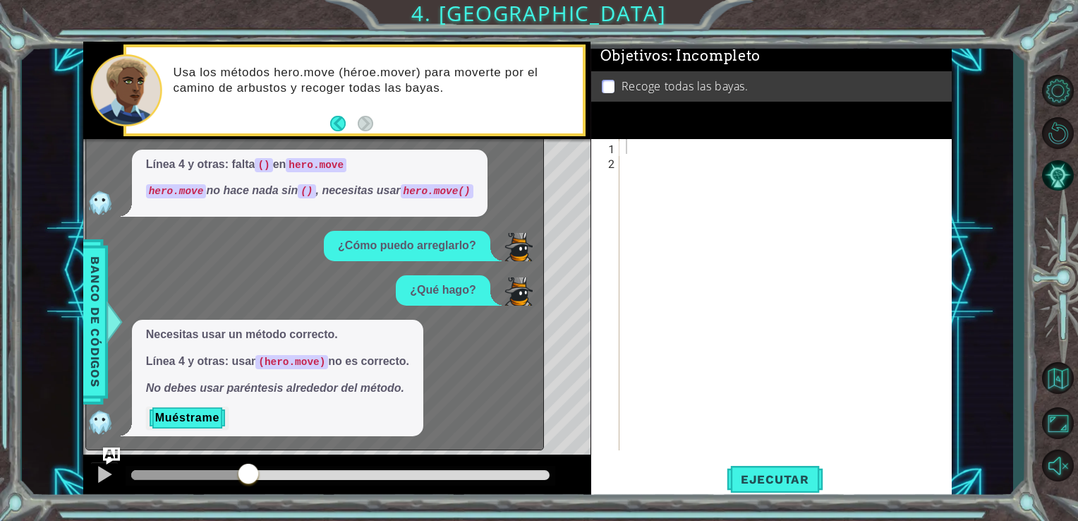
drag, startPoint x: 474, startPoint y: 471, endPoint x: 248, endPoint y: 504, distance: 228.1
click at [248, 504] on div "1 2 3 4 5 6 7 8 9 10 11 hero . moveLeft ( 1 ) hero . moveDown ( 1 ) hero . move…" at bounding box center [539, 260] width 1078 height 521
drag, startPoint x: 248, startPoint y: 504, endPoint x: 223, endPoint y: 502, distance: 25.5
click at [223, 502] on div "1 2 3 4 5 6 7 8 9 10 11 hero . moveLeft ( 1 ) hero . moveDown ( 1 ) hero . move…" at bounding box center [539, 260] width 1078 height 521
drag, startPoint x: 150, startPoint y: 474, endPoint x: 92, endPoint y: 478, distance: 58.0
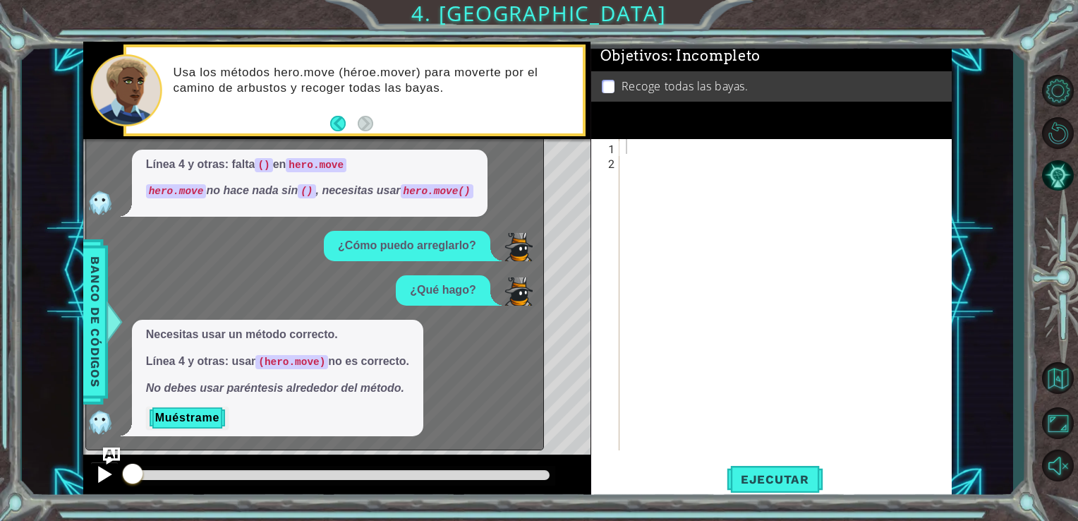
click at [92, 478] on div at bounding box center [337, 476] width 508 height 45
click at [725, 270] on div at bounding box center [789, 309] width 332 height 341
click at [1061, 375] on button "Volver al mapa" at bounding box center [1057, 377] width 41 height 41
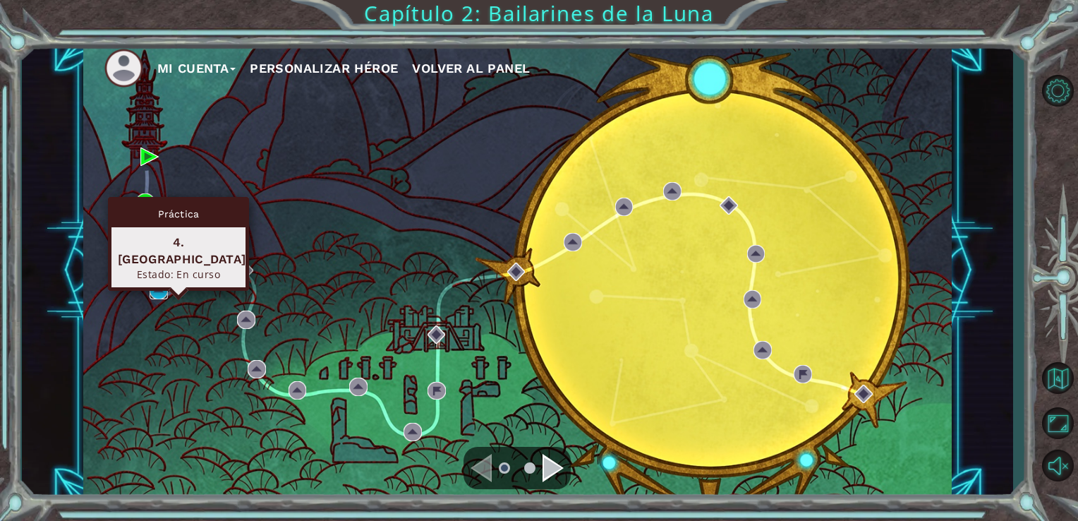
click at [161, 294] on img at bounding box center [159, 290] width 18 height 18
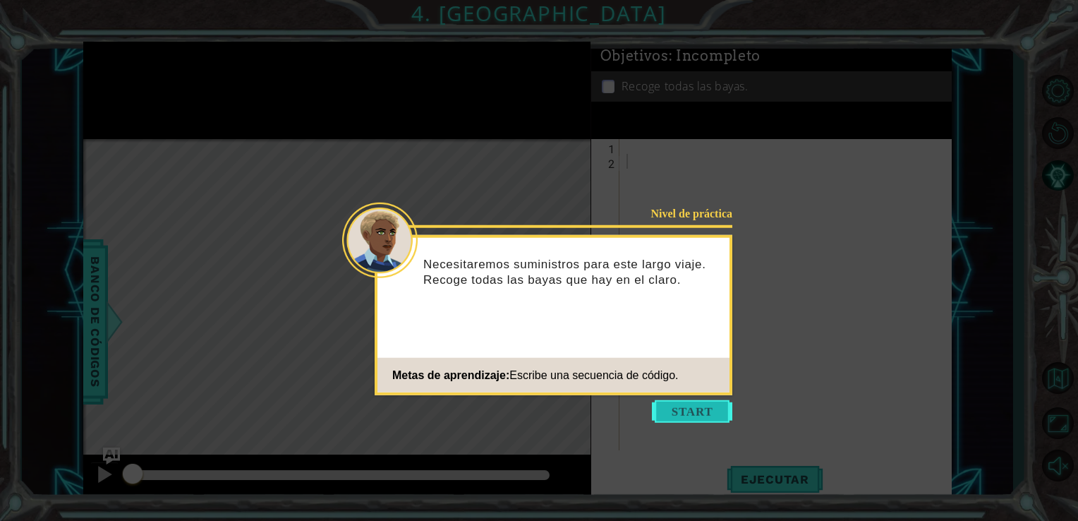
click at [698, 420] on button "Start" at bounding box center [692, 411] width 80 height 23
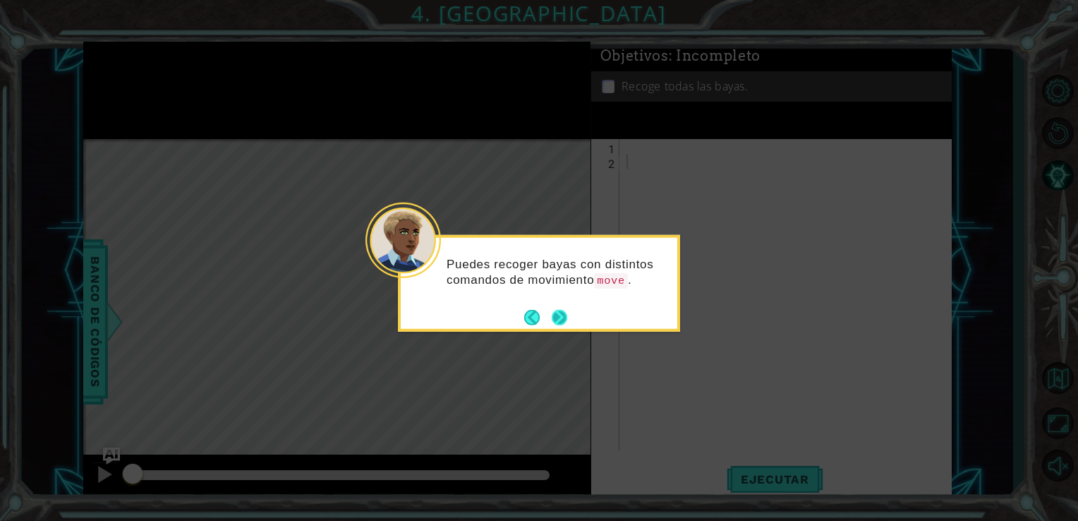
click at [550, 308] on button "Next" at bounding box center [560, 318] width 20 height 20
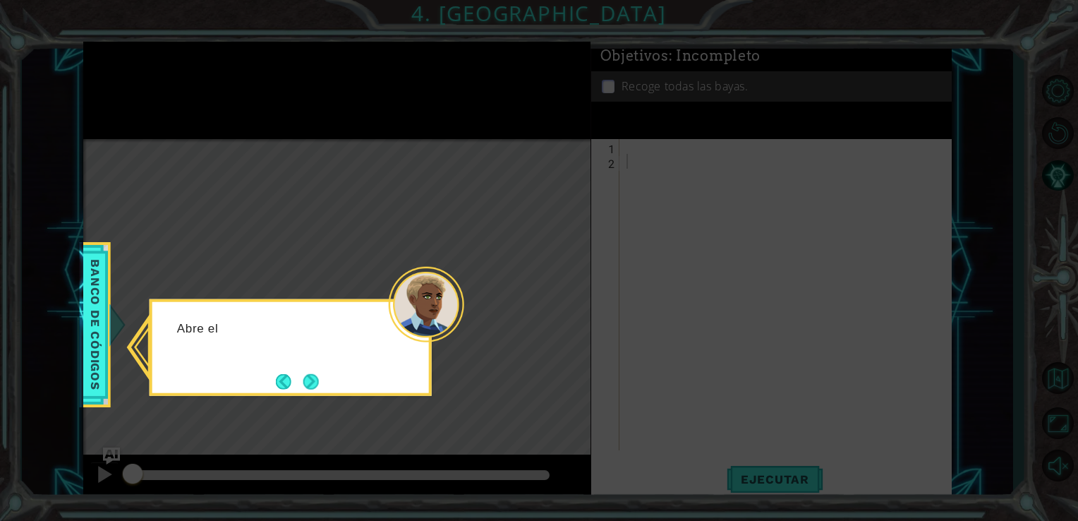
drag, startPoint x: 550, startPoint y: 304, endPoint x: 405, endPoint y: 337, distance: 149.1
click at [405, 337] on body "1 ההההההההההההההההההההההההההההההההההההההההההההההההההההההההההההההההההההההההההההה…" at bounding box center [539, 260] width 1078 height 521
click at [312, 391] on footer at bounding box center [297, 380] width 43 height 21
drag, startPoint x: 312, startPoint y: 391, endPoint x: 311, endPoint y: 373, distance: 17.7
click at [311, 373] on button "Next" at bounding box center [311, 381] width 16 height 16
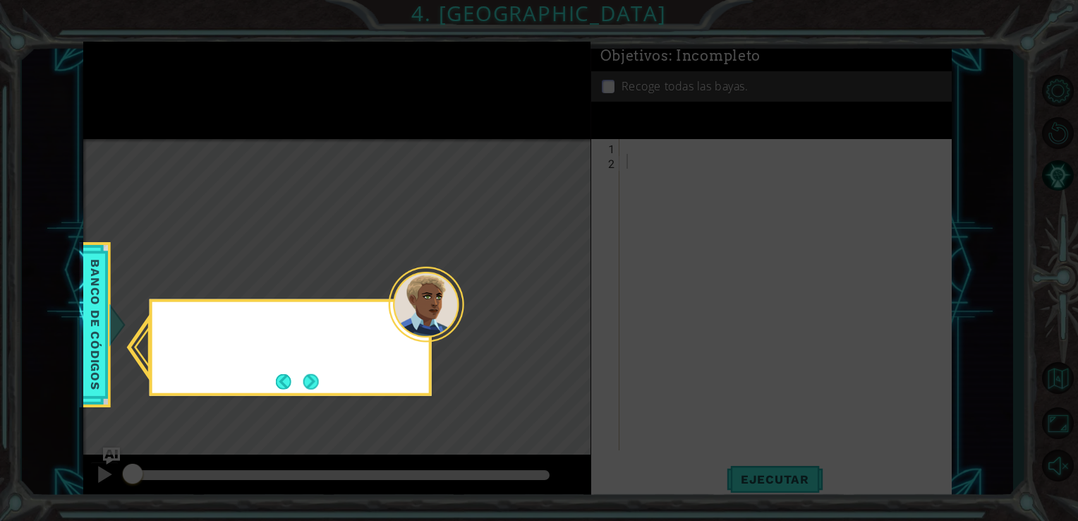
click at [311, 373] on button "Next" at bounding box center [311, 381] width 16 height 16
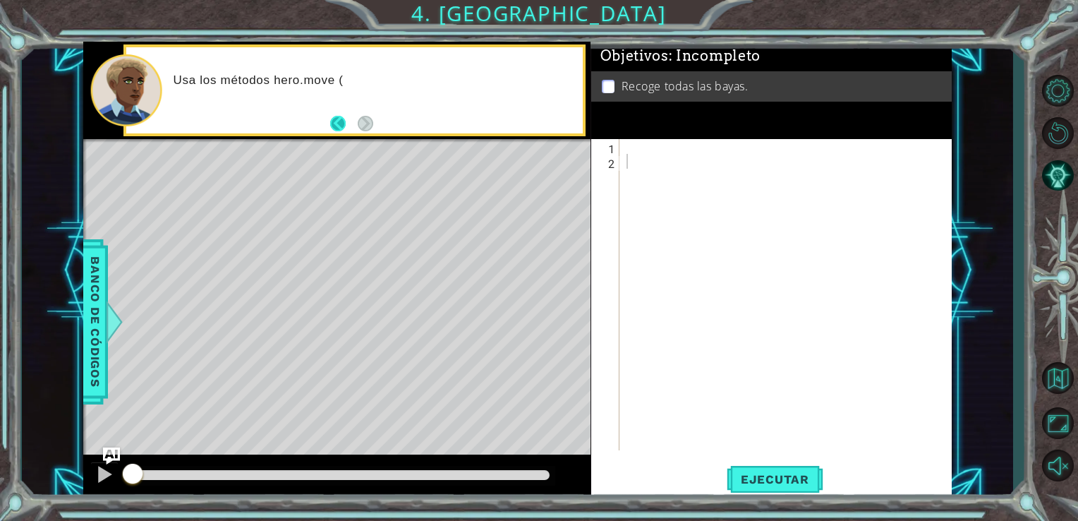
click at [356, 123] on button "Back" at bounding box center [344, 124] width 28 height 16
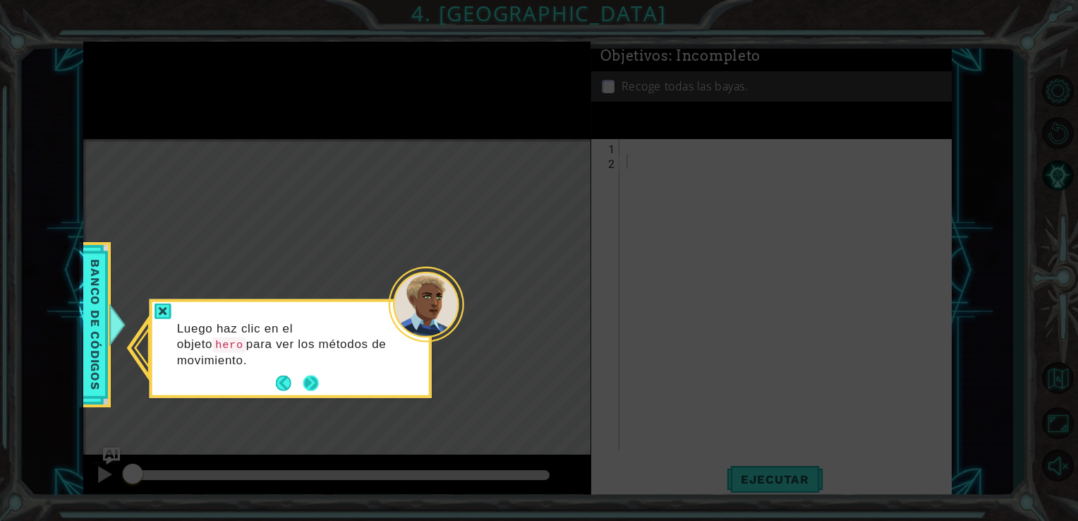
click at [304, 382] on button "Next" at bounding box center [311, 383] width 16 height 16
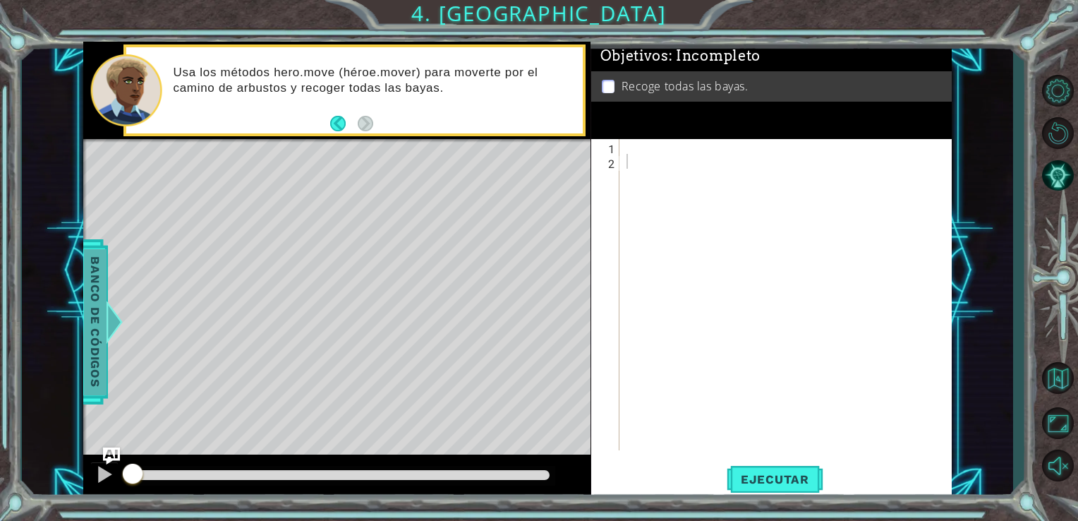
click at [102, 283] on span "Banco de códigos" at bounding box center [95, 321] width 23 height 146
click at [0, 0] on div "methods hero moveDown(steps) moveUp(steps) moveLeft(steps) moveRight(steps)" at bounding box center [0, 0] width 0 height 0
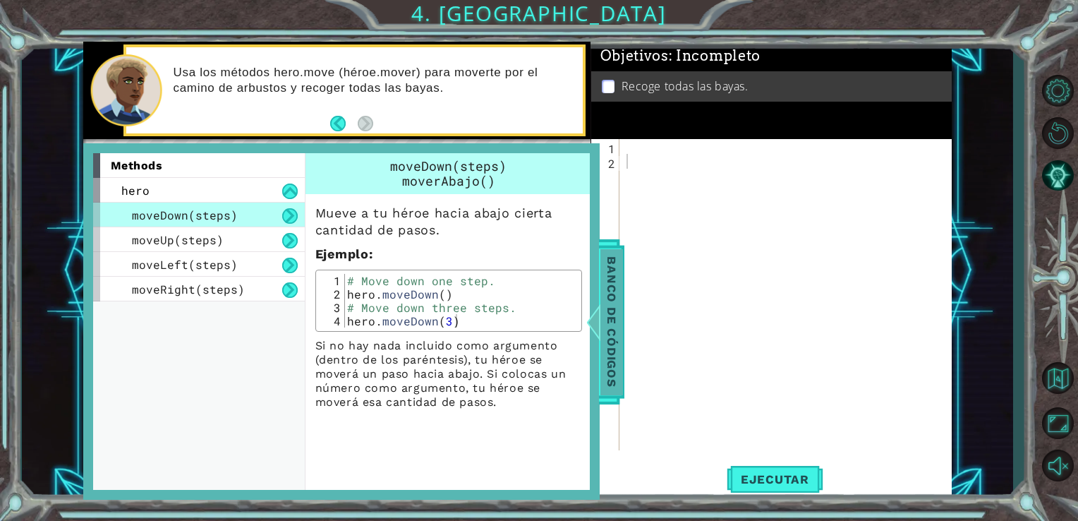
click at [102, 283] on div "moveRight(steps)" at bounding box center [199, 289] width 212 height 25
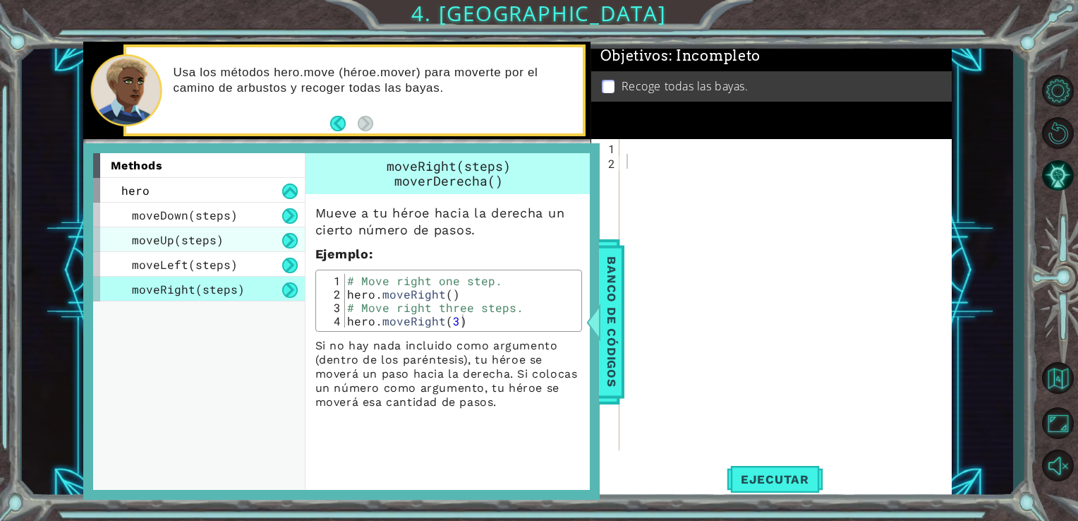
click at [180, 238] on span "moveUp(steps)" at bounding box center [178, 239] width 92 height 15
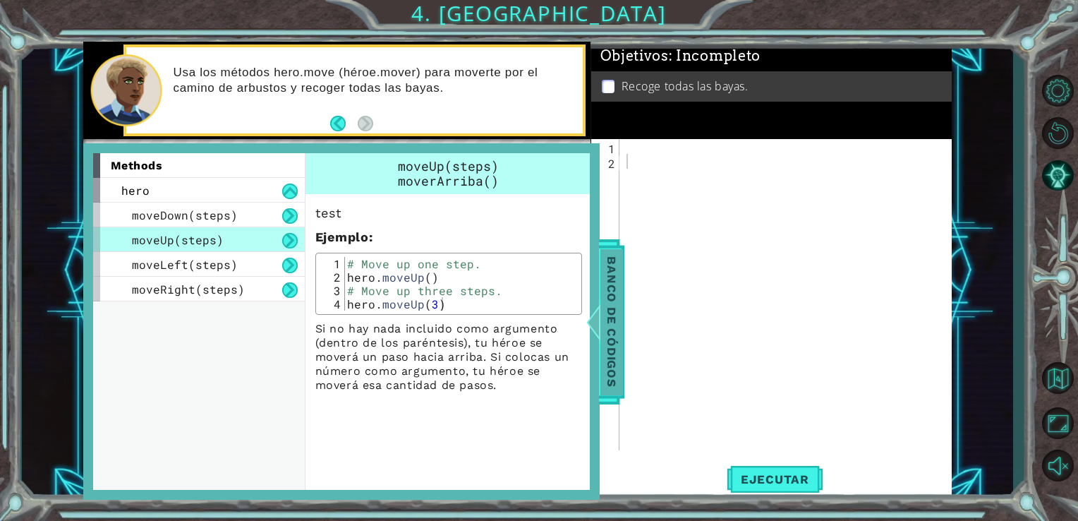
click at [604, 284] on span "Banco de códigos" at bounding box center [611, 321] width 23 height 146
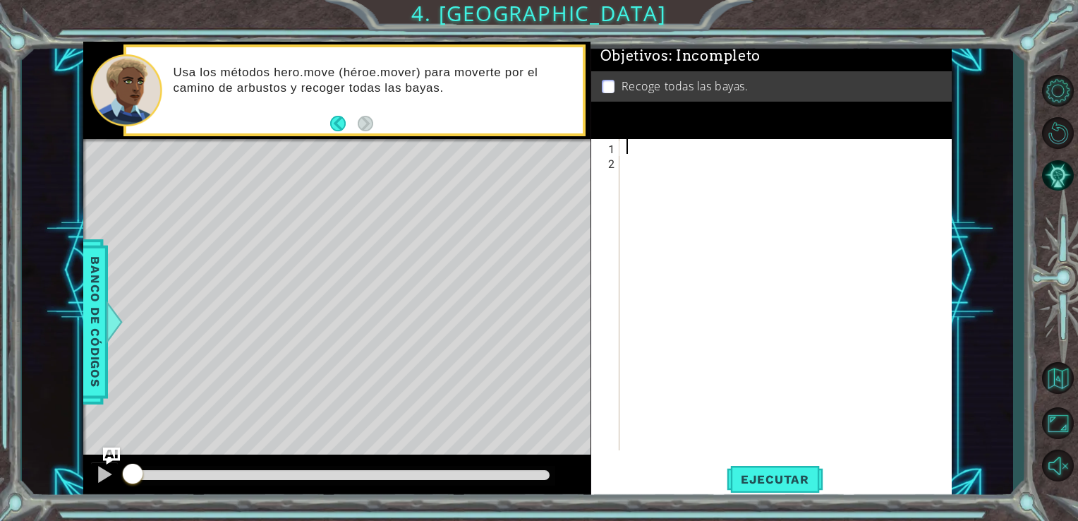
drag, startPoint x: 724, startPoint y: 157, endPoint x: 672, endPoint y: 153, distance: 52.3
click at [672, 153] on div at bounding box center [790, 309] width 332 height 341
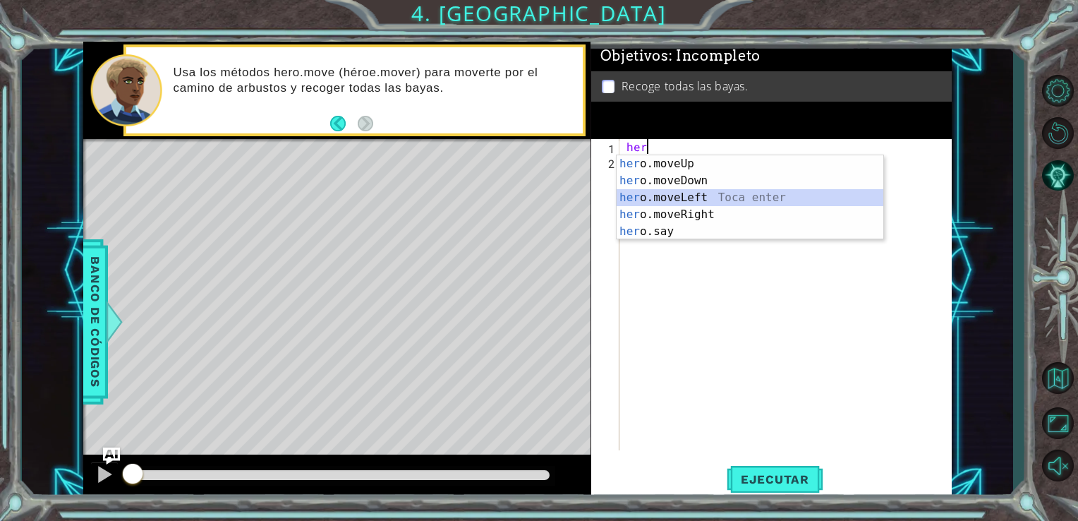
click at [707, 200] on div "her o.moveUp Toca enter her o.moveDown Toca enter her o.moveLeft [PERSON_NAME] …" at bounding box center [750, 214] width 267 height 119
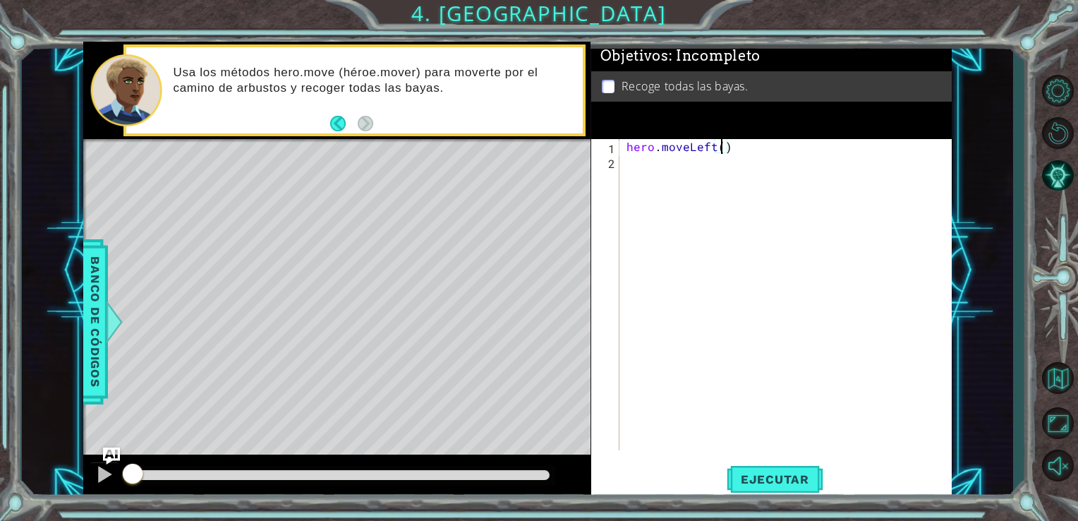
type textarea "hero.moveLeft(2)"
click at [708, 156] on div "hero . moveLeft ( 2 ) her" at bounding box center [790, 309] width 332 height 341
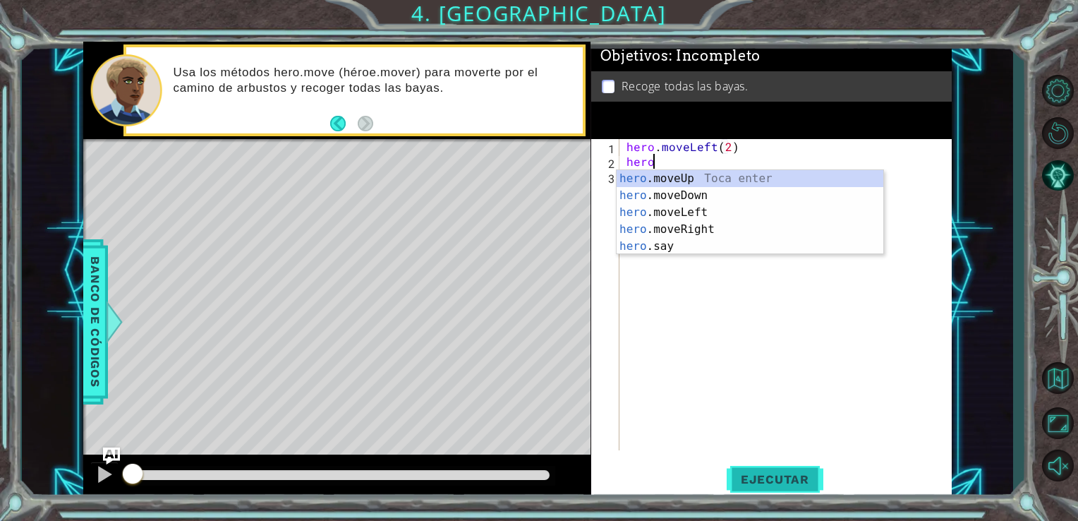
type textarea "hero"
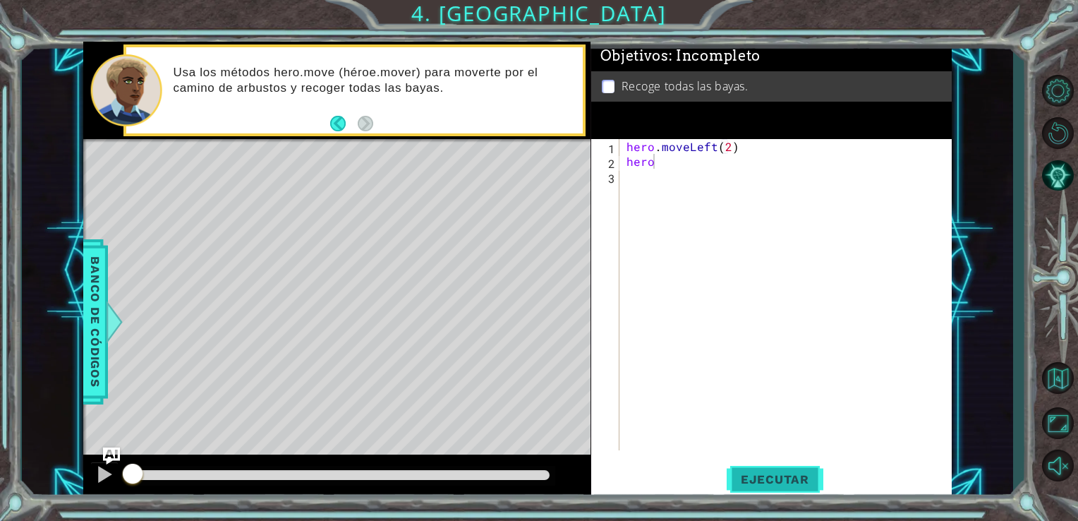
click at [746, 476] on span "Ejecutar" at bounding box center [775, 479] width 97 height 14
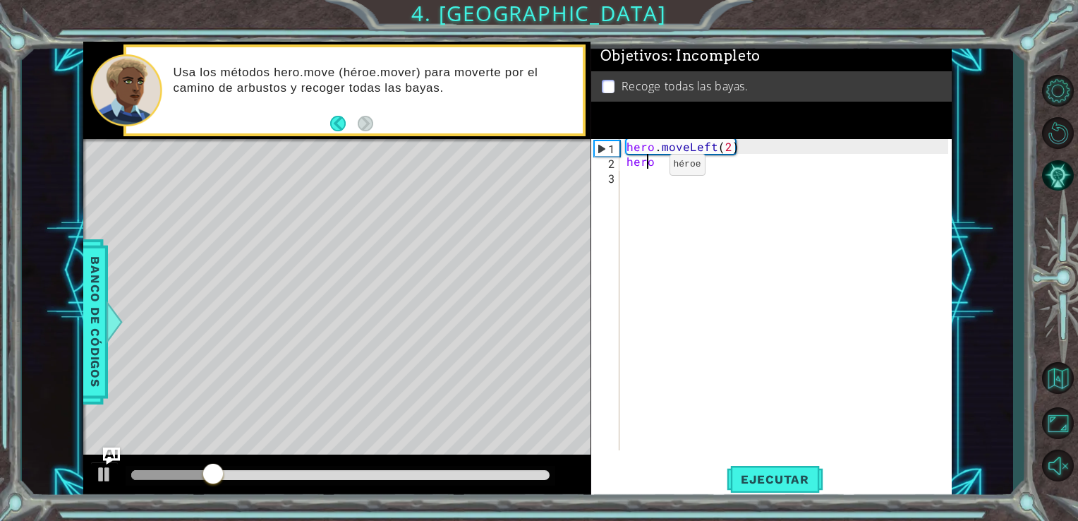
click at [645, 168] on div "hero . moveLeft ( 2 ) hero" at bounding box center [790, 309] width 332 height 341
click at [650, 170] on div "hero . moveLeft ( 2 ) hero" at bounding box center [790, 309] width 332 height 341
click at [650, 159] on div "hero . moveLeft ( 2 ) hero" at bounding box center [790, 309] width 332 height 341
click at [662, 162] on div "hero . moveLeft ( 2 ) hero" at bounding box center [790, 309] width 332 height 341
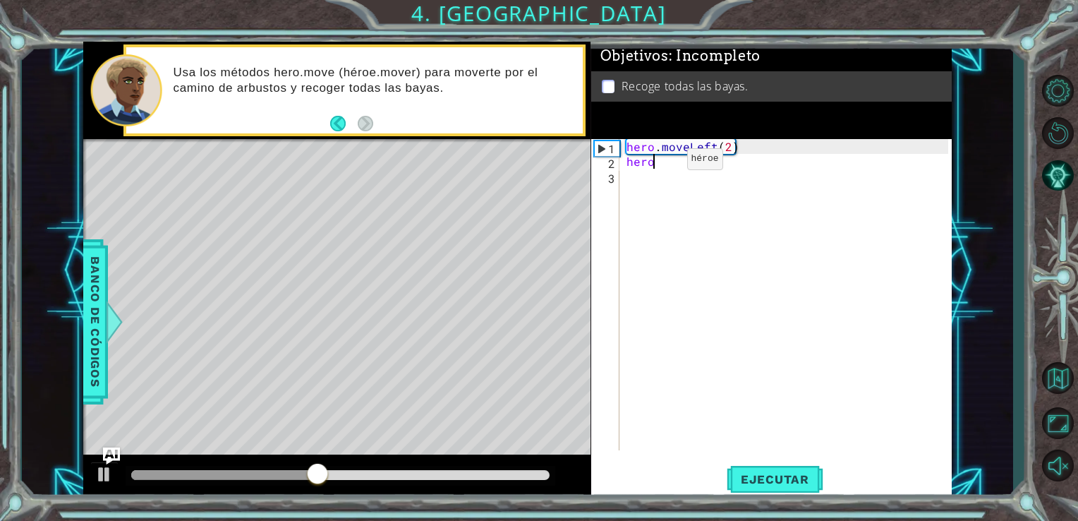
scroll to position [0, 1]
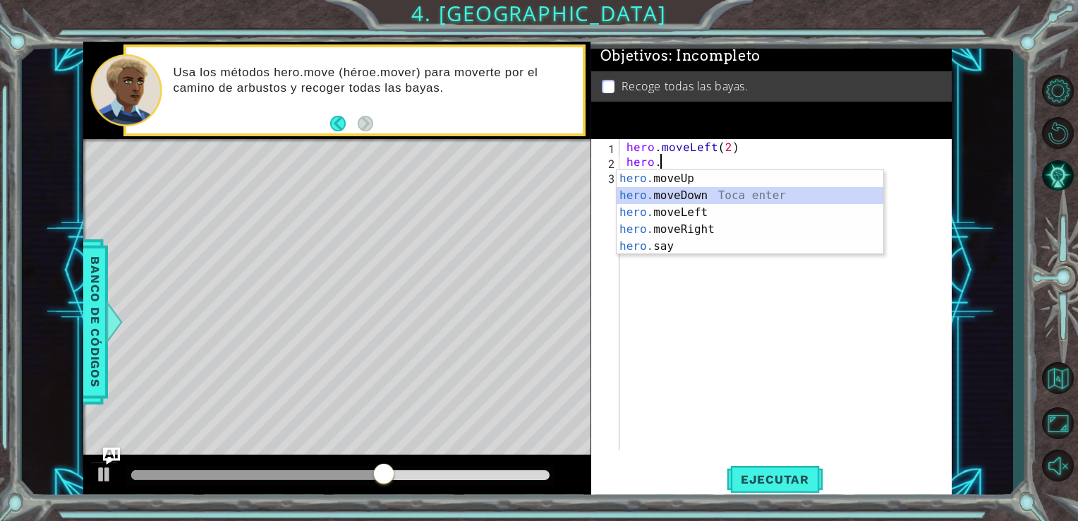
click at [684, 196] on div "hero. moveUp Toca enter hero. moveDown Toca enter hero. moveLeft Toca enter her…" at bounding box center [750, 229] width 267 height 119
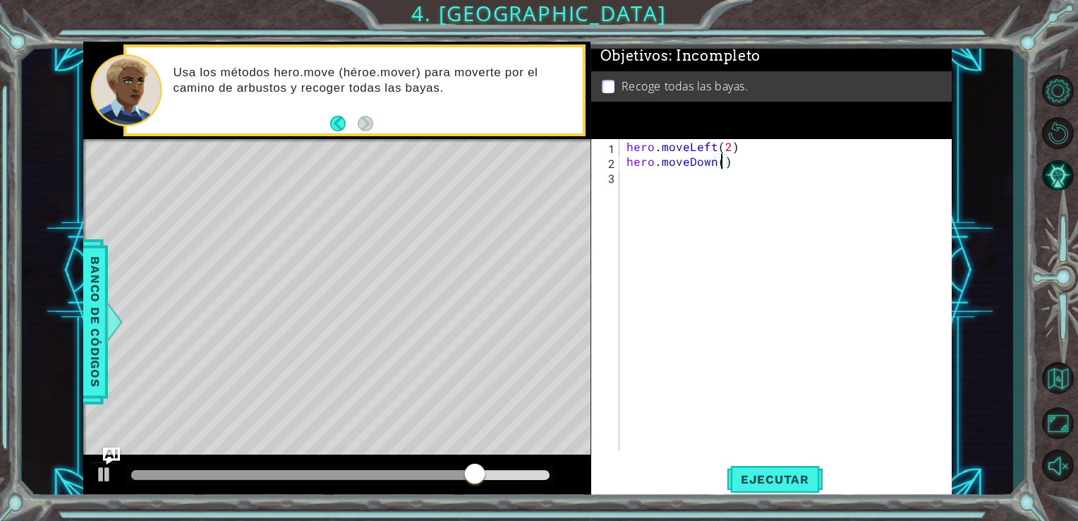
type textarea "hero.moveDown(3)"
click at [663, 206] on div "hero . moveLeft ( 2 ) hero . moveDown ( 3 )" at bounding box center [790, 309] width 332 height 341
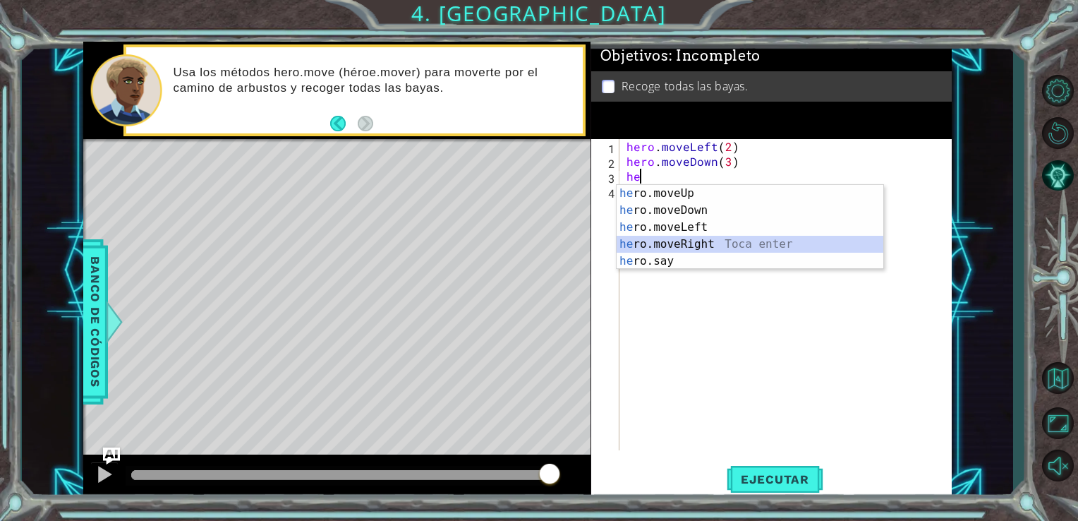
click at [697, 242] on div "he ro.moveUp Toca enter he ro.moveDown Toca enter he ro.moveLeft Toca enter he …" at bounding box center [750, 244] width 267 height 119
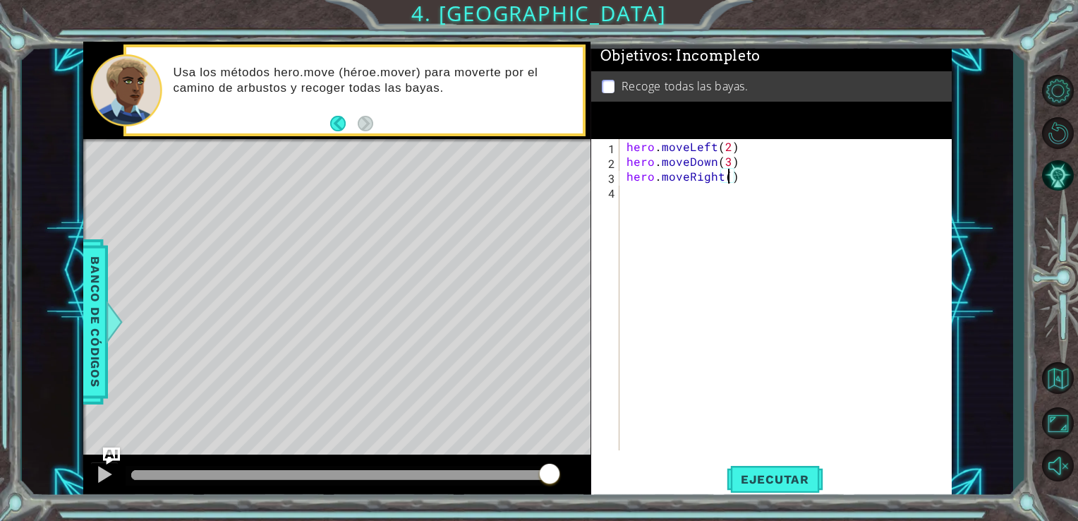
scroll to position [0, 6]
click at [782, 481] on span "Ejecutar" at bounding box center [775, 479] width 97 height 14
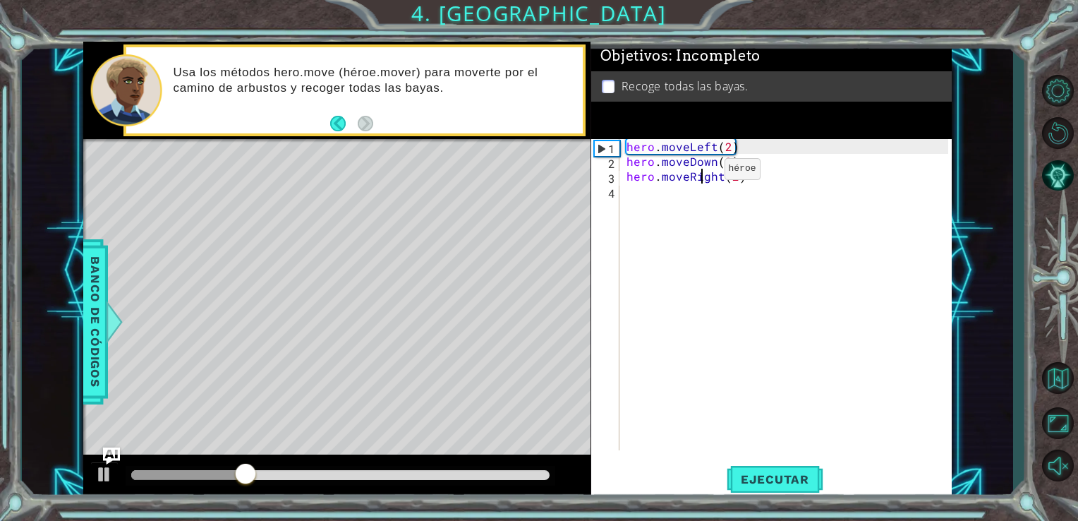
click at [700, 172] on div "hero . moveLeft ( 2 ) hero . moveDown ( 3 ) hero . moveRight ( 2 )" at bounding box center [790, 309] width 332 height 341
click at [700, 161] on div "hero . moveLeft ( 2 ) hero . moveDown ( 3 ) hero . moveRight ( 2 )" at bounding box center [790, 309] width 332 height 341
click at [703, 162] on div "hero . moveLeft ( 2 ) hero . moveDown ( 3 ) hero . moveRight ( 2 )" at bounding box center [790, 309] width 332 height 341
click at [713, 162] on div "hero . moveLeft ( 2 ) hero . moveDown ( 3 ) hero . moveRight ( 2 )" at bounding box center [790, 309] width 332 height 341
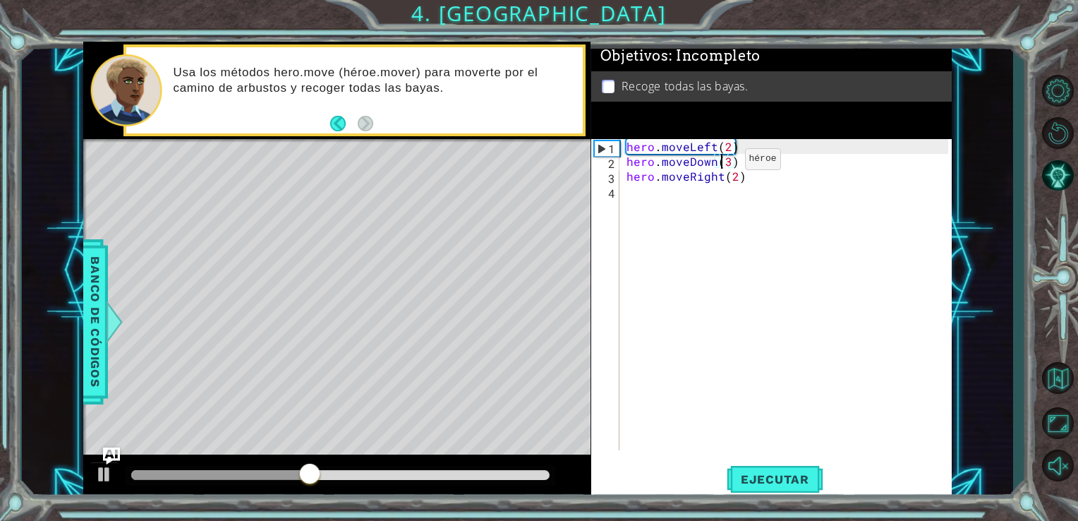
click at [720, 162] on div "hero . moveLeft ( 2 ) hero . moveDown ( 3 ) hero . moveRight ( 2 )" at bounding box center [790, 309] width 332 height 341
click at [728, 162] on div "hero . moveLeft ( 2 ) hero . moveDown ( 3 ) hero . moveRight ( 2 )" at bounding box center [790, 309] width 332 height 341
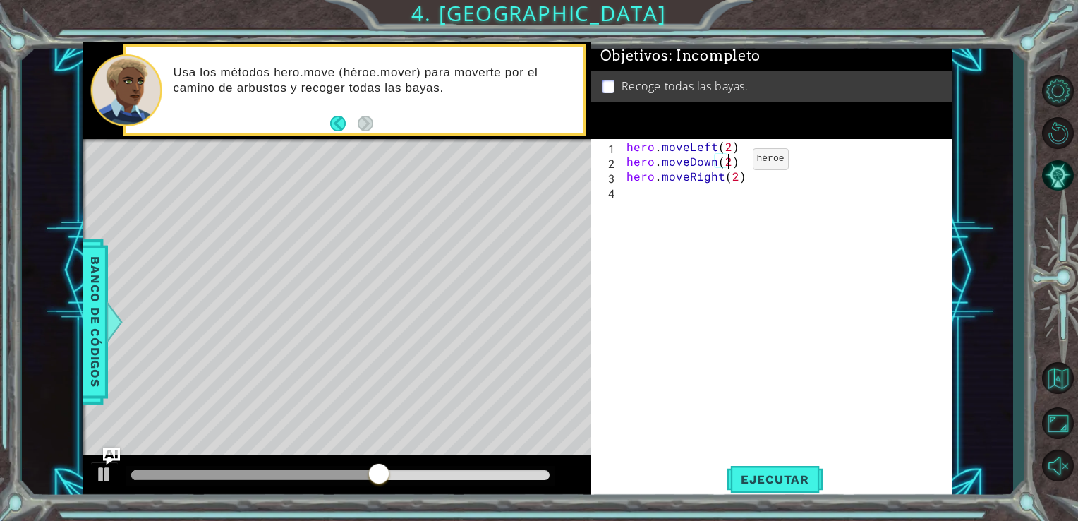
type textarea "hero.moveDown(2)"
click at [645, 212] on div "hero . moveLeft ( 2 ) hero . moveDown ( 2 ) hero . moveRight ( 2 )" at bounding box center [790, 309] width 332 height 341
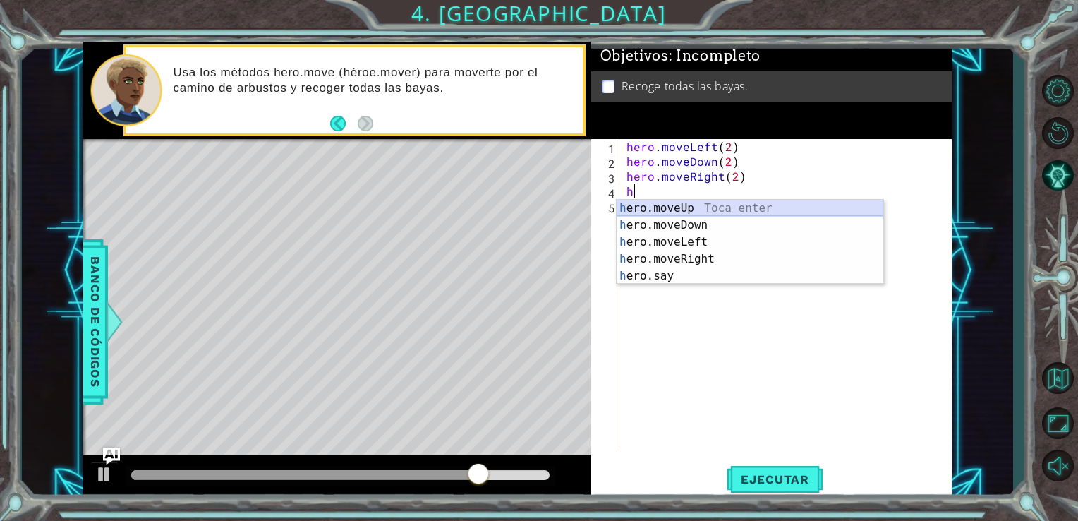
click at [647, 205] on div "h ero.moveUp Toca enter h ero.moveDown Toca enter h ero.moveLeft Toca enter h e…" at bounding box center [750, 259] width 267 height 119
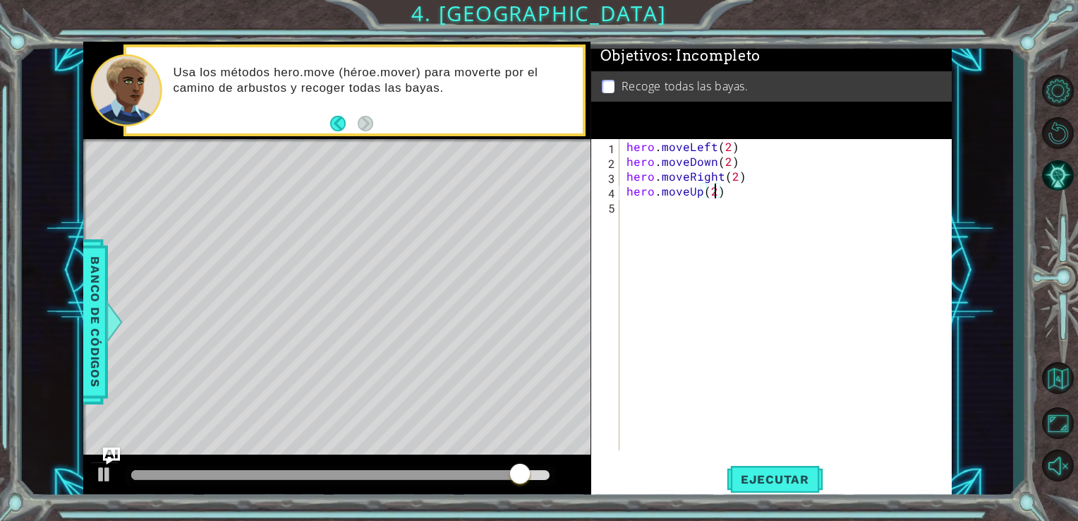
scroll to position [0, 5]
type textarea "hero.moveUp(2)"
click at [767, 474] on span "Ejecutar" at bounding box center [775, 479] width 97 height 14
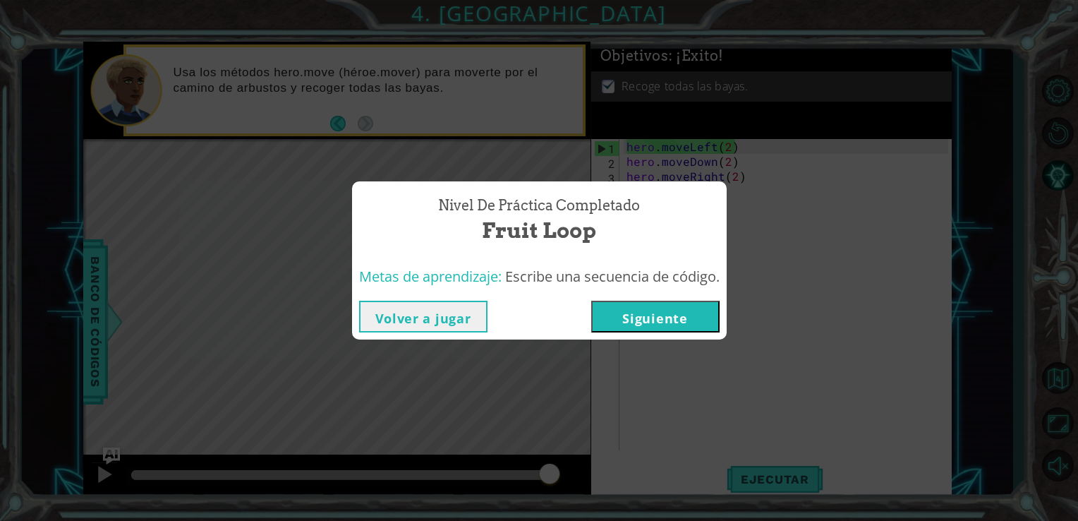
click at [647, 315] on button "Siguiente" at bounding box center [655, 317] width 128 height 32
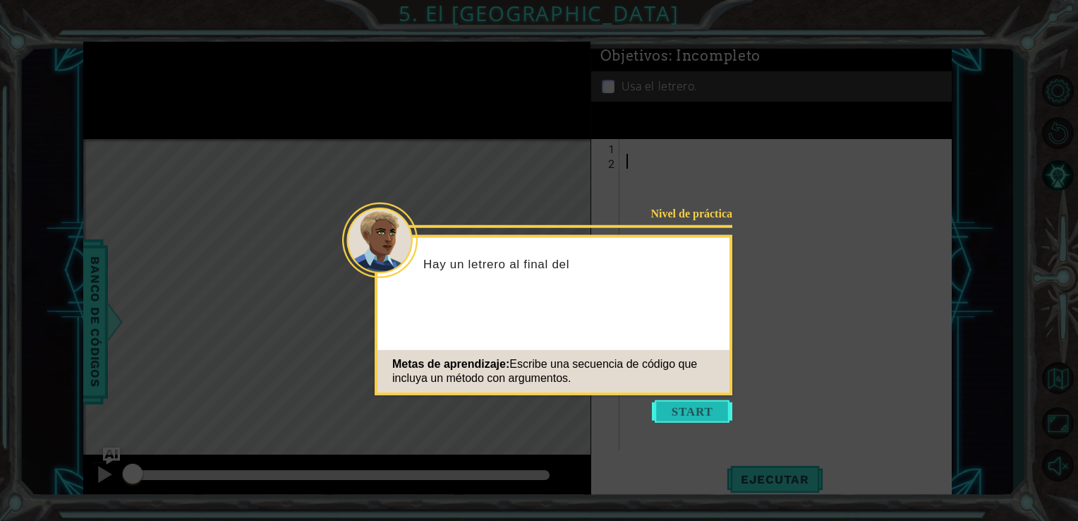
click at [700, 420] on button "Start" at bounding box center [692, 411] width 80 height 23
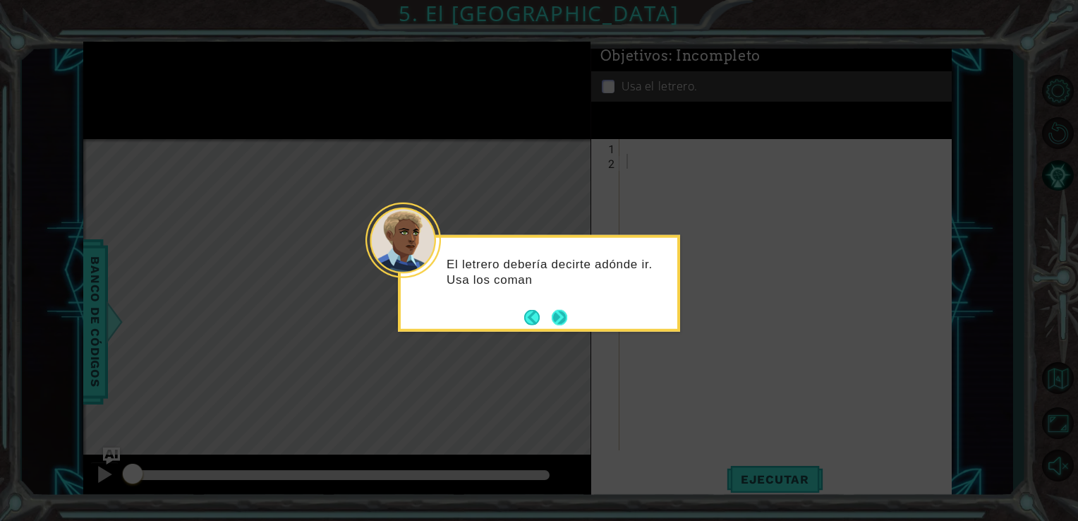
click at [556, 325] on button "Next" at bounding box center [559, 317] width 17 height 17
click at [556, 325] on button "Next" at bounding box center [560, 317] width 16 height 16
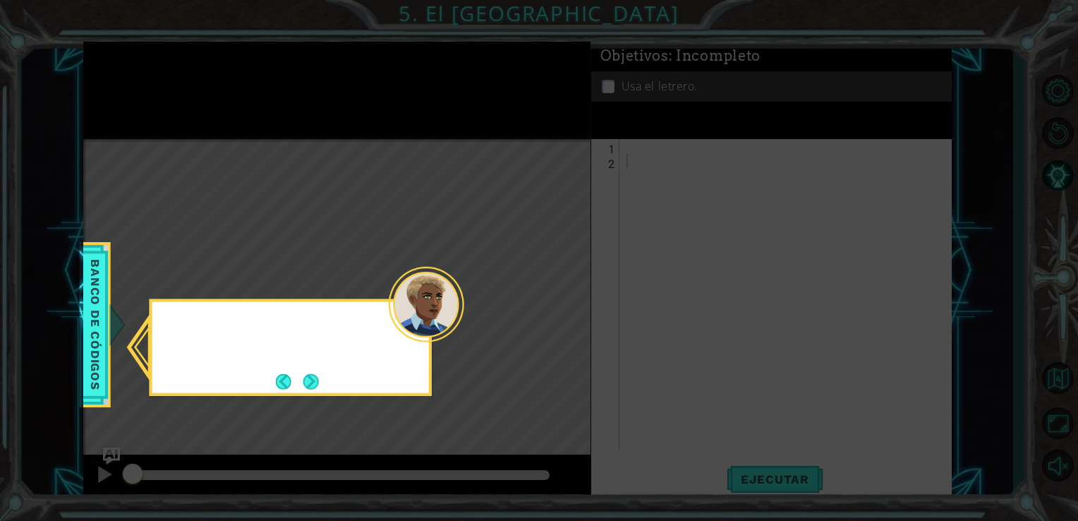
click at [556, 325] on icon at bounding box center [539, 260] width 1078 height 521
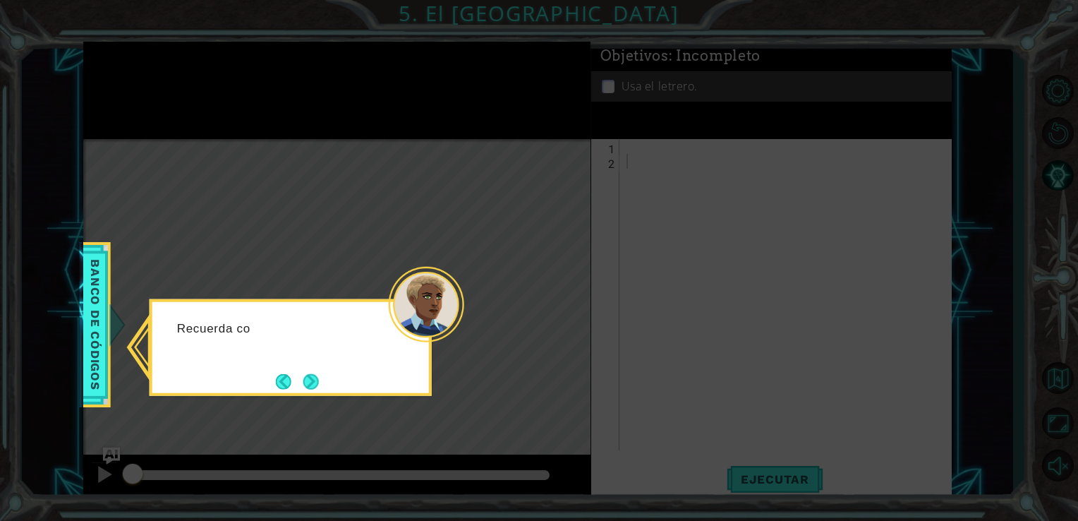
click at [556, 325] on icon at bounding box center [539, 260] width 1078 height 521
click at [316, 378] on button "Next" at bounding box center [311, 381] width 16 height 16
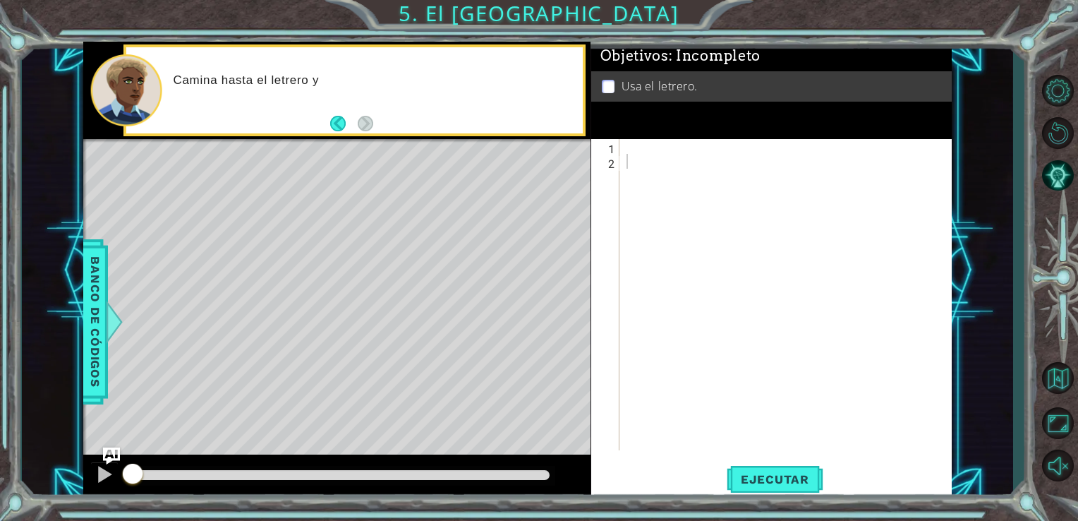
drag, startPoint x: 316, startPoint y: 378, endPoint x: 237, endPoint y: 365, distance: 80.1
click at [237, 365] on div "Level Map" at bounding box center [409, 347] width 652 height 416
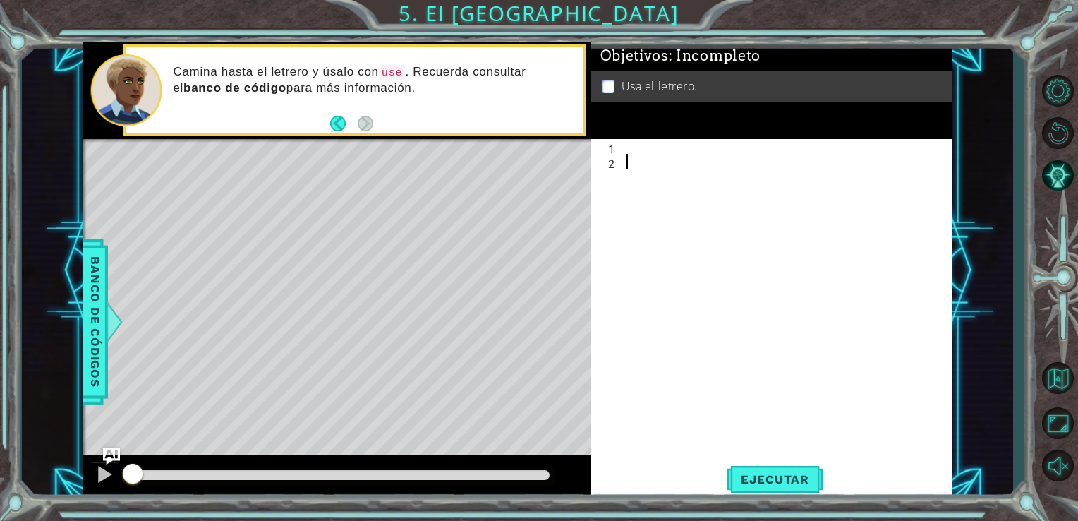
click at [677, 174] on div at bounding box center [790, 309] width 332 height 341
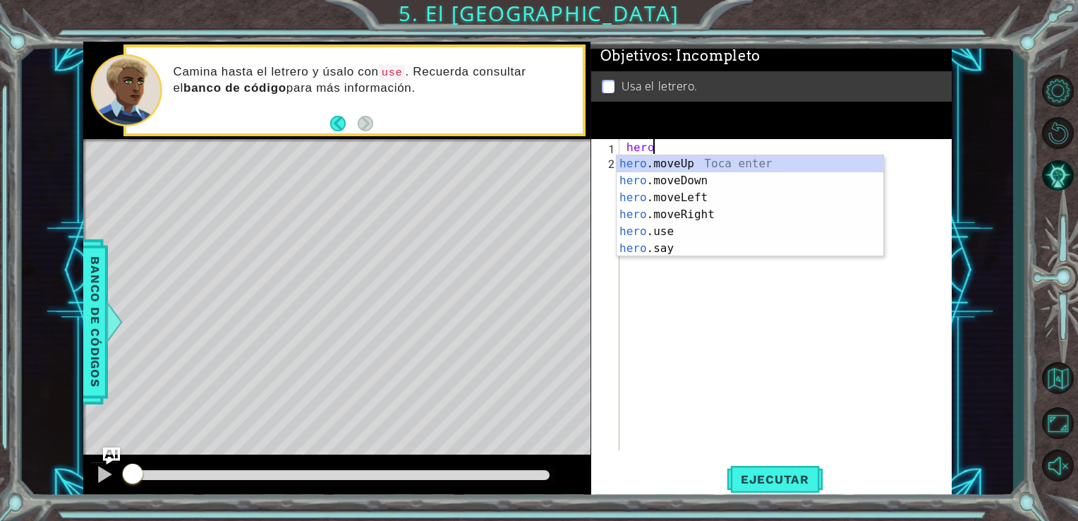
scroll to position [0, 1]
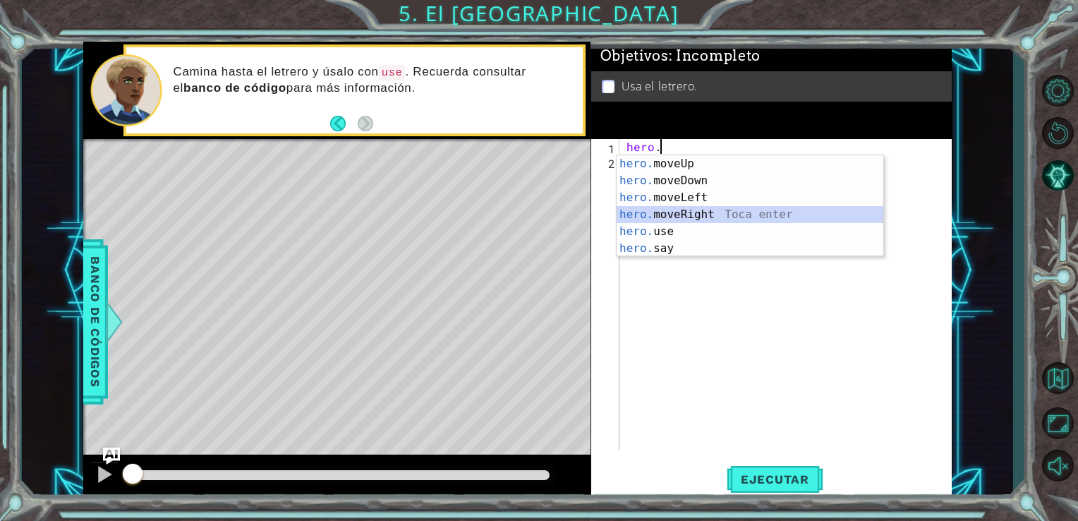
click at [670, 213] on div "hero. moveUp Toca enter hero. moveDown Toca enter hero. moveLeft Toca enter her…" at bounding box center [750, 222] width 267 height 135
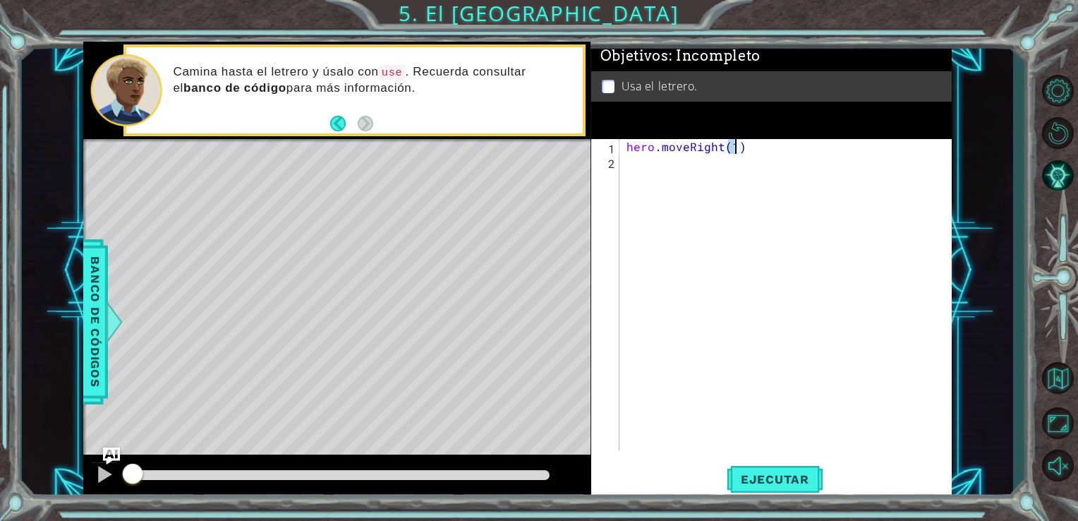
type textarea "hero.moveRight(1)"
click at [784, 114] on div "Objetivos : Incompleto Usa el letrero." at bounding box center [771, 90] width 361 height 97
click at [773, 145] on div "hero . moveRight ( 1 )" at bounding box center [790, 309] width 332 height 341
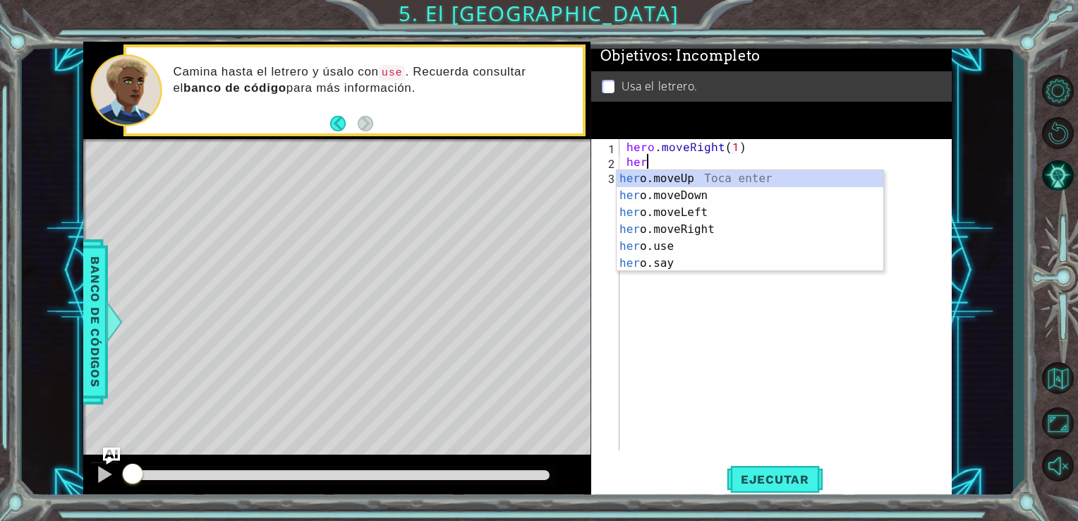
scroll to position [0, 0]
click at [662, 181] on div "her o.moveUp Toca enter her o.moveDown Toca enter her o.moveLeft [PERSON_NAME] …" at bounding box center [750, 237] width 267 height 135
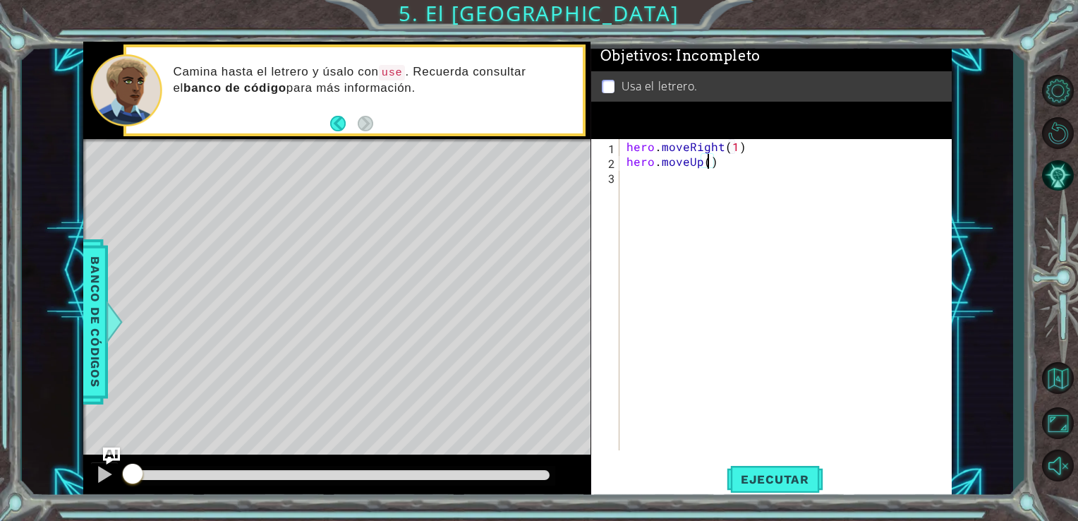
type textarea "hero.moveUp(1)"
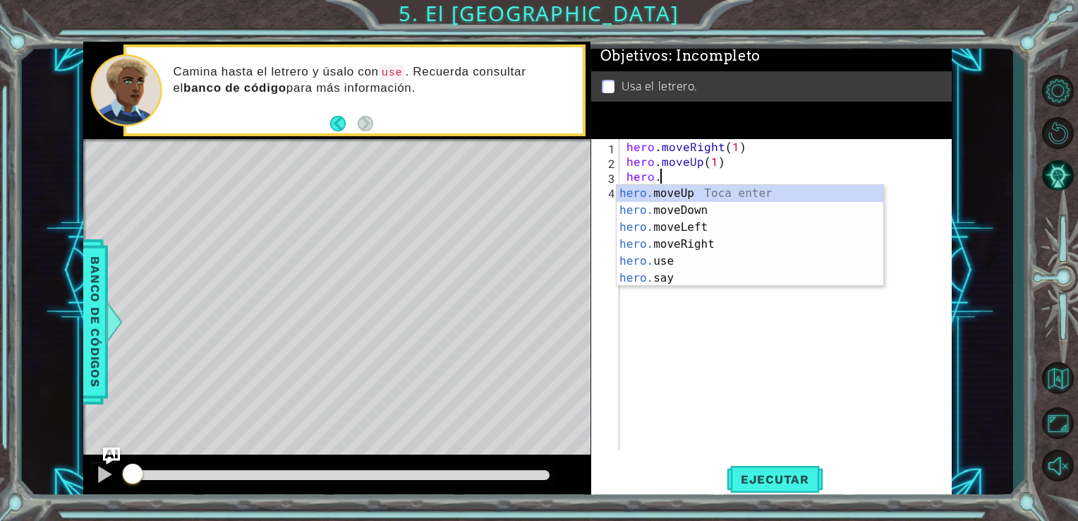
scroll to position [0, 1]
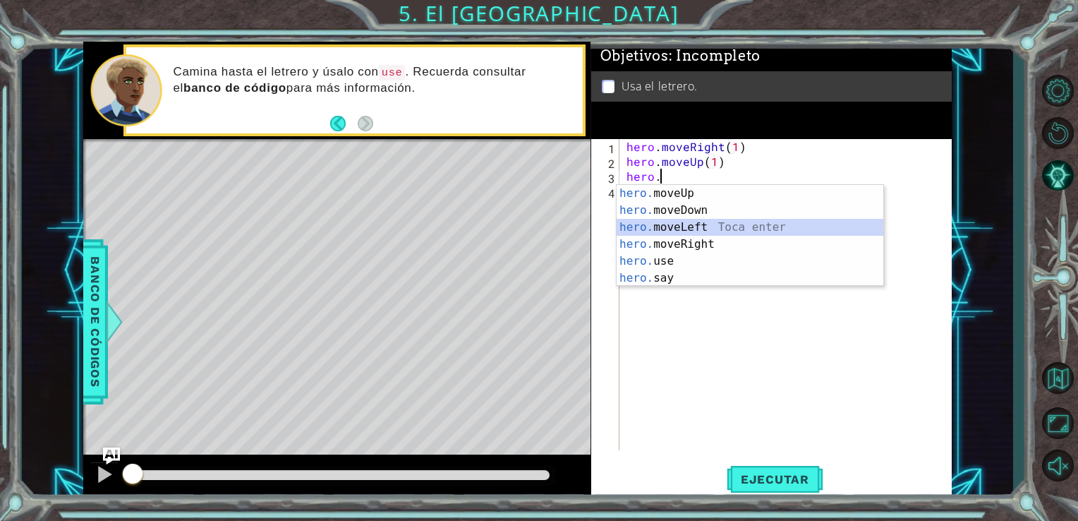
click at [731, 226] on div "hero. moveUp Toca enter hero. moveDown Toca enter hero. moveLeft Toca enter her…" at bounding box center [750, 252] width 267 height 135
type textarea "hero.moveLeft(1)"
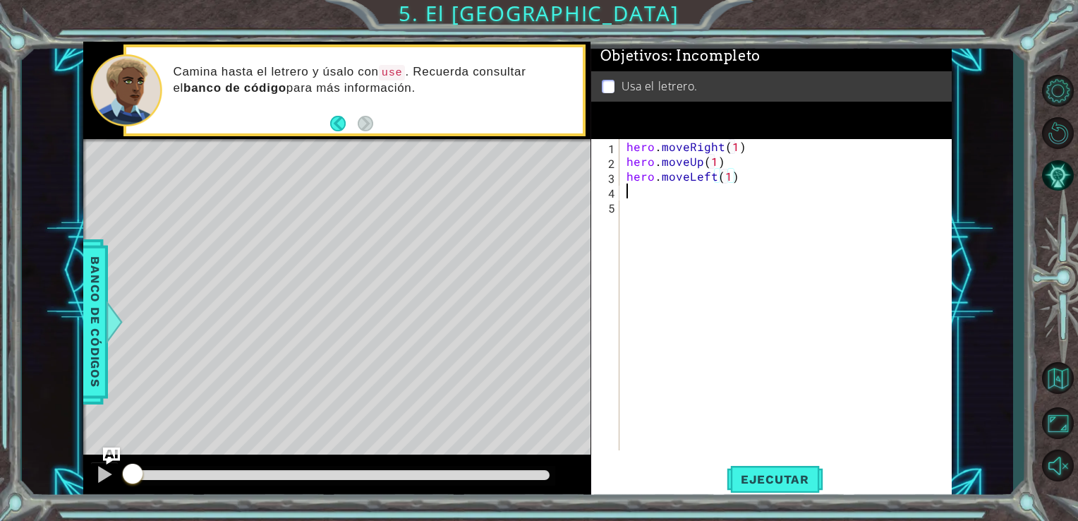
scroll to position [0, 0]
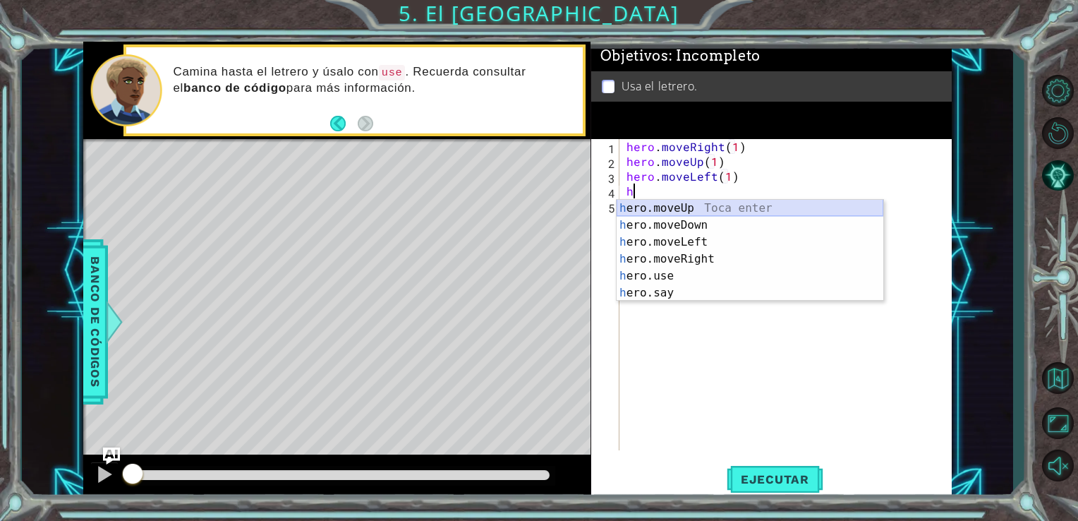
click at [691, 205] on div "h ero.moveUp Toca enter h ero.moveDown Toca enter h ero.moveLeft Toca enter h e…" at bounding box center [750, 267] width 267 height 135
type textarea "hero.moveUp(1)"
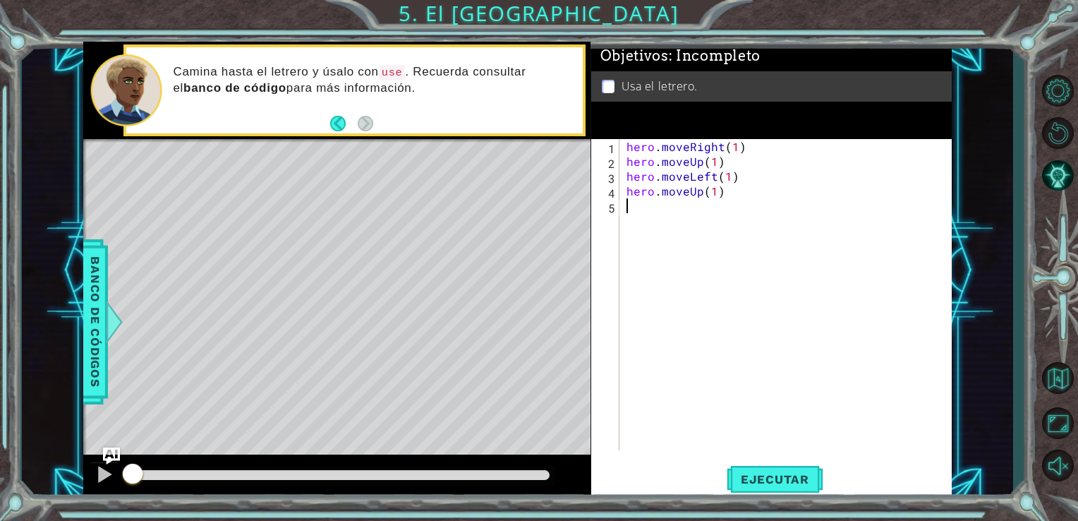
click at [713, 207] on div "hero . moveRight ( 1 ) hero . moveUp ( 1 ) hero . moveLeft ( 1 ) hero . moveUp …" at bounding box center [790, 309] width 332 height 341
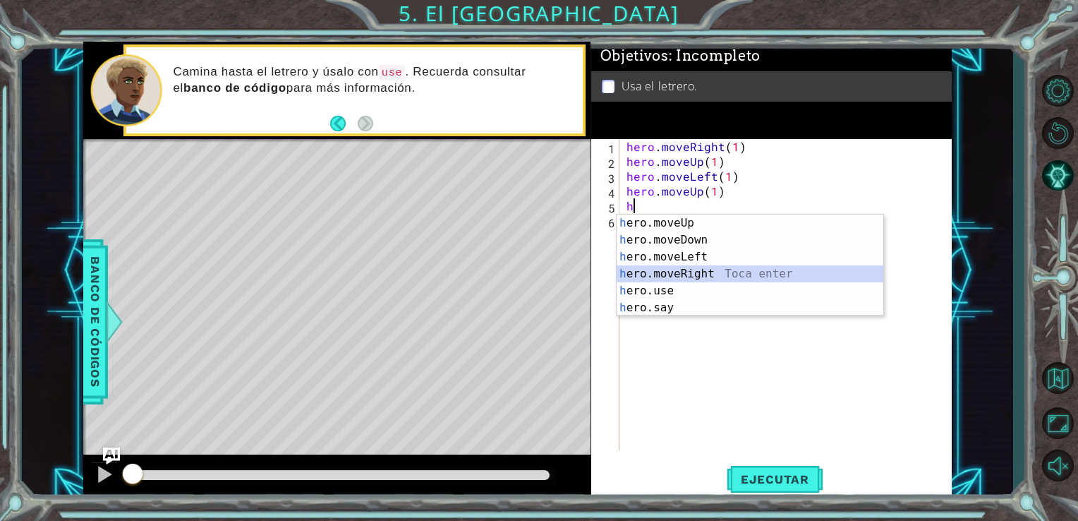
click at [700, 269] on div "h ero.moveUp Toca enter h ero.moveDown Toca enter h ero.moveLeft Toca enter h e…" at bounding box center [750, 281] width 267 height 135
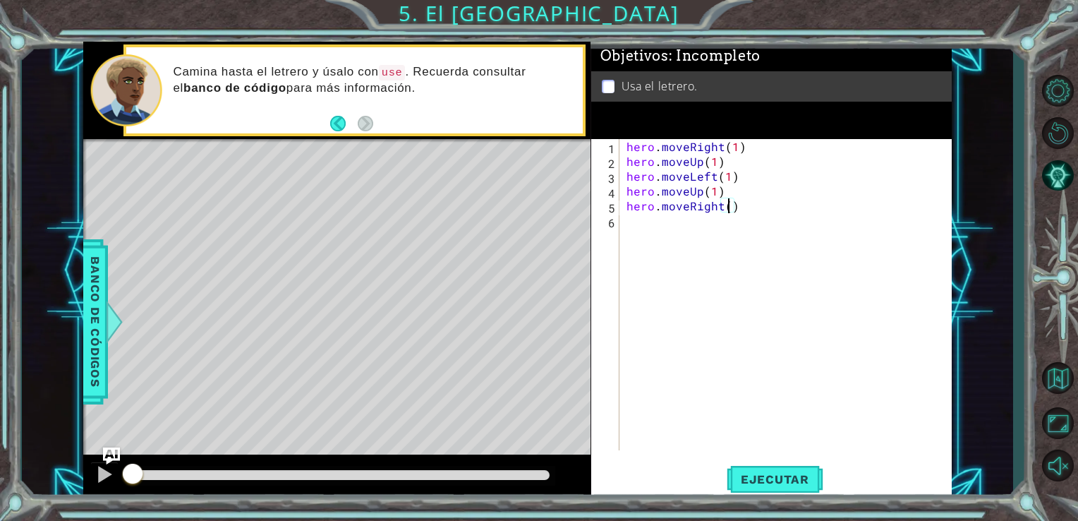
type textarea "hero.moveRight(2)"
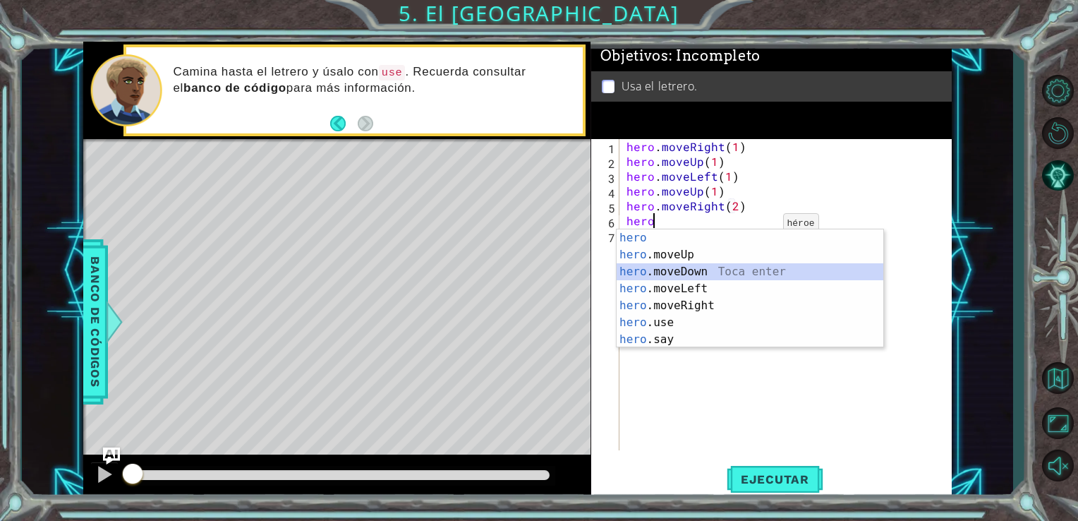
click at [698, 267] on div "hero Toca enter hero .moveUp Toca enter hero .moveDown Toca enter hero .moveLef…" at bounding box center [750, 305] width 267 height 152
type textarea "hero.moveDown(1)"
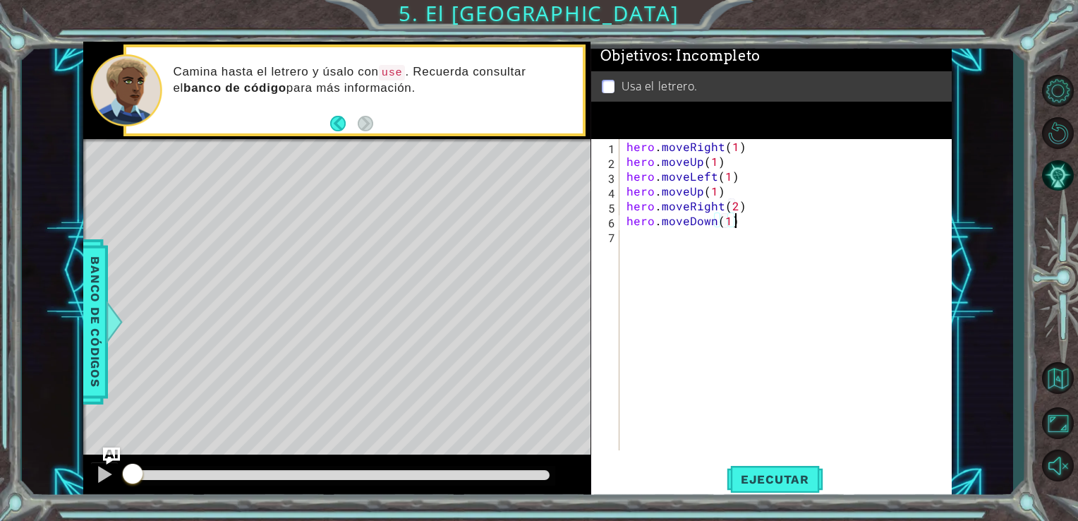
click at [742, 219] on div "hero . moveRight ( 1 ) hero . moveUp ( 1 ) hero . moveLeft ( 1 ) hero . moveUp …" at bounding box center [790, 309] width 332 height 341
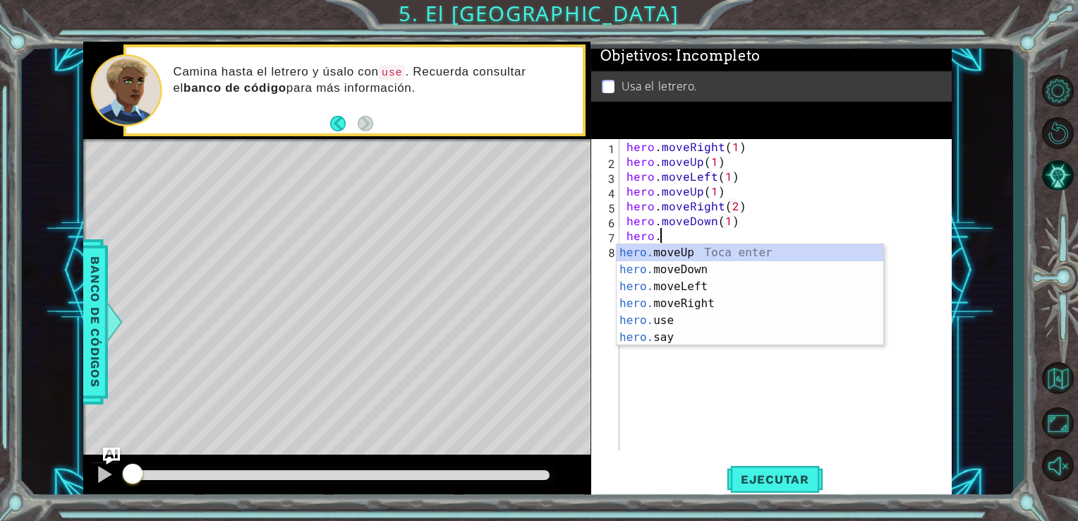
scroll to position [0, 1]
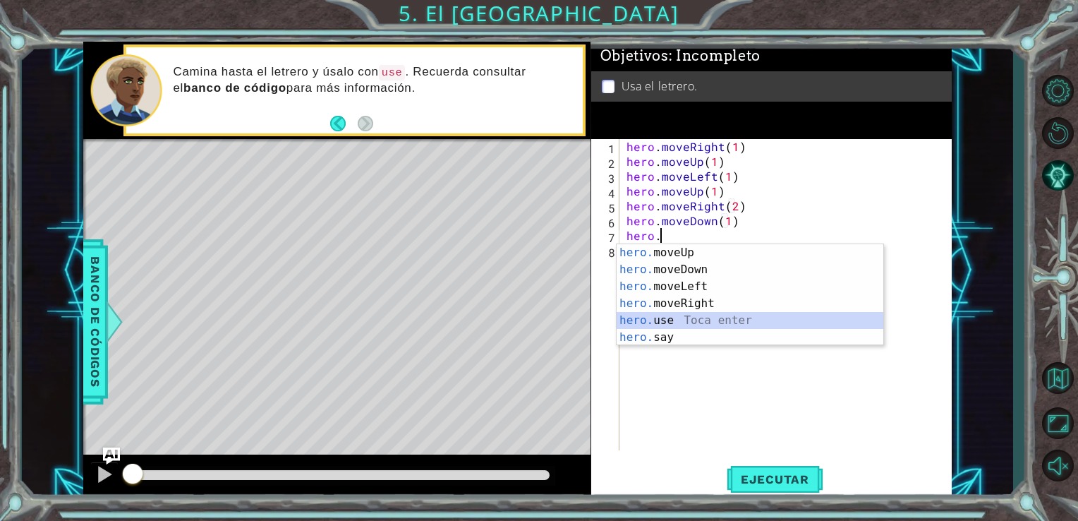
click at [685, 319] on div "hero. moveUp Toca enter hero. moveDown Toca enter hero. moveLeft Toca enter her…" at bounding box center [750, 311] width 267 height 135
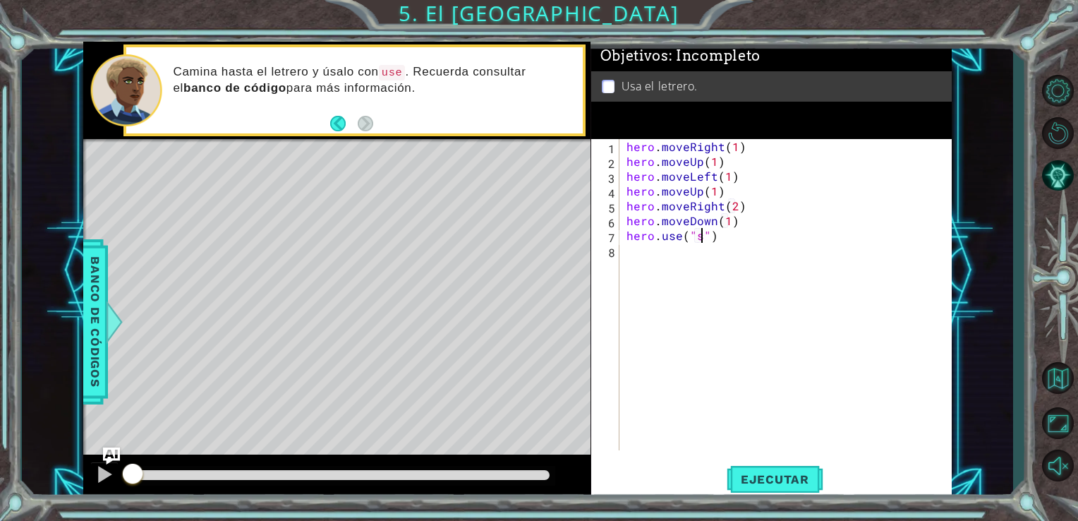
scroll to position [0, 4]
type textarea "hero.use("sign")"
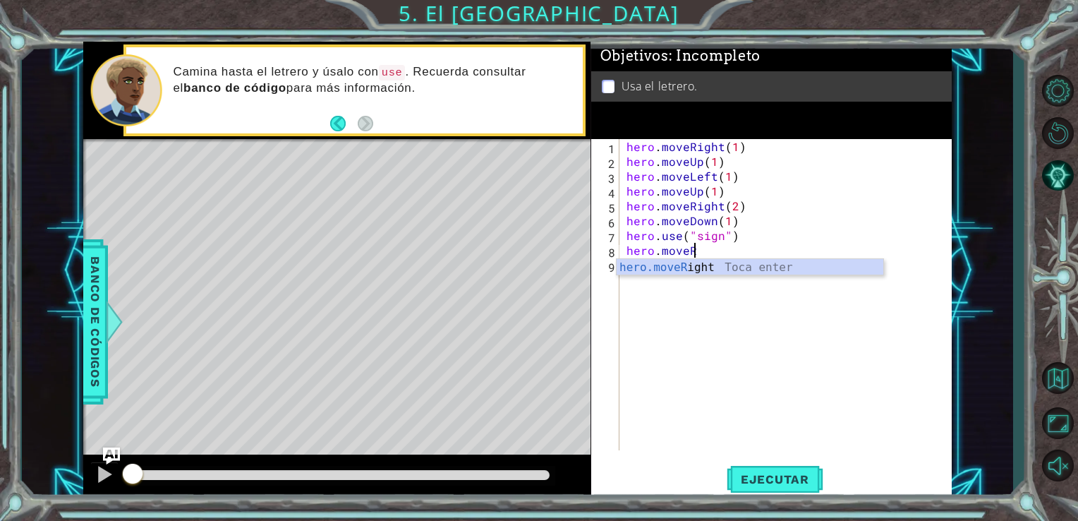
scroll to position [0, 3]
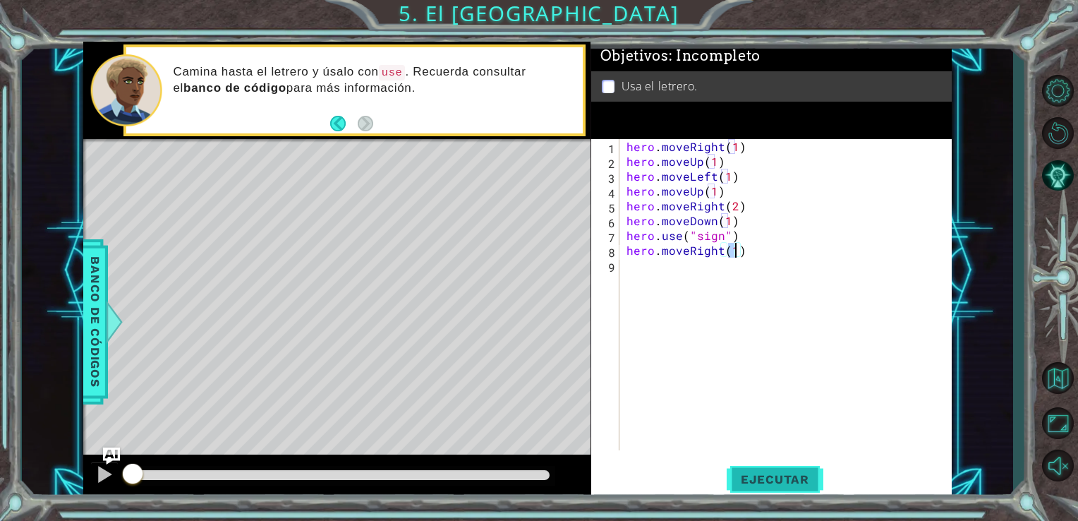
type textarea "hero.moveRight(1)"
click at [787, 496] on button "Ejecutar" at bounding box center [775, 479] width 97 height 36
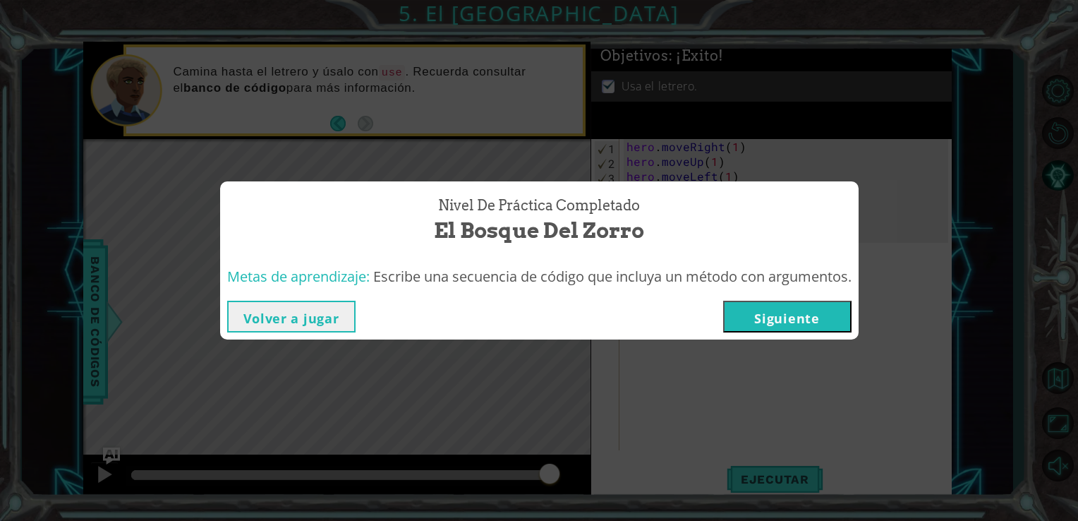
click at [782, 314] on button "Siguiente" at bounding box center [787, 317] width 128 height 32
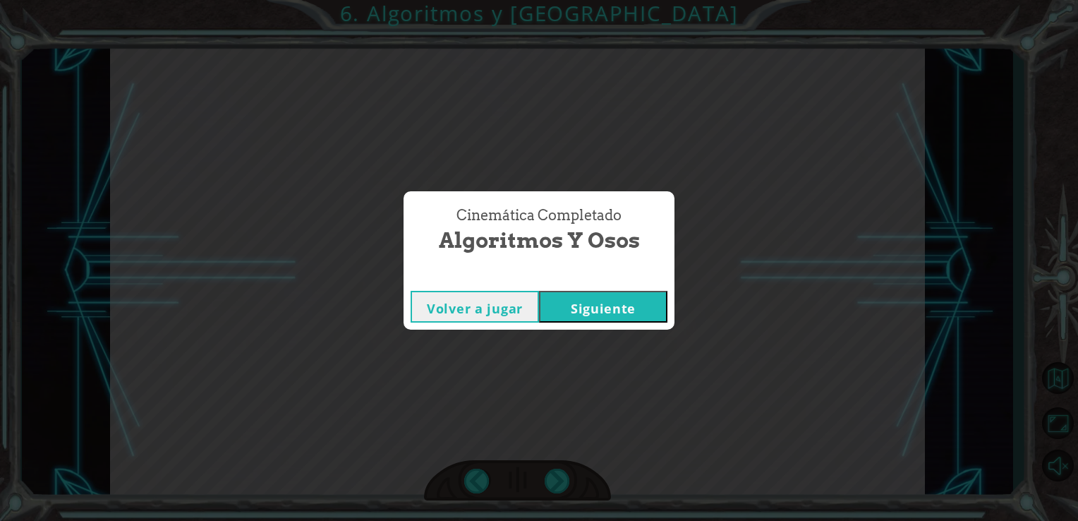
click at [581, 319] on button "Siguiente" at bounding box center [603, 307] width 128 height 32
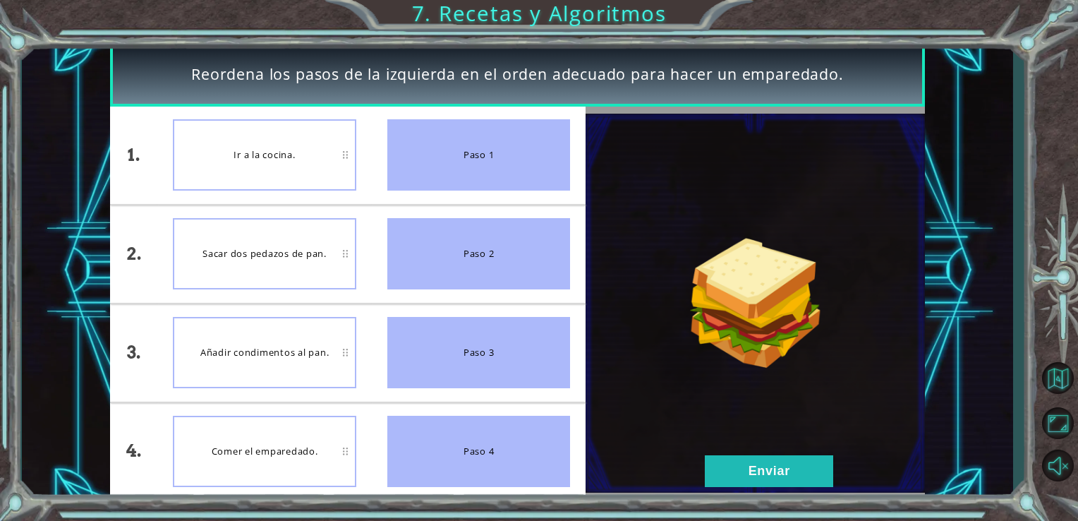
click at [246, 442] on div "Comer el emparedado." at bounding box center [264, 451] width 183 height 71
click at [466, 385] on div "Paso 3" at bounding box center [478, 352] width 183 height 71
click at [754, 477] on button "Enviar" at bounding box center [769, 471] width 128 height 32
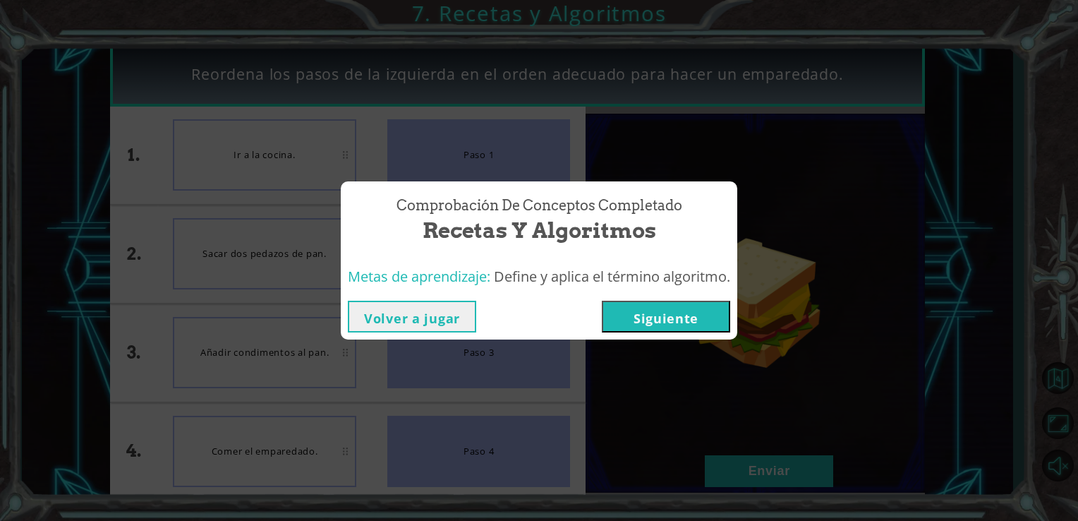
click at [643, 315] on button "Siguiente" at bounding box center [666, 317] width 128 height 32
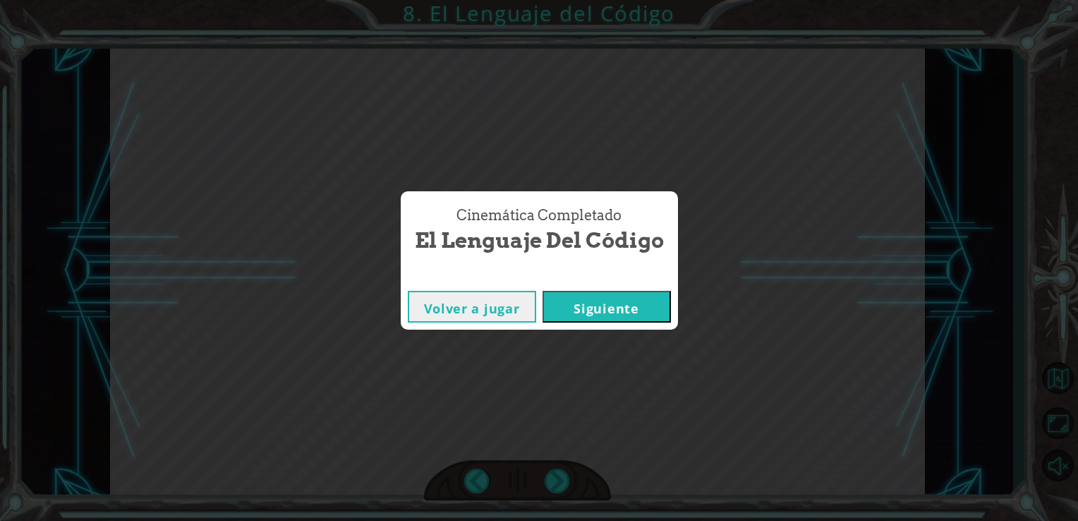
click at [640, 309] on button "Siguiente" at bounding box center [607, 307] width 128 height 32
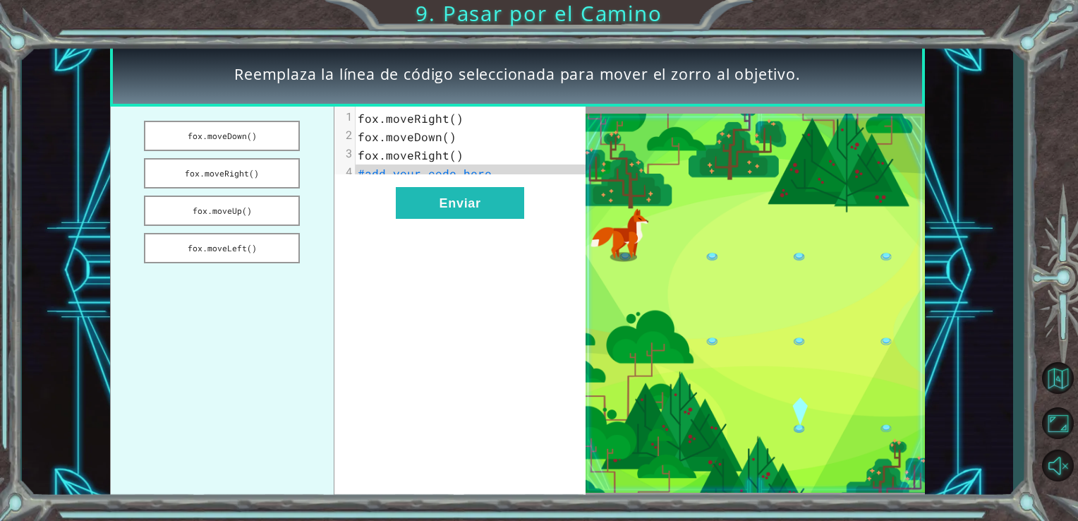
drag, startPoint x: 232, startPoint y: 145, endPoint x: 294, endPoint y: 155, distance: 62.9
click at [294, 155] on ul "[PERSON_NAME].moveDown() [PERSON_NAME].moveRight() [PERSON_NAME].moveUp() [PERS…" at bounding box center [222, 304] width 224 height 394
click at [492, 176] on pre "#add your code here" at bounding box center [477, 173] width 242 height 18
click at [245, 145] on button "fox.moveDown()" at bounding box center [222, 136] width 156 height 30
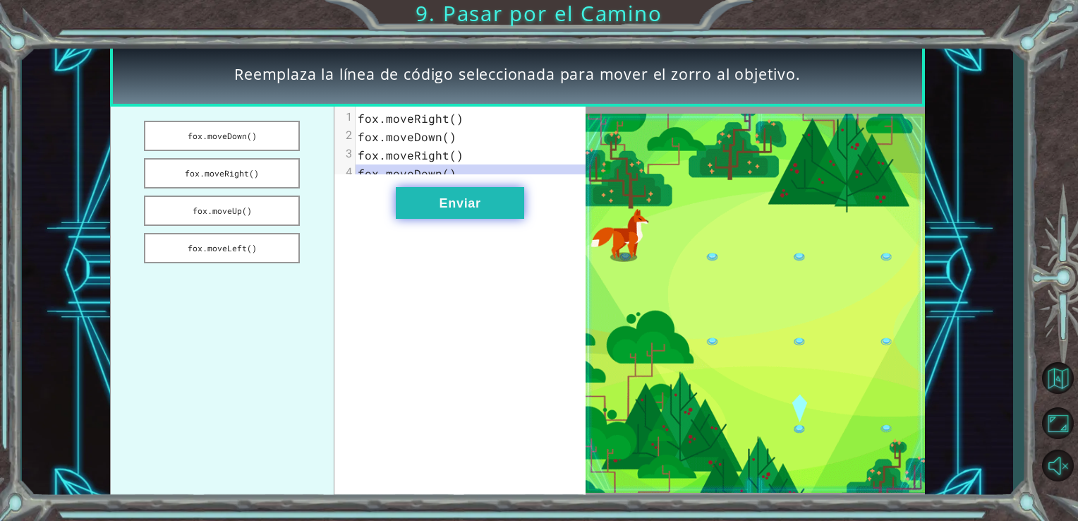
click at [420, 219] on button "Enviar" at bounding box center [460, 203] width 128 height 32
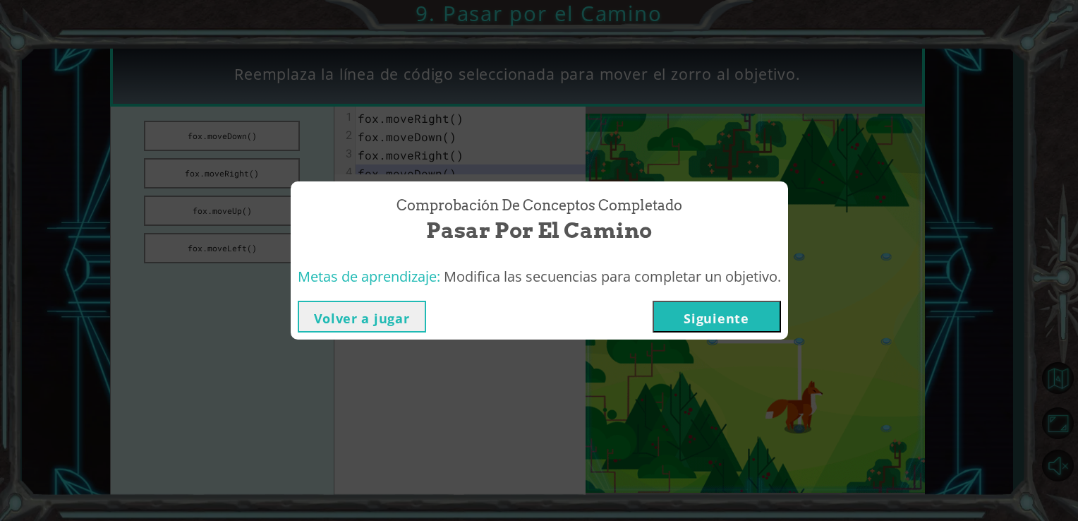
click at [724, 327] on button "Siguiente" at bounding box center [717, 317] width 128 height 32
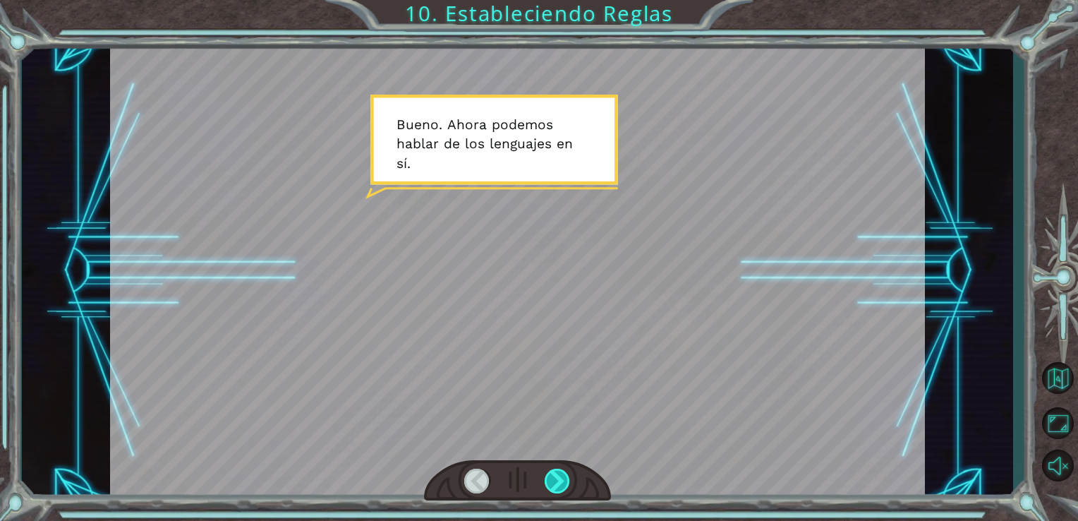
click at [570, 471] on div at bounding box center [558, 480] width 26 height 25
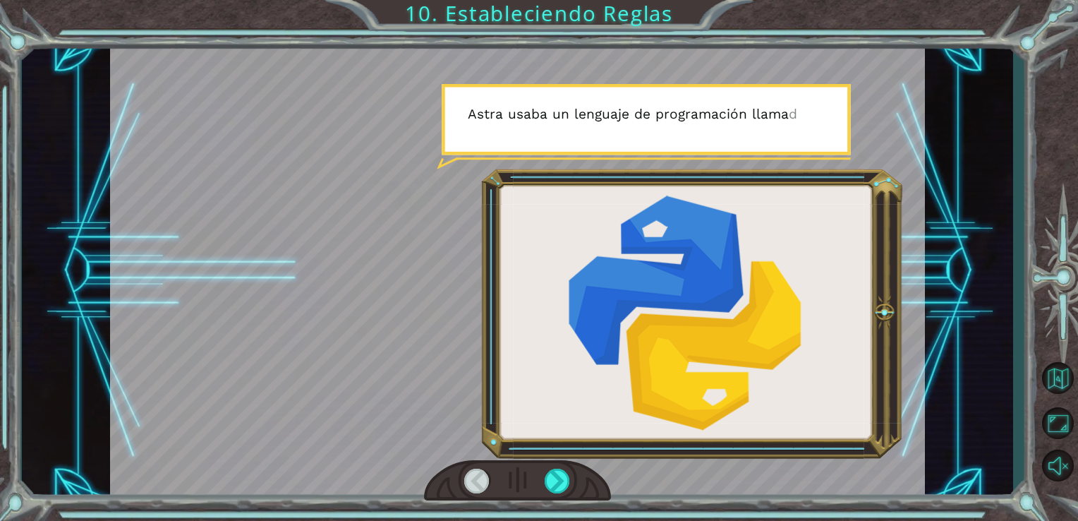
click at [624, 309] on div at bounding box center [518, 271] width 816 height 459
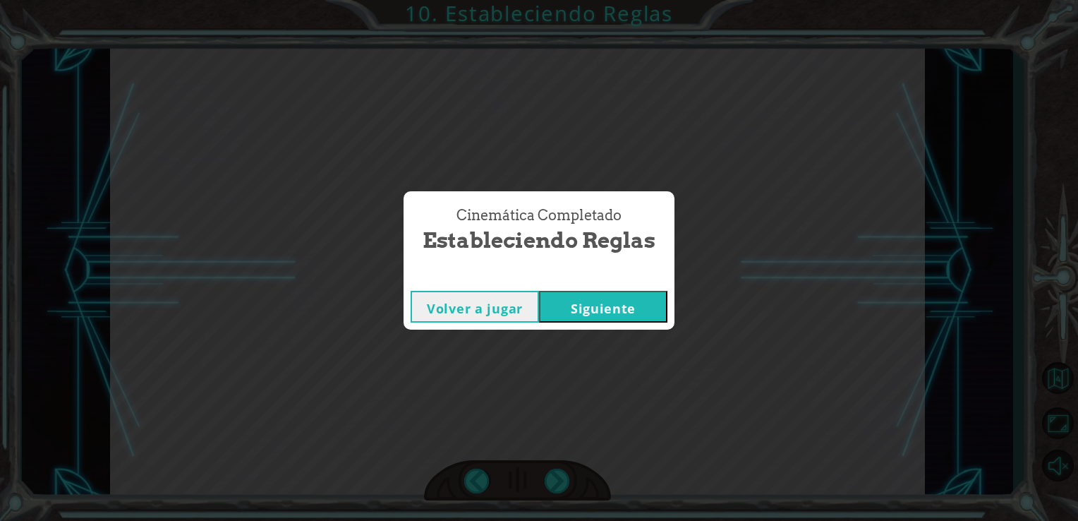
click at [571, 293] on button "Siguiente" at bounding box center [603, 307] width 128 height 32
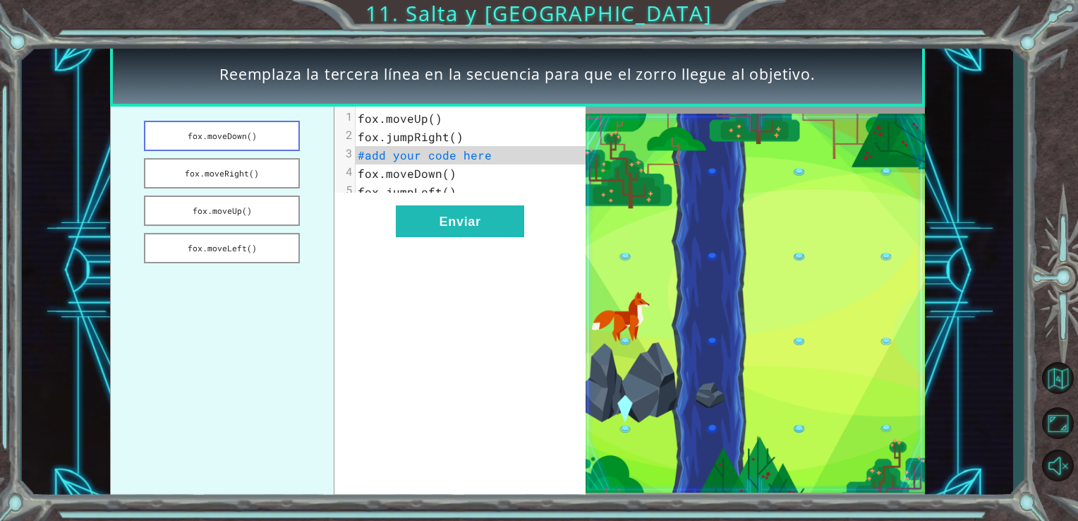
click at [263, 141] on button "fox.moveDown()" at bounding box center [222, 136] width 156 height 30
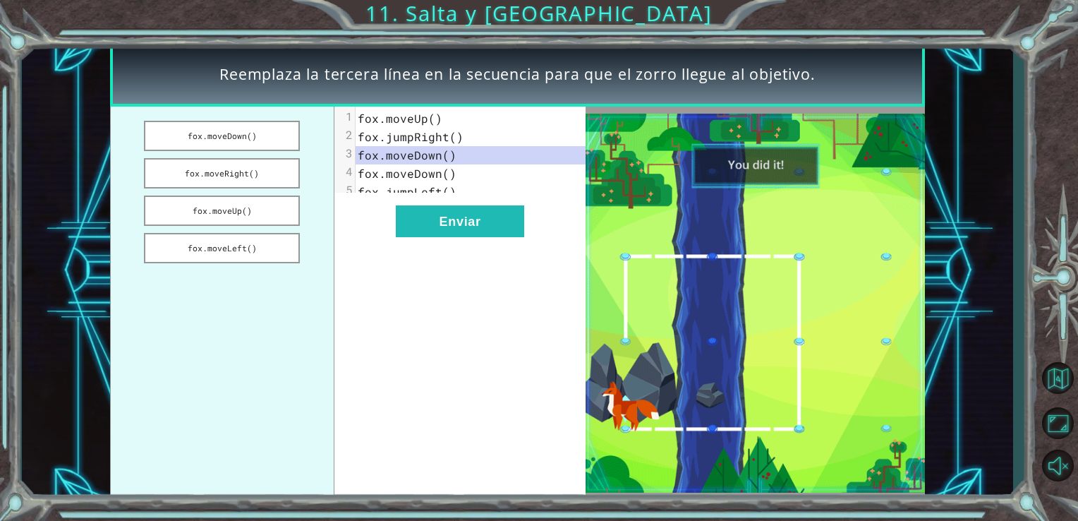
click at [444, 157] on span "fox.moveDown()" at bounding box center [407, 154] width 99 height 15
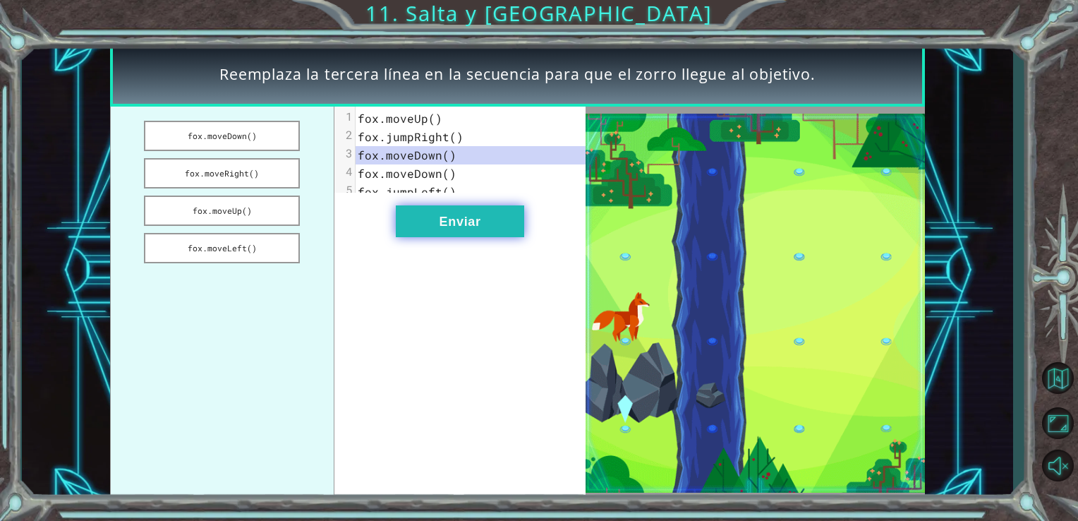
click at [456, 237] on button "Enviar" at bounding box center [460, 221] width 128 height 32
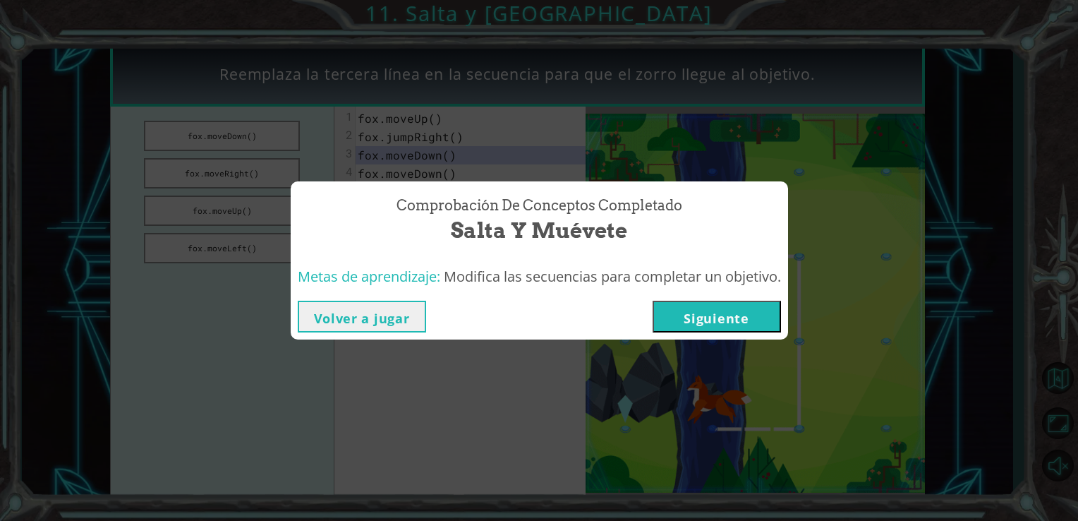
drag, startPoint x: 456, startPoint y: 238, endPoint x: 761, endPoint y: 305, distance: 312.9
click at [761, 305] on button "Siguiente" at bounding box center [717, 317] width 128 height 32
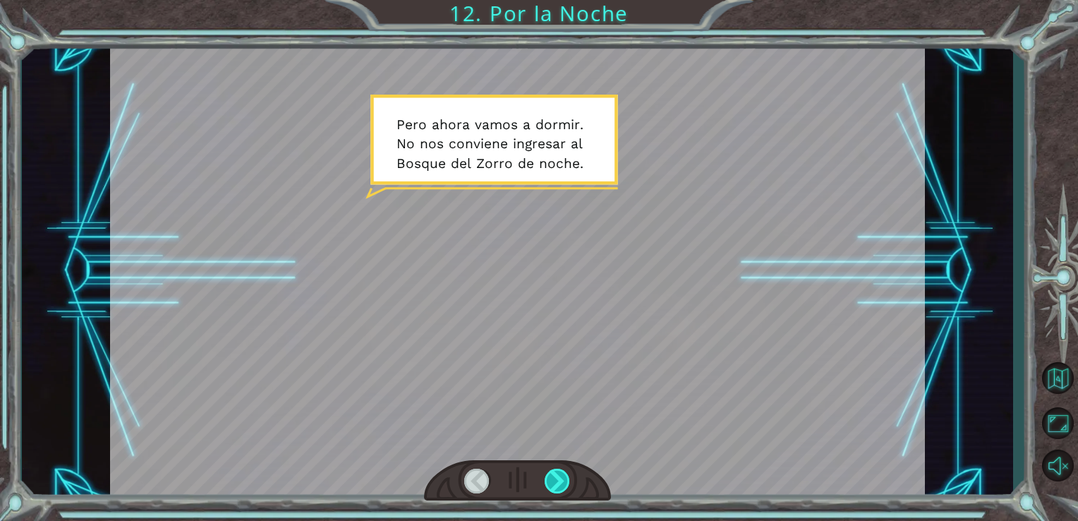
click at [550, 480] on div at bounding box center [558, 480] width 26 height 25
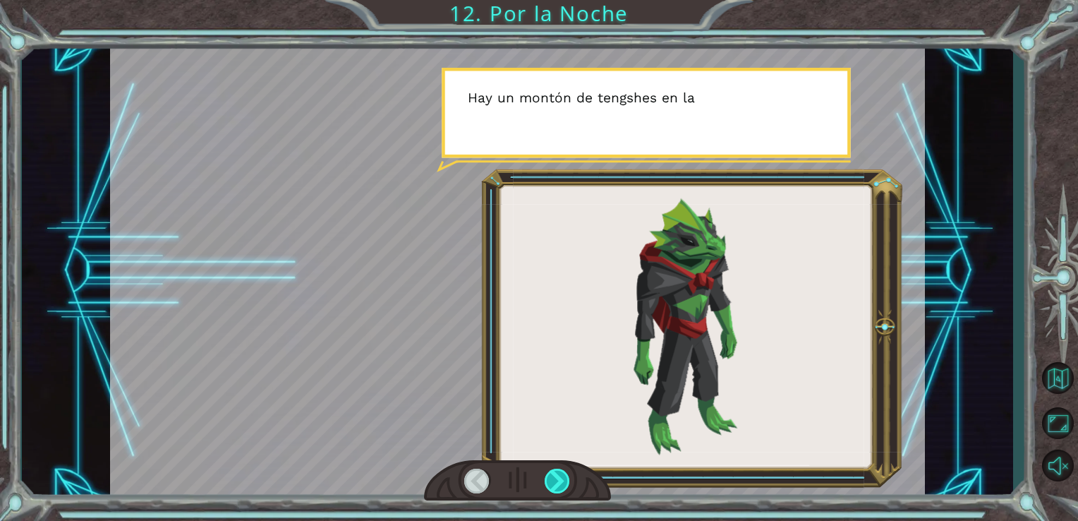
click at [550, 480] on div at bounding box center [558, 480] width 26 height 25
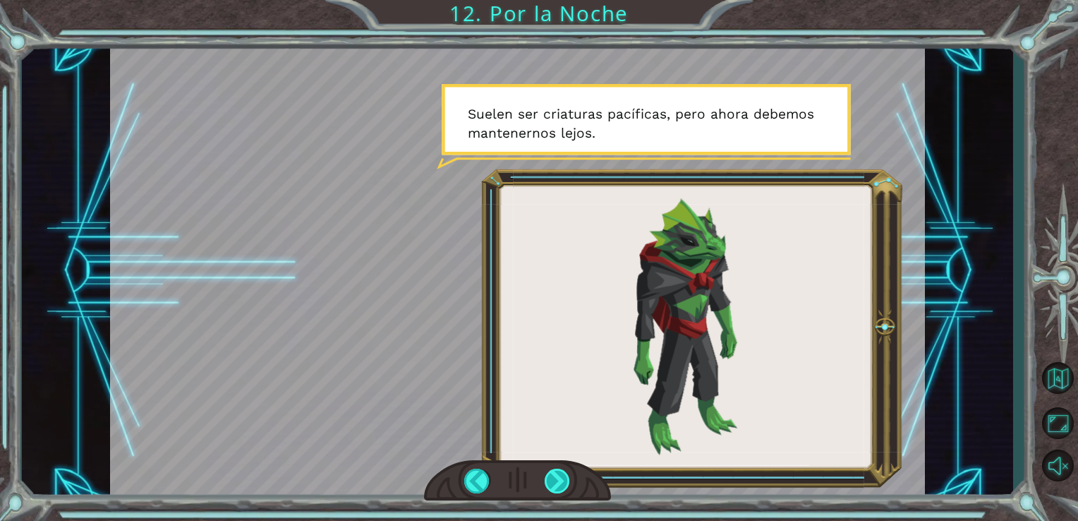
click at [559, 483] on div at bounding box center [558, 480] width 26 height 25
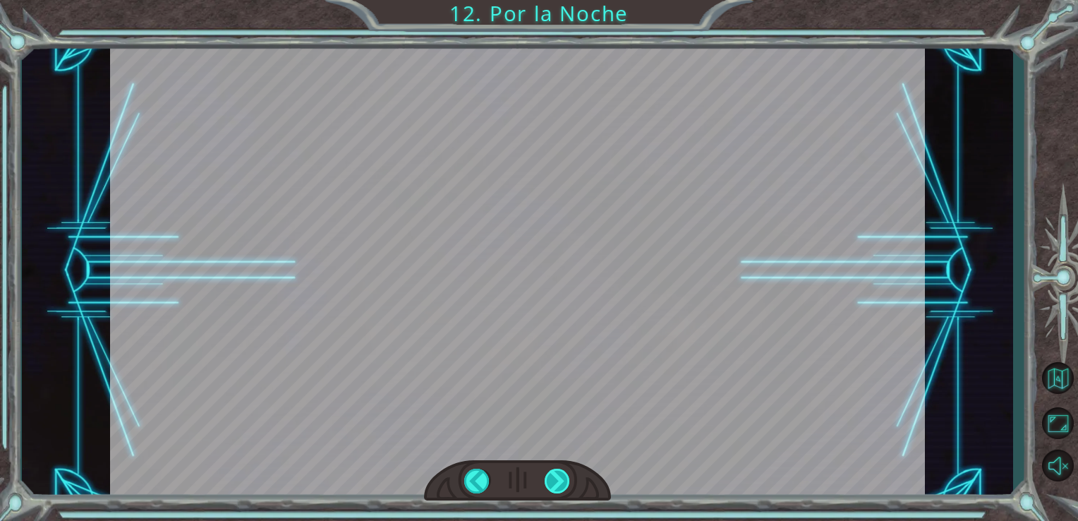
click at [559, 479] on div at bounding box center [558, 480] width 26 height 25
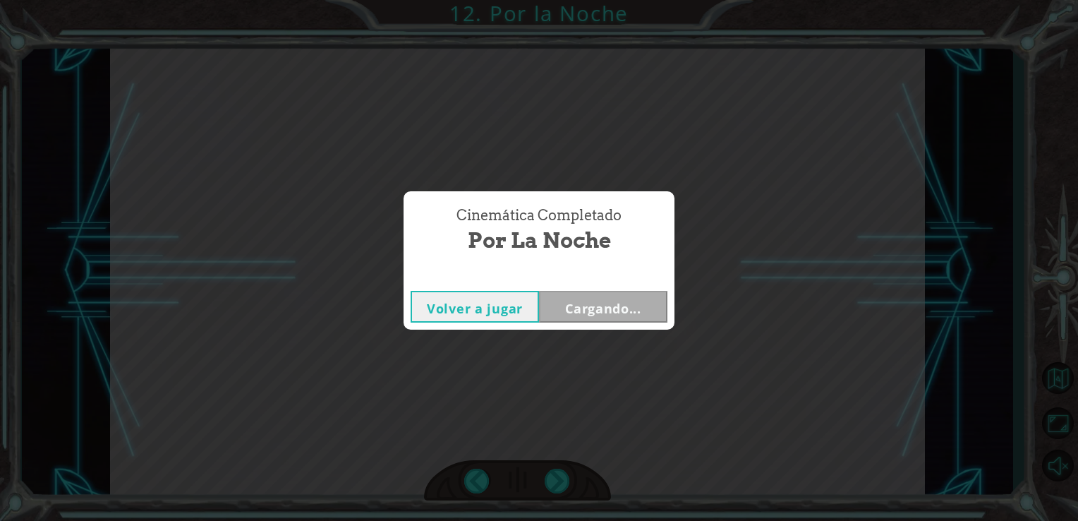
click at [522, 303] on button "Volver a jugar" at bounding box center [475, 307] width 128 height 32
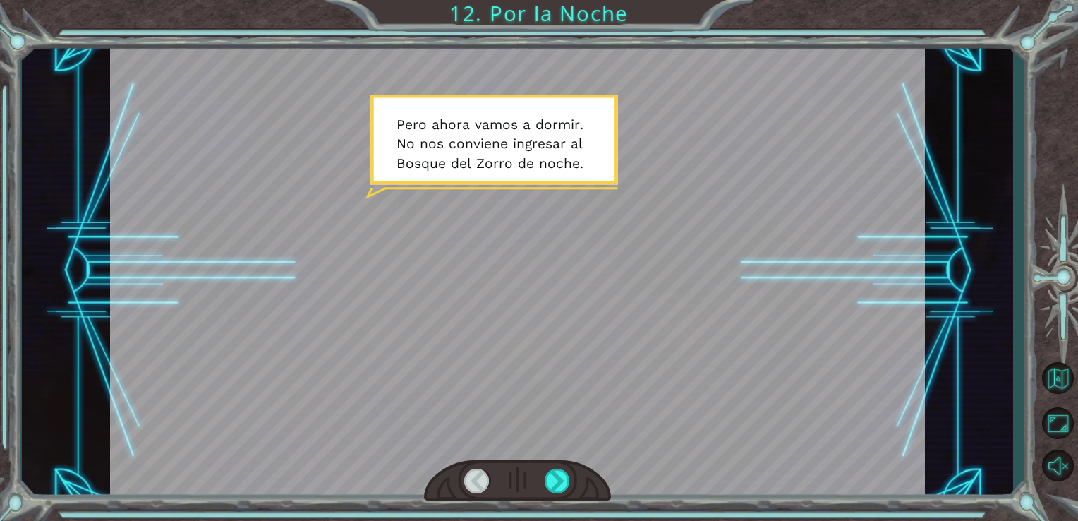
click at [567, 461] on div at bounding box center [518, 480] width 188 height 41
click at [562, 471] on div at bounding box center [558, 480] width 26 height 25
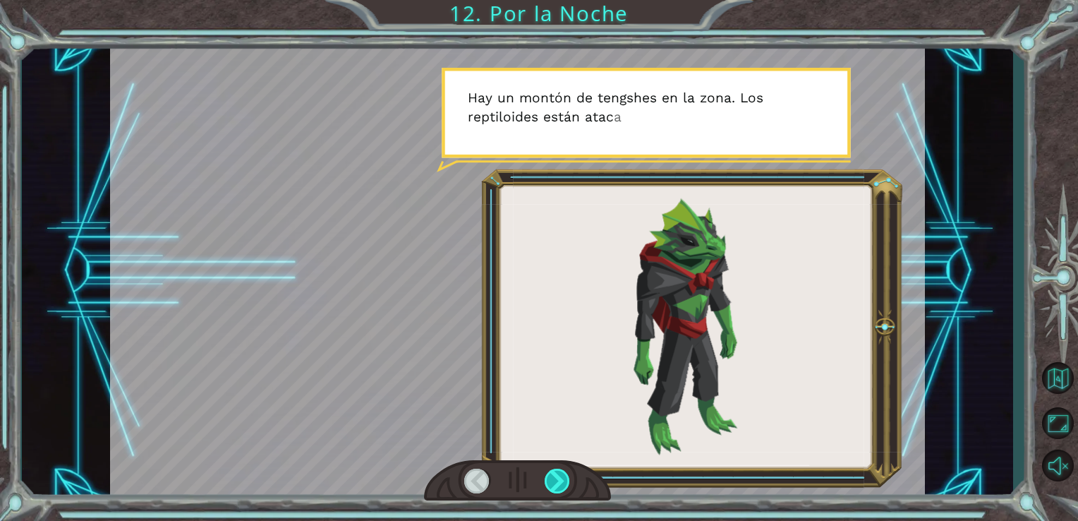
click at [562, 471] on div at bounding box center [558, 480] width 26 height 25
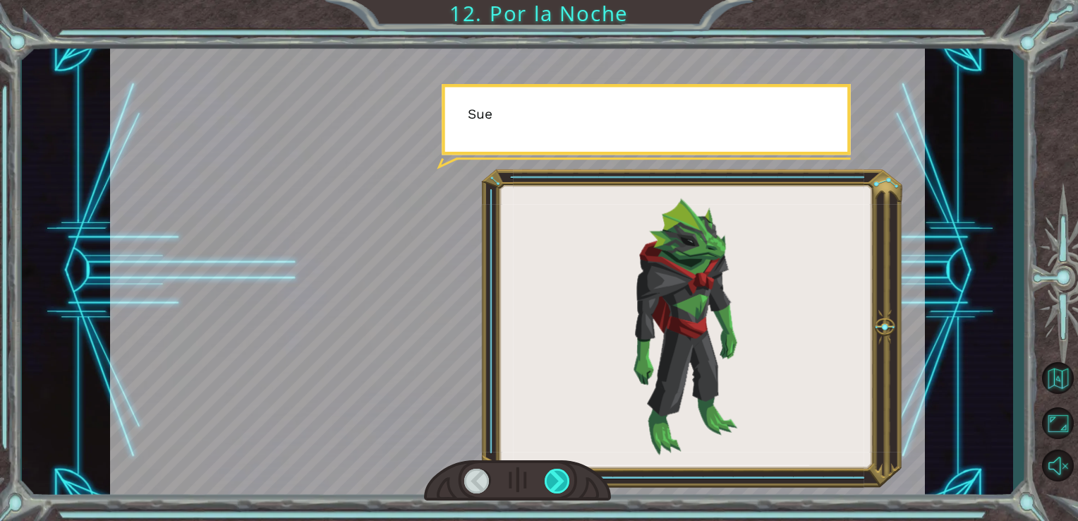
click at [562, 471] on div at bounding box center [558, 480] width 26 height 25
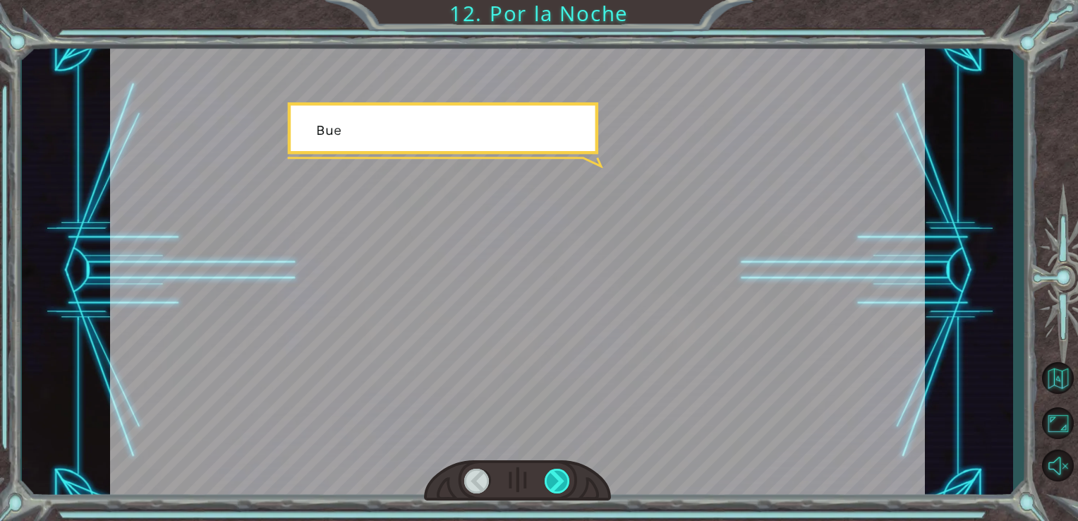
click at [562, 471] on div at bounding box center [558, 480] width 26 height 25
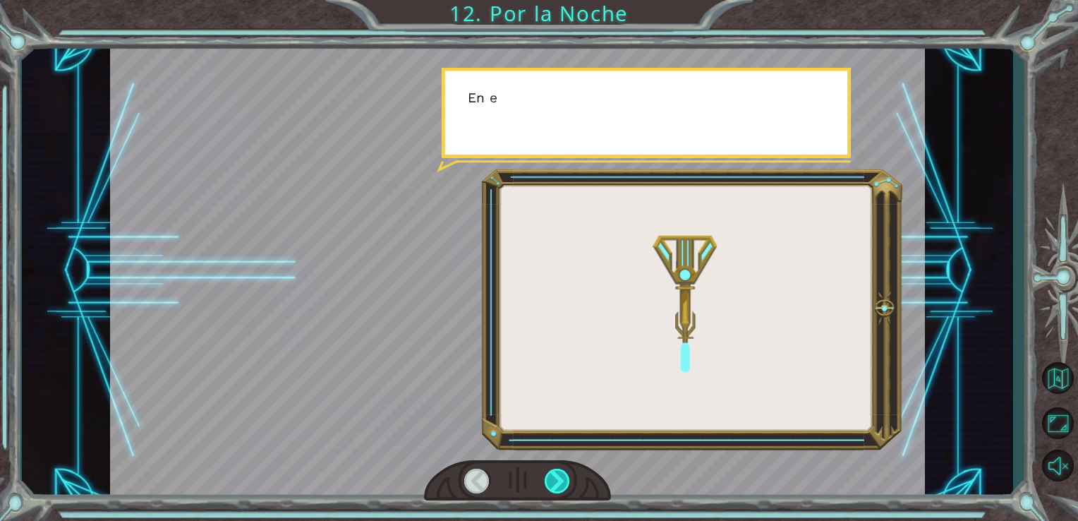
click at [562, 471] on div at bounding box center [558, 480] width 26 height 25
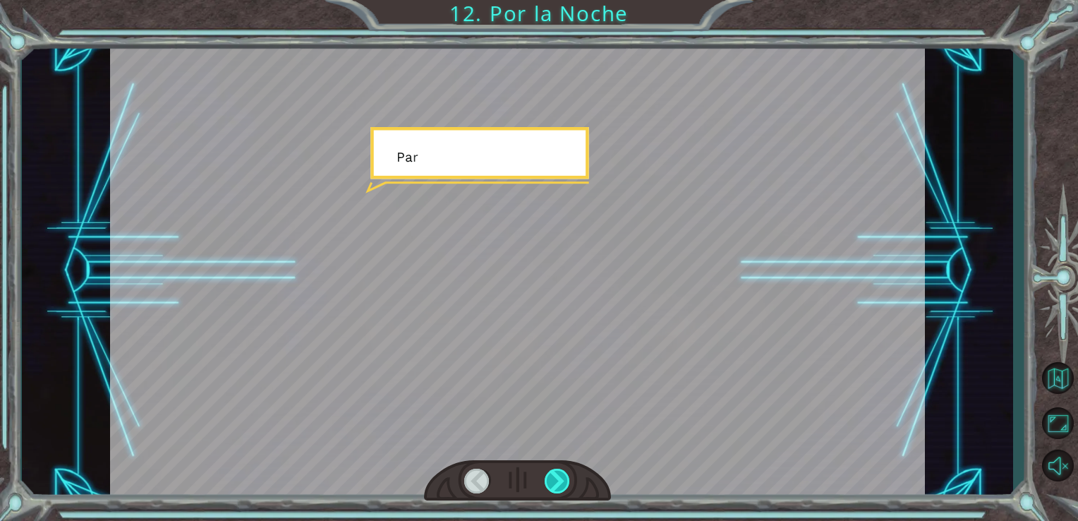
click at [562, 471] on div at bounding box center [558, 480] width 26 height 25
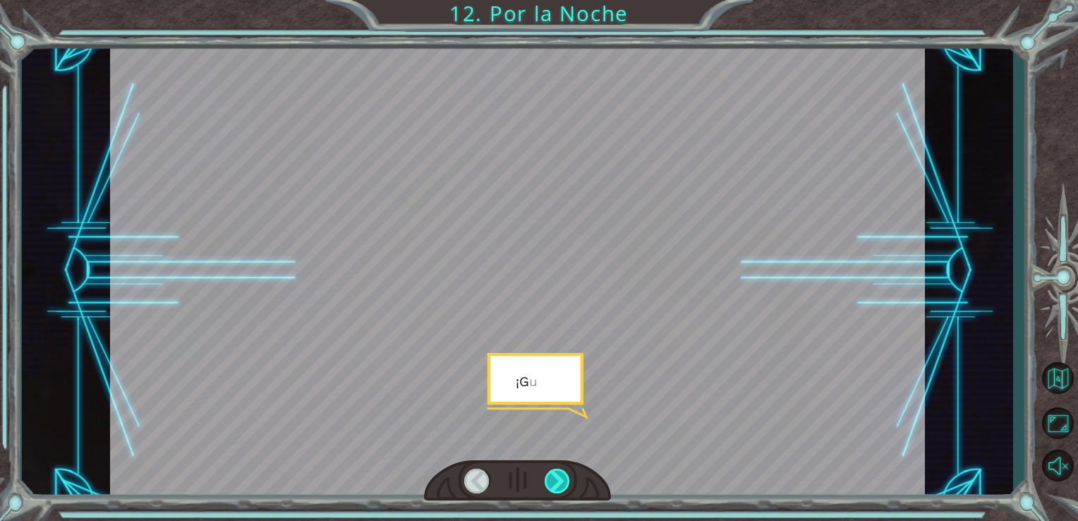
click at [562, 471] on div at bounding box center [558, 480] width 26 height 25
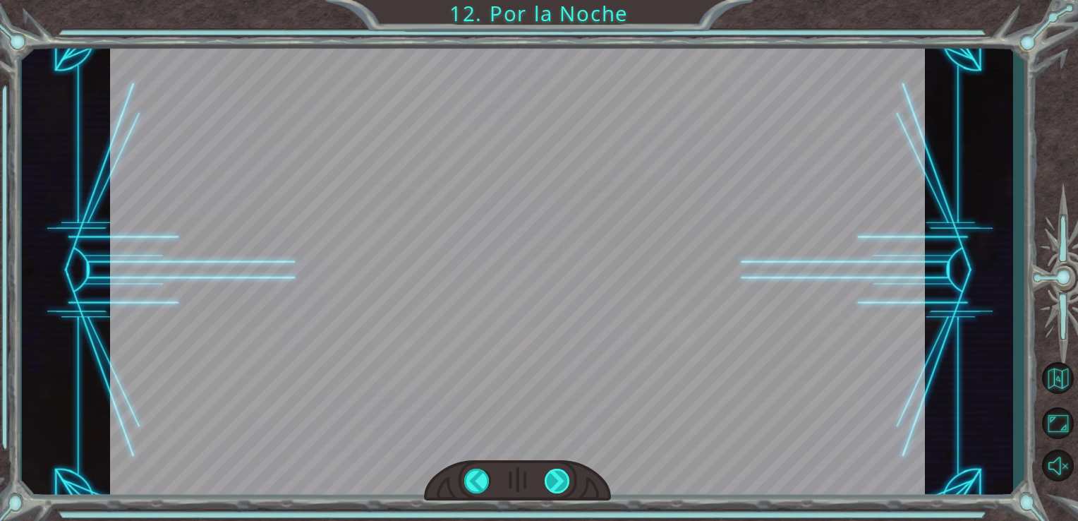
click at [562, 0] on div "P e r o a h o r a v a m o s a d o r m i r . N o n o s c o n v i e n e i n g r e…" at bounding box center [539, 0] width 1078 height 0
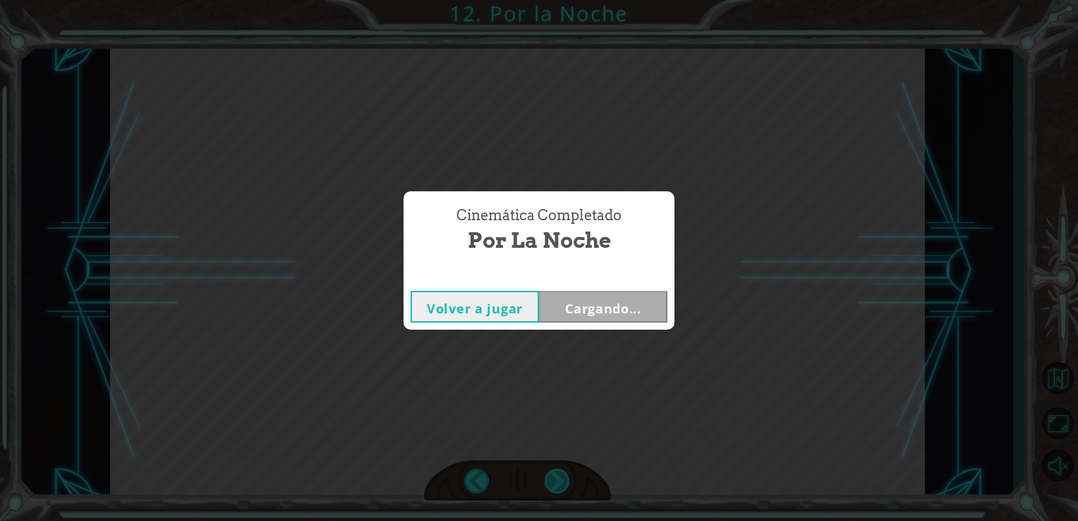
click at [562, 471] on div "Cinemática Completado Por la Noche Volver a jugar Cargando..." at bounding box center [539, 260] width 1078 height 521
click at [625, 302] on button "Siguiente" at bounding box center [603, 307] width 128 height 32
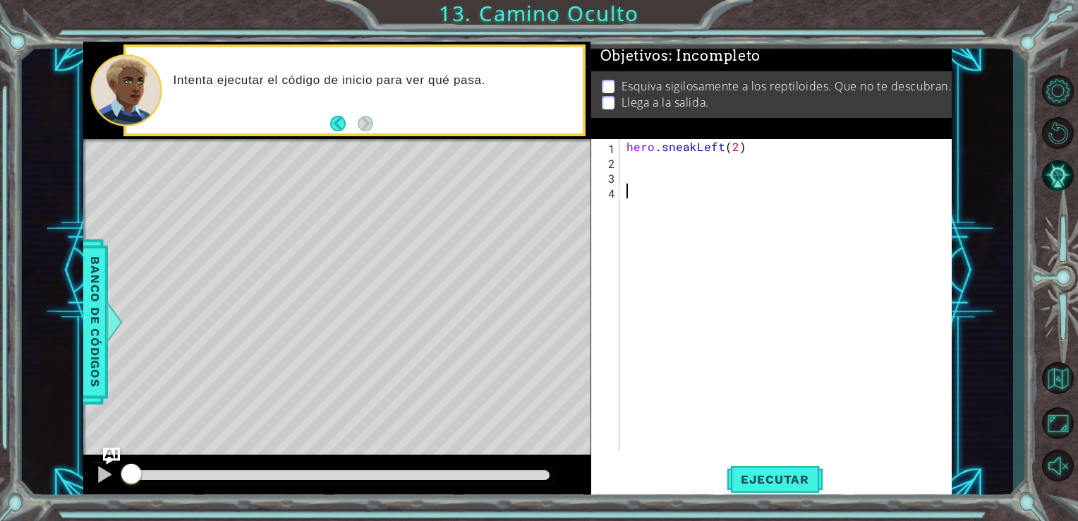
click at [658, 169] on div "hero . sneakLeft ( 2 )" at bounding box center [790, 309] width 332 height 341
click at [579, 140] on div at bounding box center [337, 141] width 508 height 4
click at [641, 166] on div "hero . sneakLeft ( 2 )" at bounding box center [790, 309] width 332 height 341
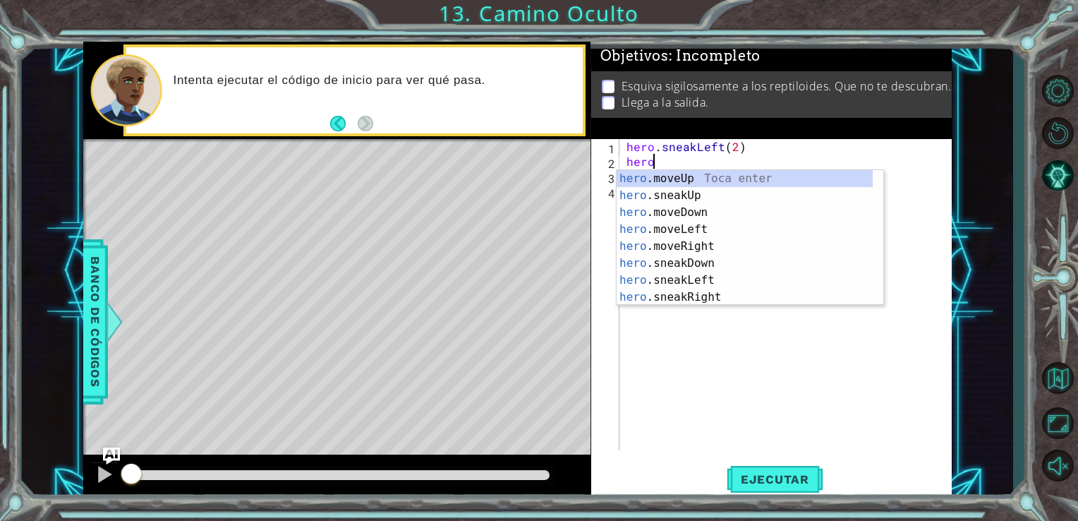
scroll to position [0, 1]
click at [659, 190] on div "hero. moveUp Toca enter hero. sneakUp Toca enter hero. moveDown Toca enter hero…" at bounding box center [745, 254] width 256 height 169
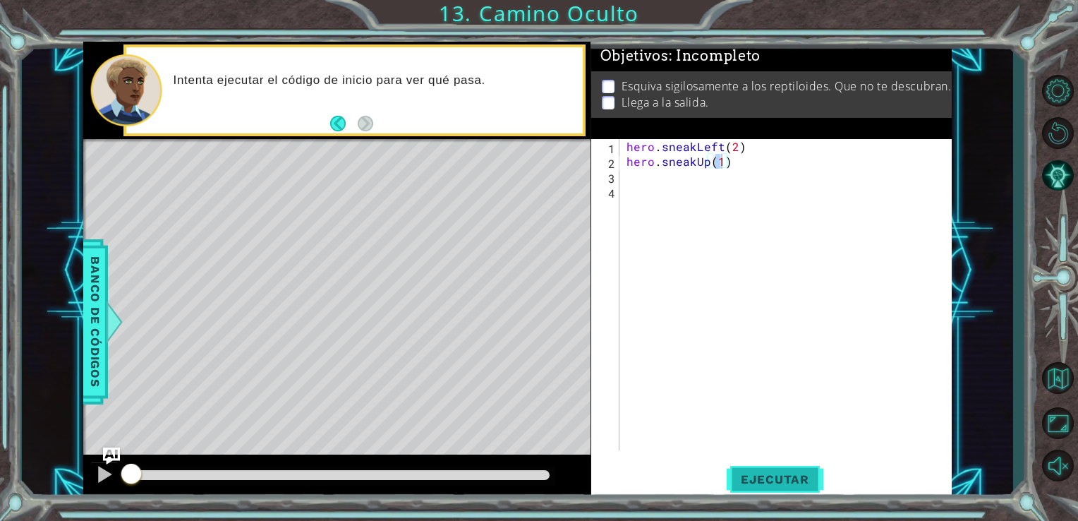
click at [776, 478] on span "Ejecutar" at bounding box center [775, 479] width 97 height 14
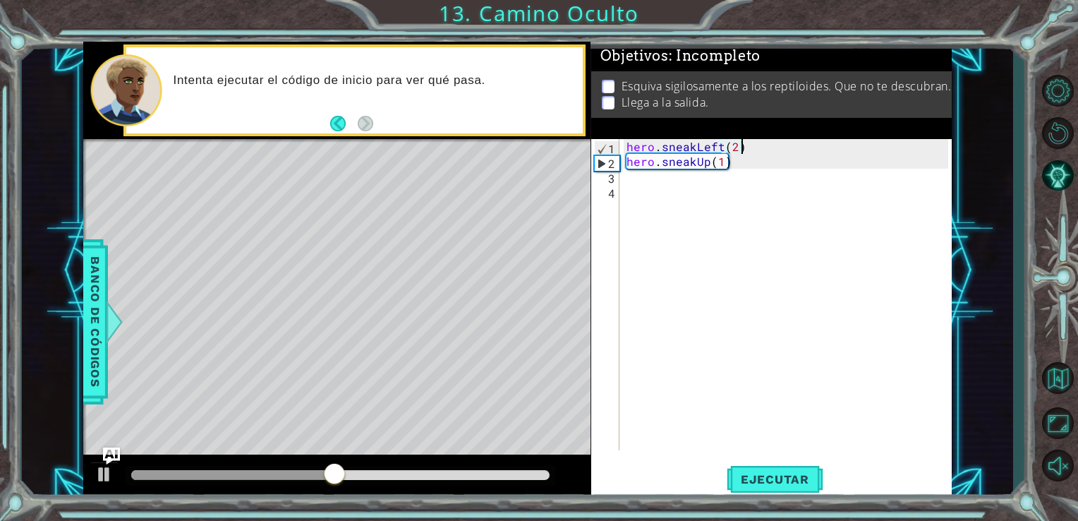
click at [757, 151] on div "hero . sneakLeft ( 2 ) hero . sneakUp ( 1 )" at bounding box center [790, 309] width 332 height 341
click at [751, 159] on div "hero . sneakLeft ( 2 ) hero . sneakUp ( 1 )" at bounding box center [790, 309] width 332 height 341
type textarea "hero.sneakUp(1)"
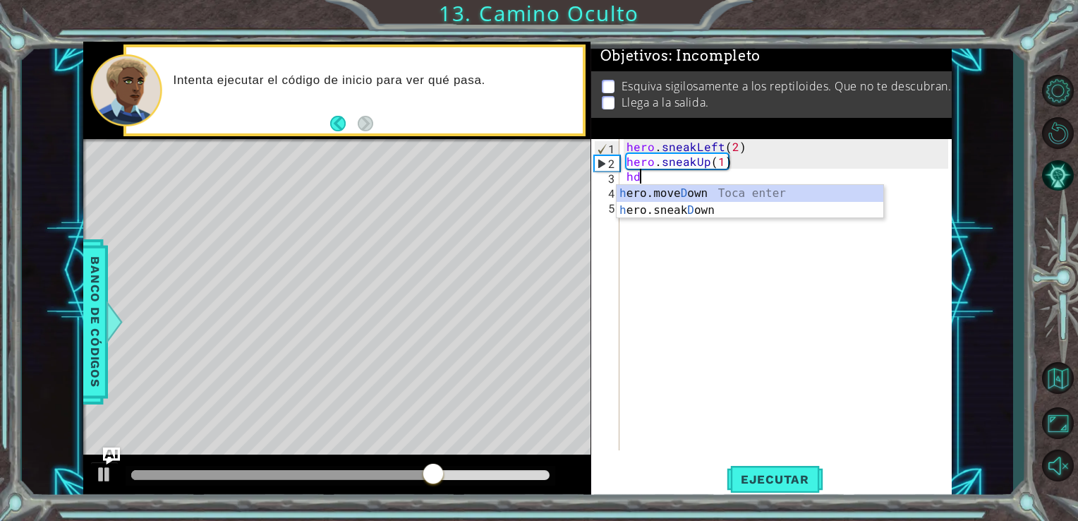
type textarea "h"
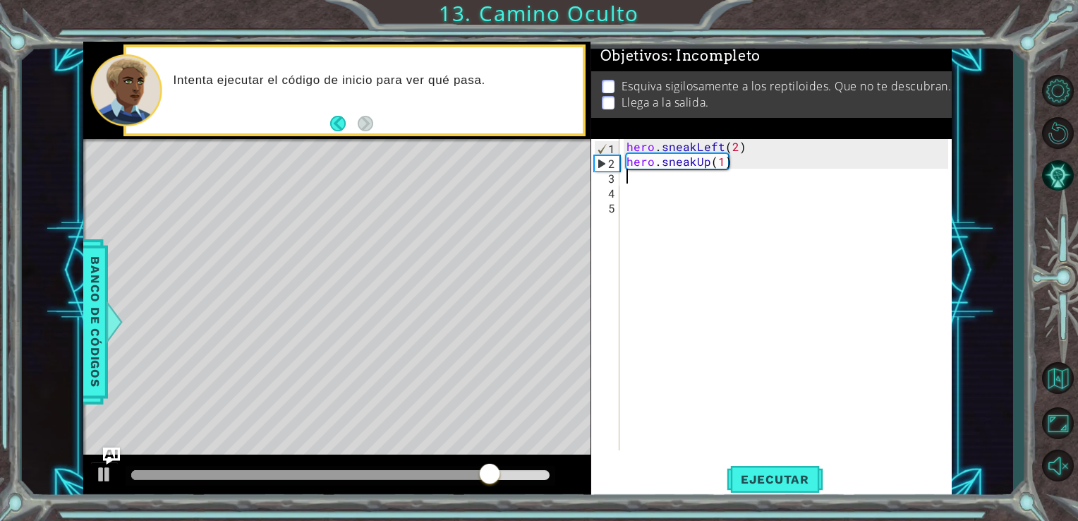
click at [727, 169] on div "hero . sneakLeft ( 2 ) hero . sneakUp ( 1 )" at bounding box center [790, 309] width 332 height 341
click at [722, 168] on div "hero . sneakLeft ( 2 ) hero . sneakUp ( 1 )" at bounding box center [790, 309] width 332 height 341
type textarea "hero.sneakUp(2)"
click at [759, 171] on div "hero . sneakLeft ( 2 ) hero . sneakUp ( 2 )" at bounding box center [790, 309] width 332 height 341
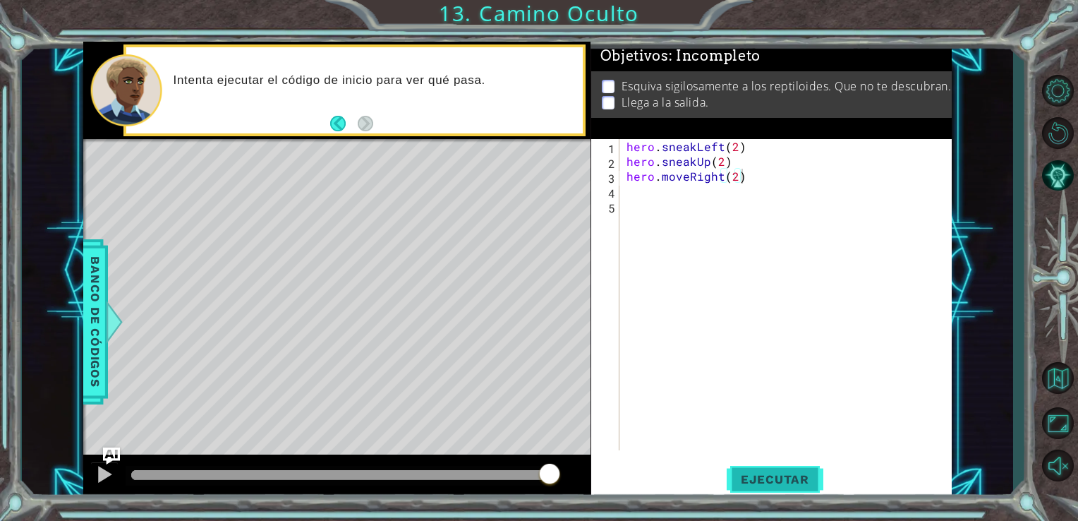
click at [758, 483] on span "Ejecutar" at bounding box center [775, 479] width 97 height 14
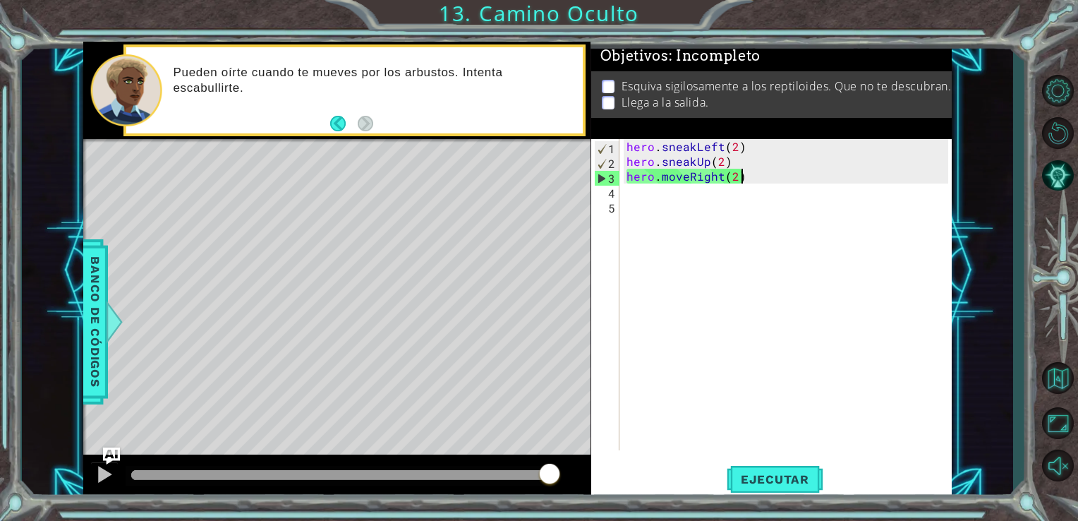
click at [742, 176] on div "hero . sneakLeft ( 2 ) hero . sneakUp ( 2 ) hero . moveRight ( 2 )" at bounding box center [790, 309] width 332 height 341
click at [738, 174] on div "hero . sneakLeft ( 2 ) hero . sneakUp ( 2 ) hero . moveRight ( 2 )" at bounding box center [790, 309] width 332 height 341
click at [734, 174] on div "hero . sneakLeft ( 2 ) hero . sneakUp ( 2 ) hero . moveRight ( 2 )" at bounding box center [790, 309] width 332 height 341
click at [682, 178] on div "hero . sneakLeft ( 2 ) hero . sneakUp ( 2 ) hero . moveRight ( 2 )" at bounding box center [790, 309] width 332 height 341
click at [686, 178] on div "hero . sneakLeft ( 2 ) hero . sneakUp ( 2 ) hero . moveRight ( 2 )" at bounding box center [790, 309] width 332 height 341
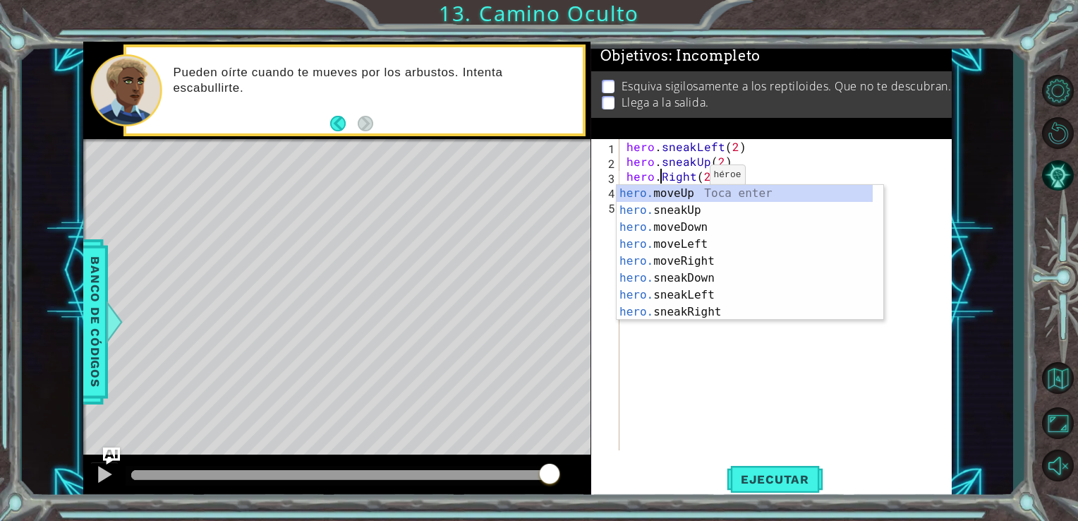
scroll to position [0, 3]
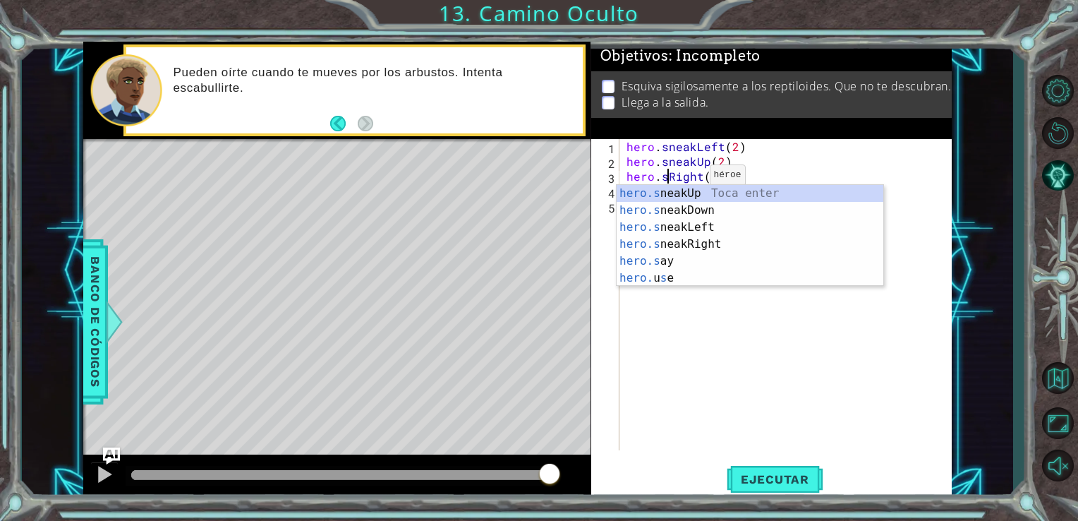
type textarea "hero.snRight(2)"
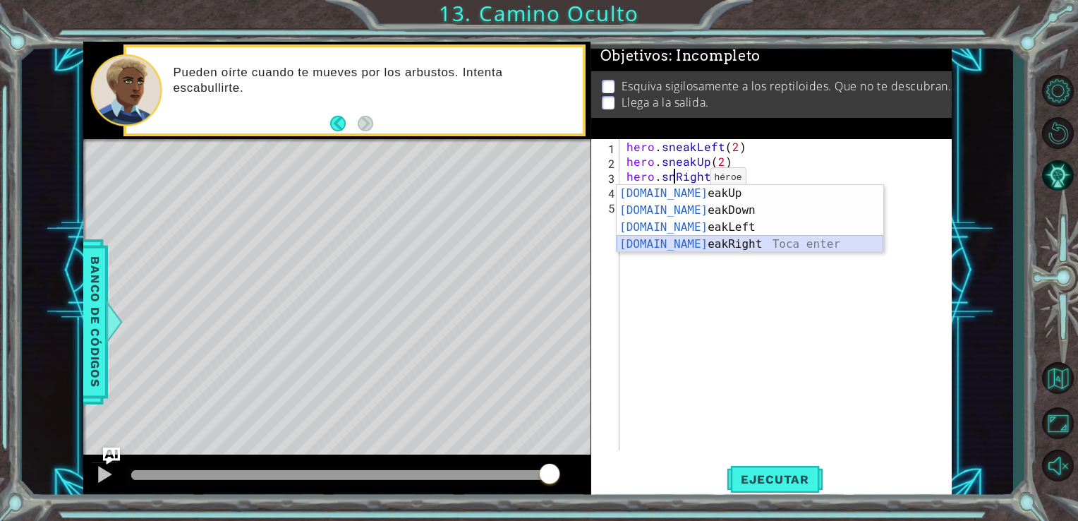
drag, startPoint x: 694, startPoint y: 238, endPoint x: 667, endPoint y: 239, distance: 26.1
click at [667, 239] on div "[DOMAIN_NAME] eakUp Toca enter [DOMAIN_NAME] eakDown Toca enter [DOMAIN_NAME] e…" at bounding box center [750, 236] width 267 height 102
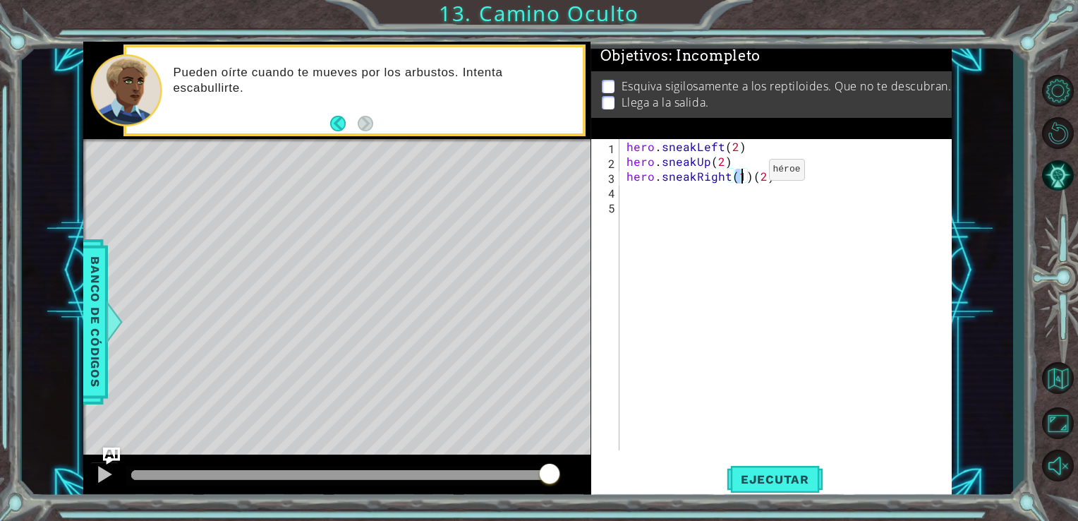
click at [744, 173] on div "hero . sneakLeft ( 2 ) hero . sneakUp ( 2 ) hero . sneakRight ( 1 ) ( 2 )" at bounding box center [786, 294] width 325 height 311
click at [744, 173] on div "hero . sneakLeft ( 2 ) hero . sneakUp ( 2 ) hero . sneakRight ( ) ( 2 )" at bounding box center [790, 309] width 332 height 341
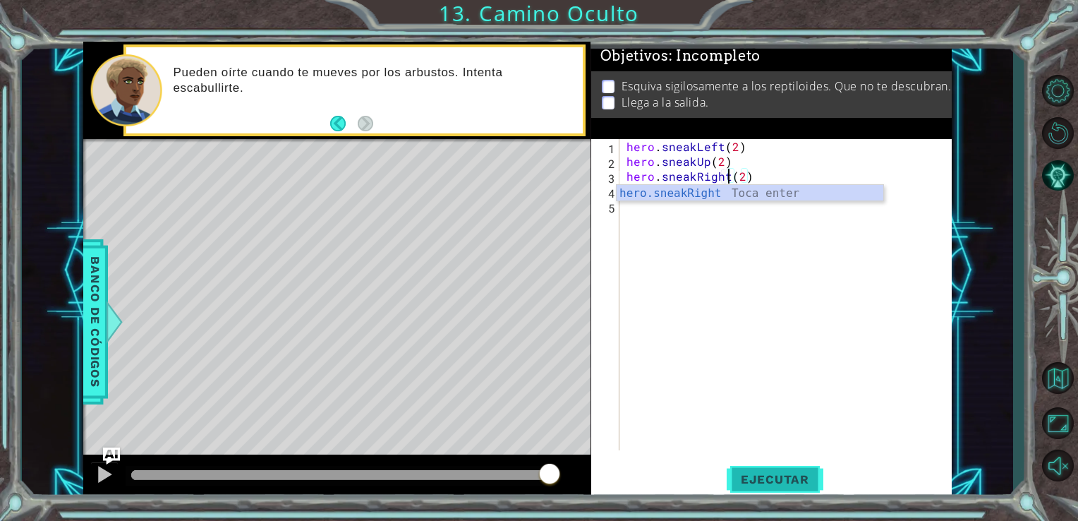
type textarea "hero.sneakRight(2)"
click at [760, 473] on span "Ejecutar" at bounding box center [775, 479] width 97 height 14
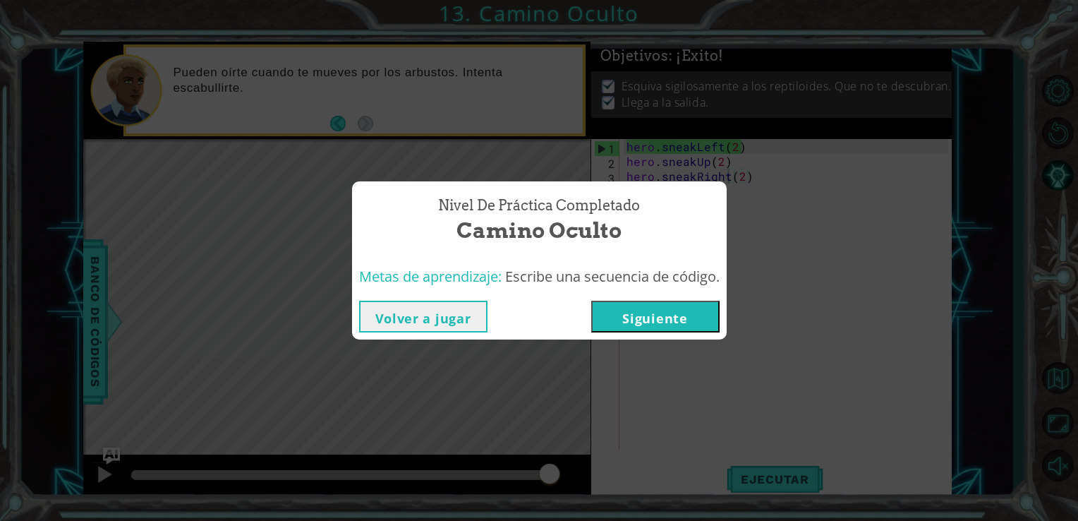
click at [646, 330] on button "Siguiente" at bounding box center [655, 317] width 128 height 32
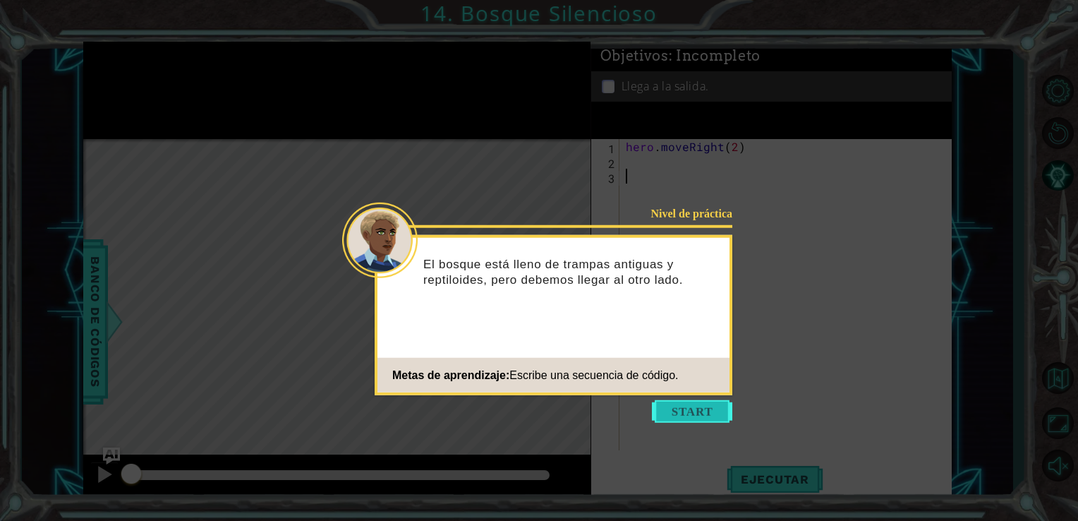
click at [688, 412] on button "Start" at bounding box center [692, 411] width 80 height 23
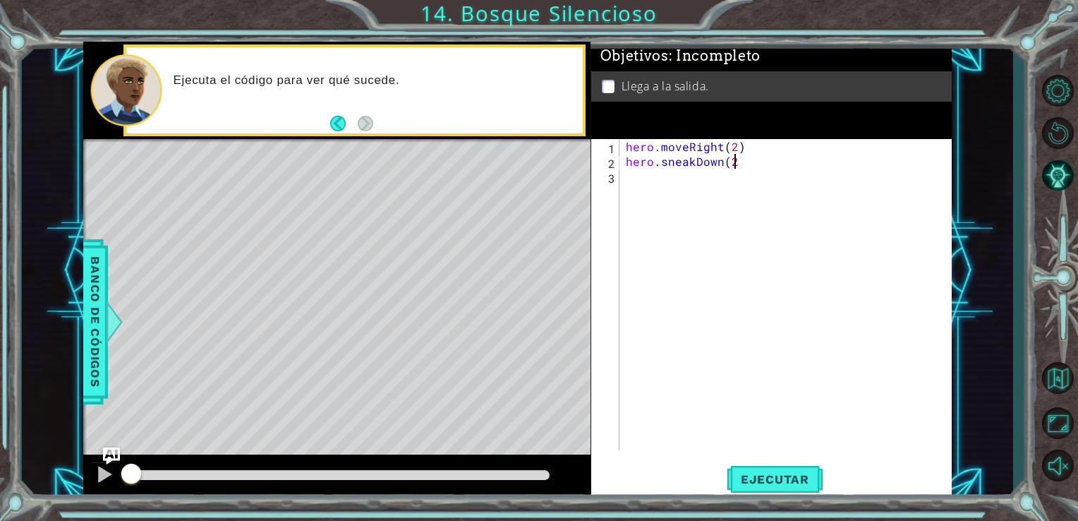
scroll to position [0, 6]
click at [795, 468] on button "Ejecutar" at bounding box center [775, 479] width 97 height 36
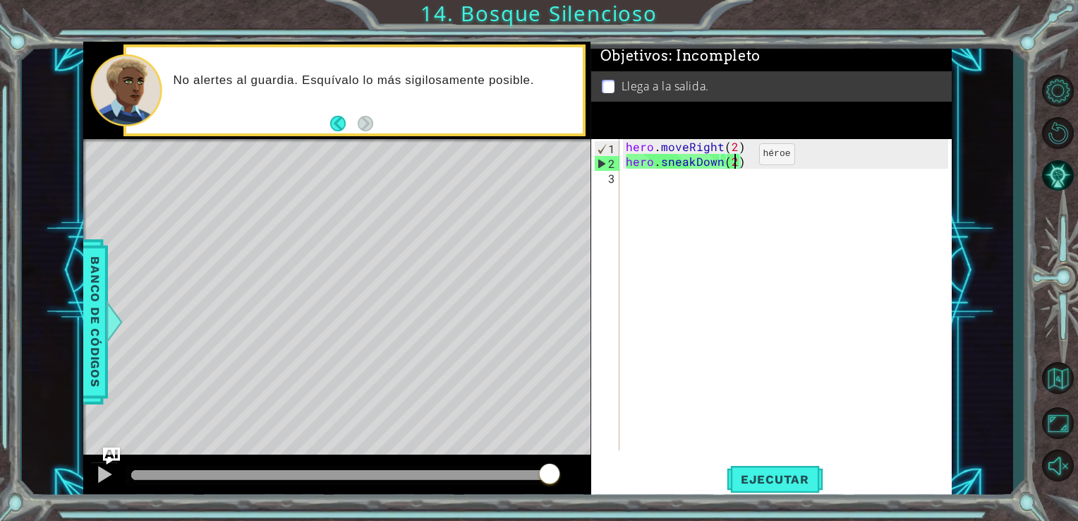
click at [734, 157] on div "hero . moveRight ( 2 ) hero . sneakDown ( 2 )" at bounding box center [789, 309] width 332 height 341
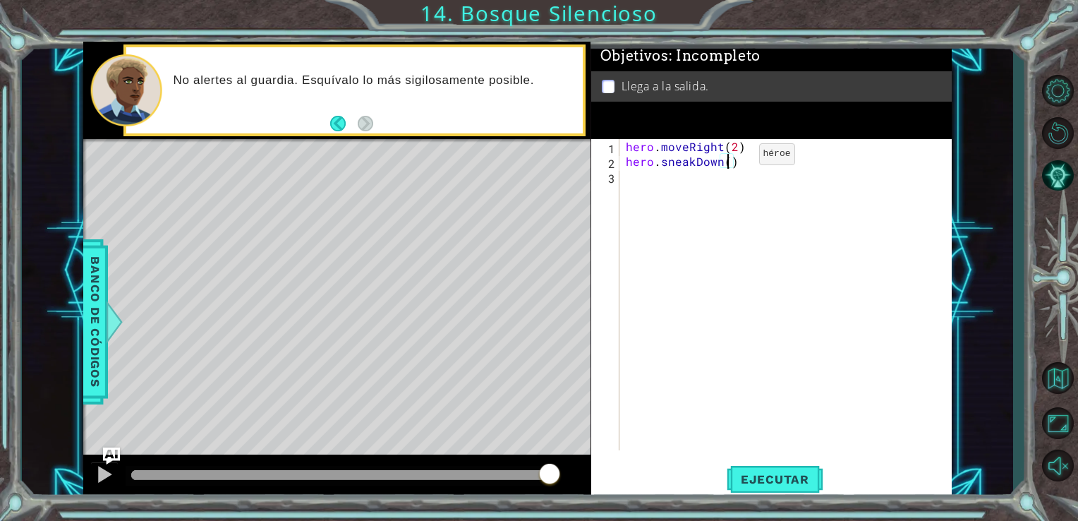
type textarea "hero.sneakDown(1)"
click at [748, 165] on div "hero . moveRight ( 2 ) hero . sneakDown ( 1 )" at bounding box center [789, 309] width 332 height 341
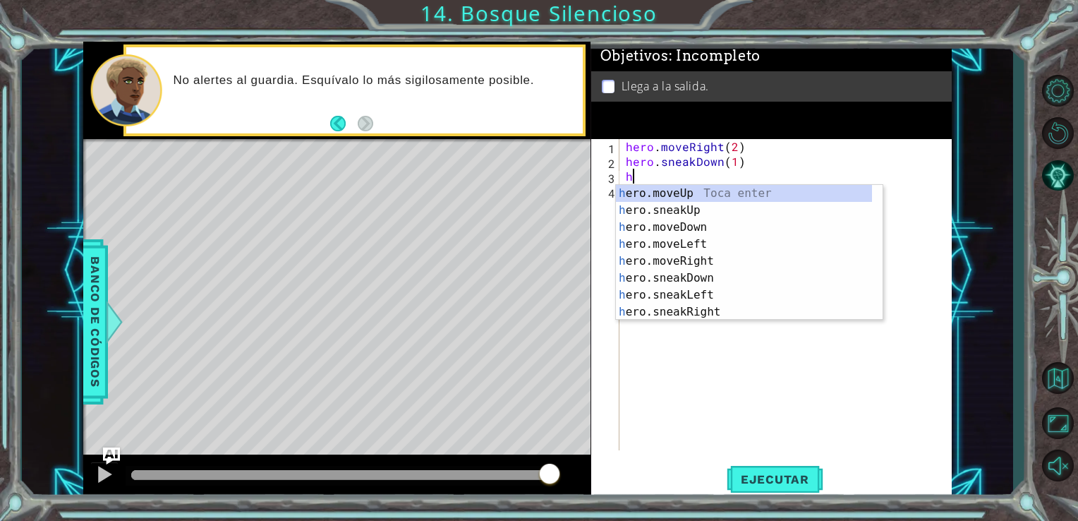
type textarea "he"
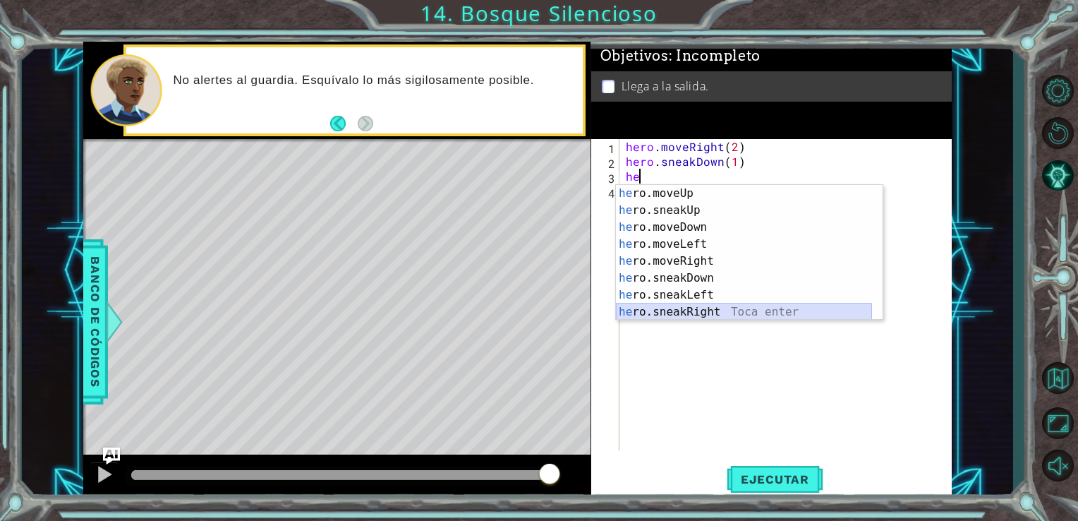
drag, startPoint x: 700, startPoint y: 305, endPoint x: 679, endPoint y: 315, distance: 22.7
click at [679, 315] on div "he ro.moveUp Toca enter he ro.sneakUp Toca enter he ro.moveDown Toca enter he r…" at bounding box center [744, 269] width 256 height 169
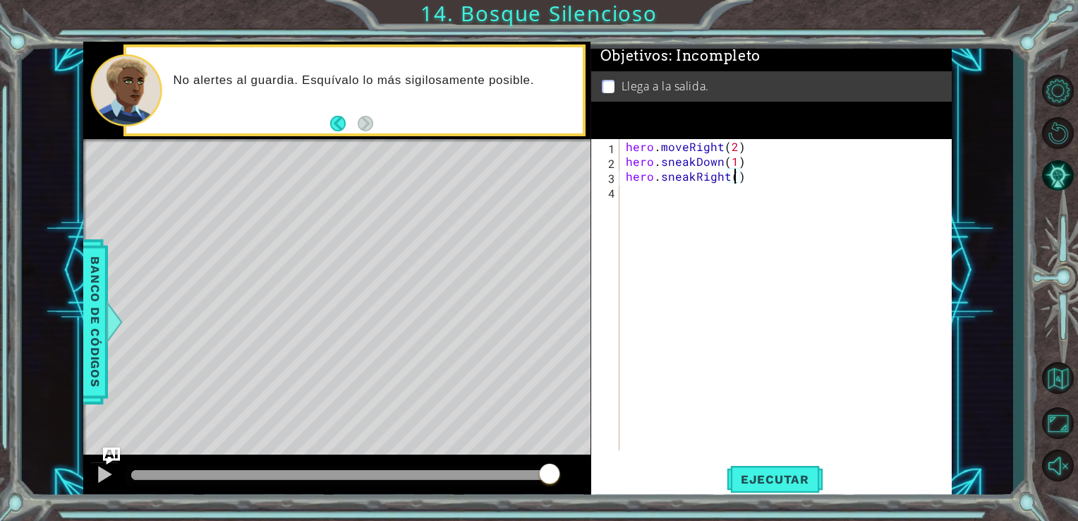
type textarea "hero.sneakRight(3)"
click at [773, 193] on div "hero . moveRight ( 2 ) hero . sneakDown ( 1 ) hero . sneakRight ( 3 )" at bounding box center [789, 309] width 332 height 341
type textarea "hero.sneakUp(1)"
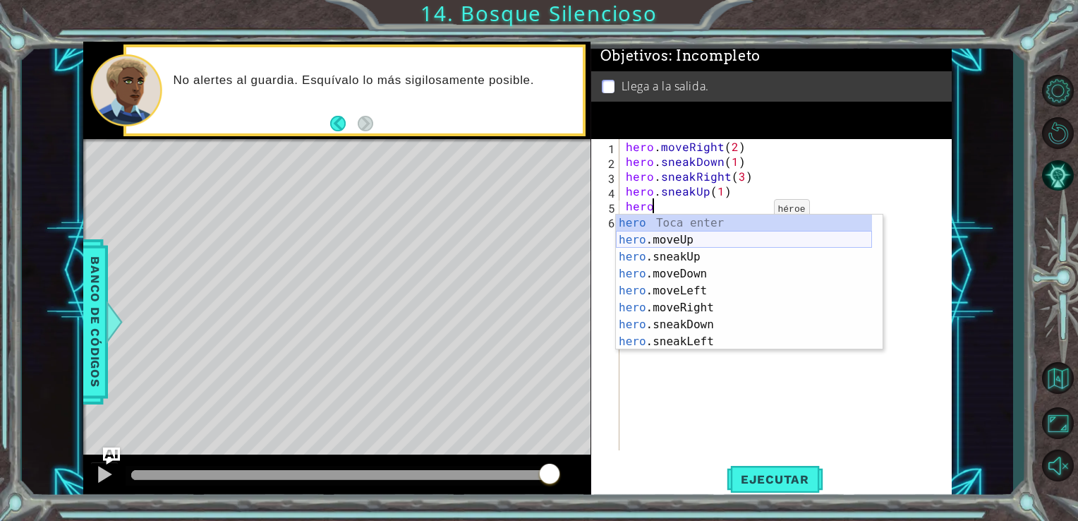
scroll to position [0, 1]
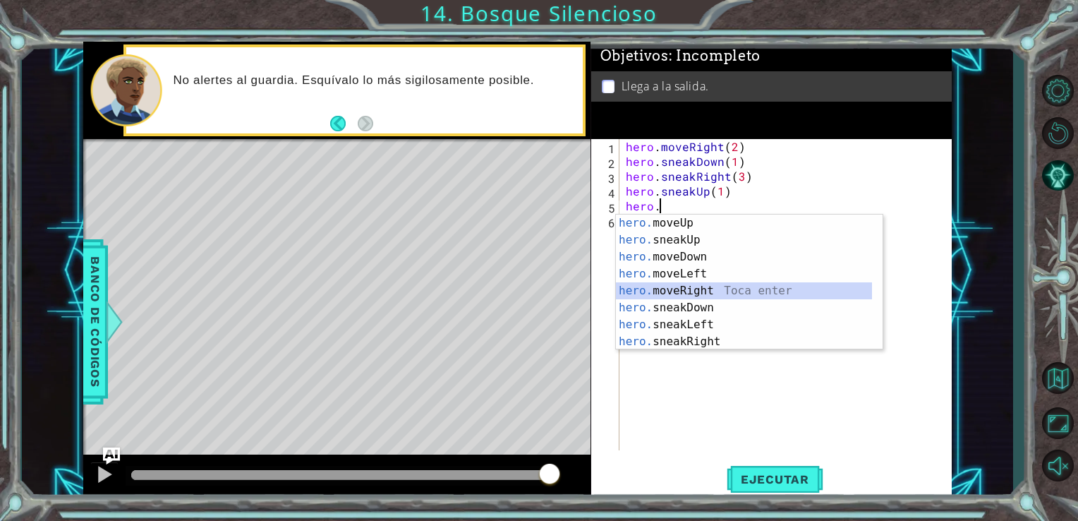
click at [714, 291] on div "hero. moveUp Toca enter hero. sneakUp Toca enter hero. moveDown Toca enter hero…" at bounding box center [744, 298] width 256 height 169
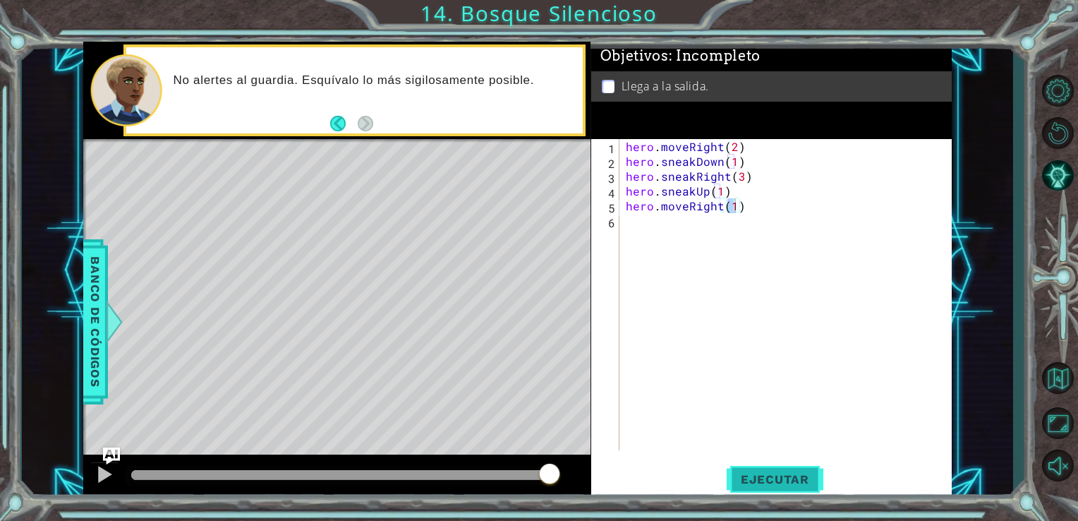
click at [756, 476] on span "Ejecutar" at bounding box center [775, 479] width 97 height 14
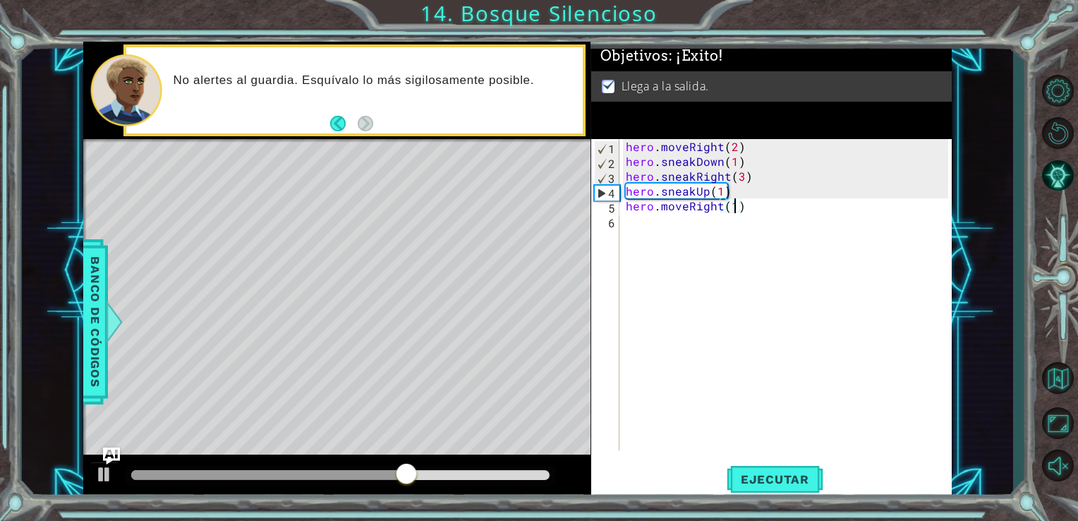
click at [838, 180] on div "hero . moveRight ( 2 ) hero . sneakDown ( 1 ) hero . sneakRight ( 3 ) hero . sn…" at bounding box center [789, 309] width 332 height 341
type textarea "hero.sneakRight(3)"
click at [838, 180] on div "hero . moveRight ( 2 ) hero . sneakDown ( 1 ) hero . sneakRight ( 3 ) hero . sn…" at bounding box center [789, 309] width 332 height 341
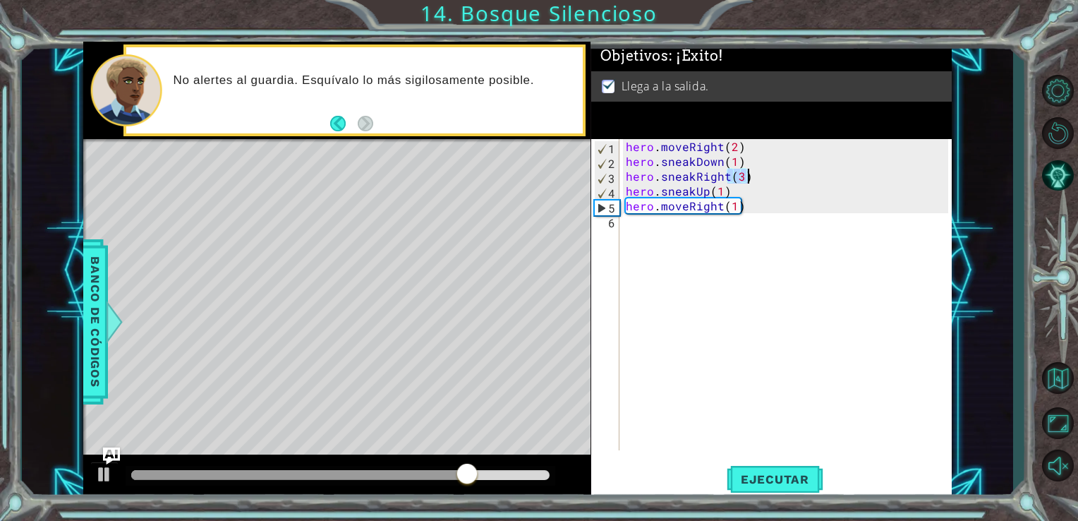
click at [838, 180] on div "hero . moveRight ( 2 ) hero . sneakDown ( 1 ) hero . sneakRight ( 3 ) hero . sn…" at bounding box center [789, 309] width 332 height 341
click at [838, 180] on div "hero . moveRight ( 2 ) hero . sneakDown ( 1 ) hero . sneakRight ( 3 ) hero . sn…" at bounding box center [785, 294] width 325 height 311
click at [838, 180] on div "hero . moveRight ( 2 ) hero . sneakDown ( 1 ) hero . sneakRight ( 3 ) hero . sn…" at bounding box center [789, 309] width 332 height 341
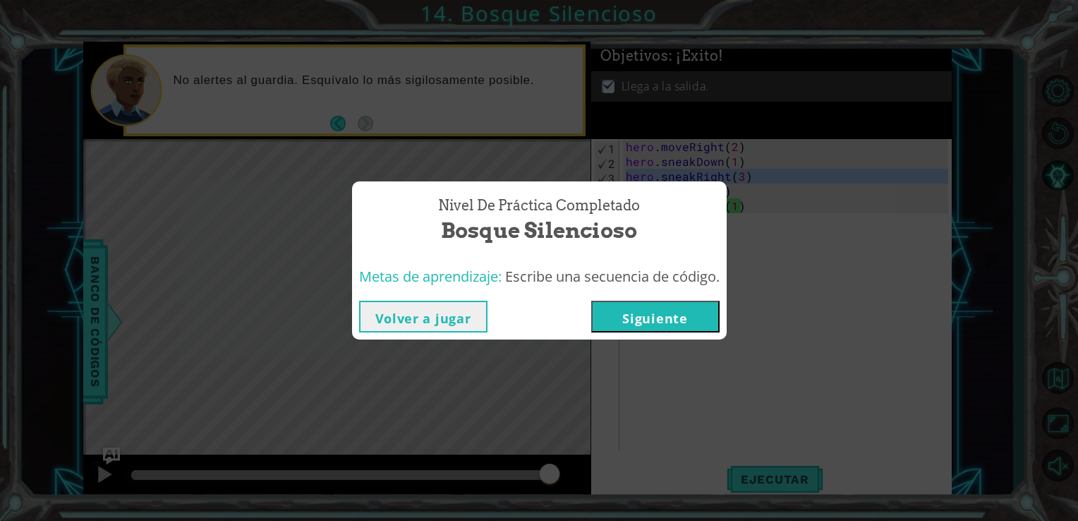
drag, startPoint x: 838, startPoint y: 180, endPoint x: 835, endPoint y: 187, distance: 7.9
click at [835, 187] on body "1 ההההההההההההההההההההההההההההההההההההההההההההההההההההההההההההההההההההההההההההה…" at bounding box center [539, 260] width 1078 height 521
click at [655, 310] on button "Siguiente" at bounding box center [655, 317] width 128 height 32
